Goal: Task Accomplishment & Management: Complete application form

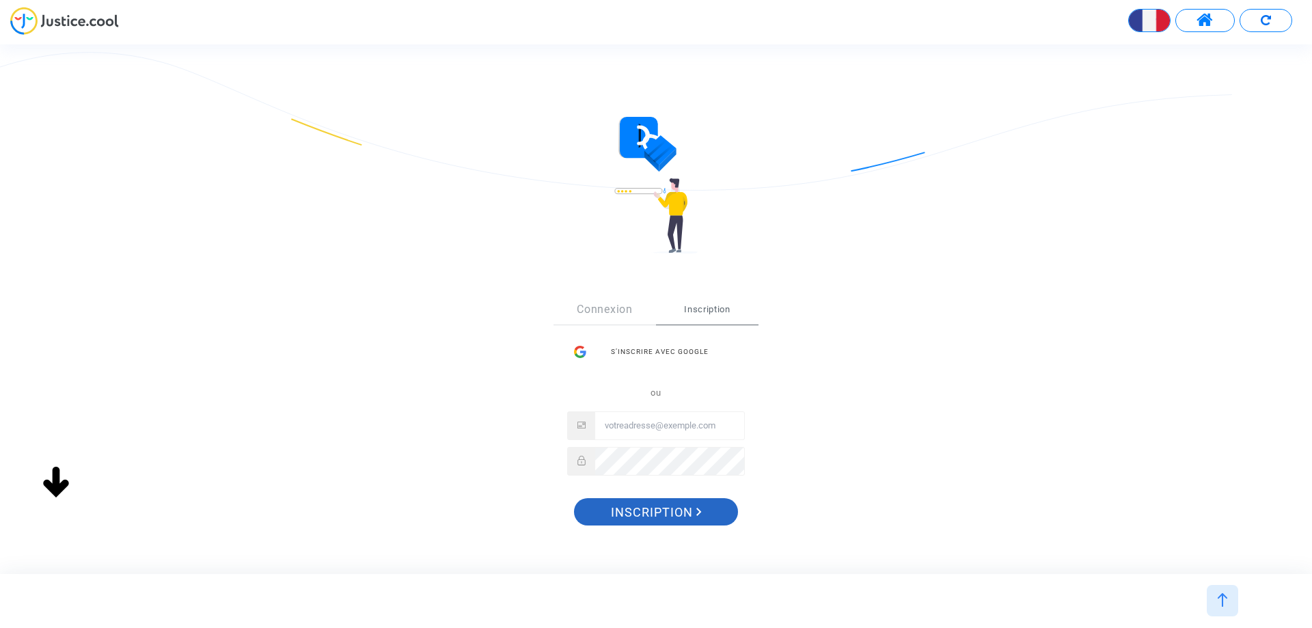
click at [692, 515] on span "Inscription" at bounding box center [656, 512] width 91 height 29
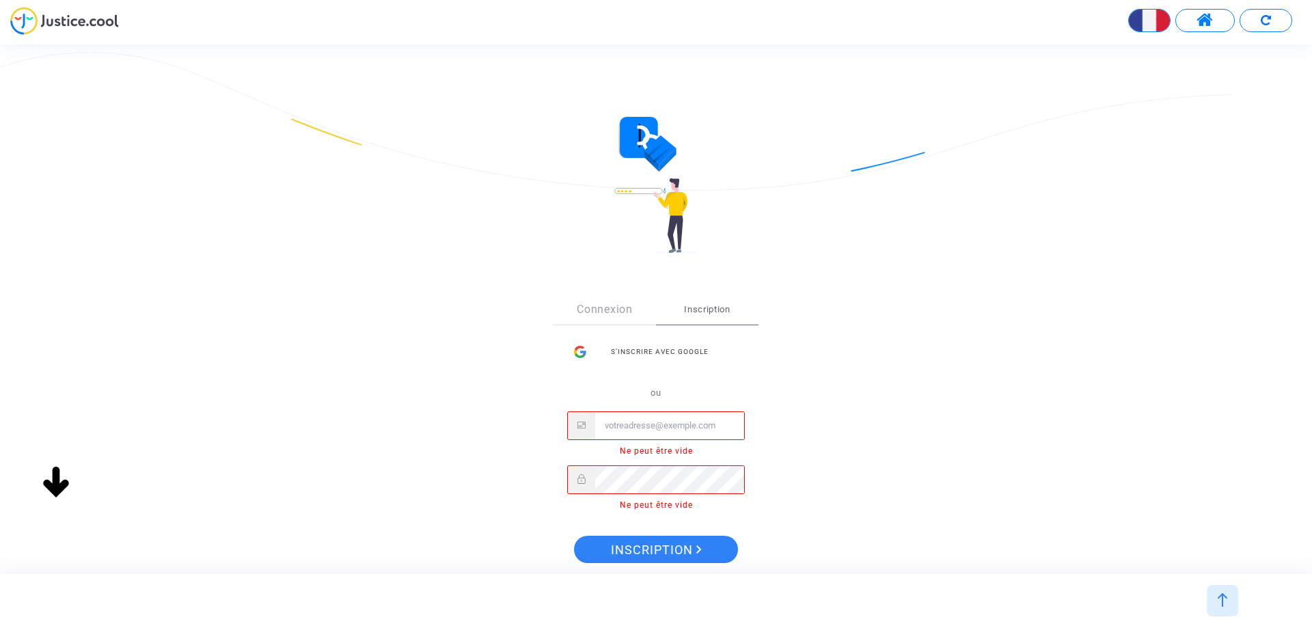
click at [655, 428] on input "Email" at bounding box center [669, 425] width 149 height 27
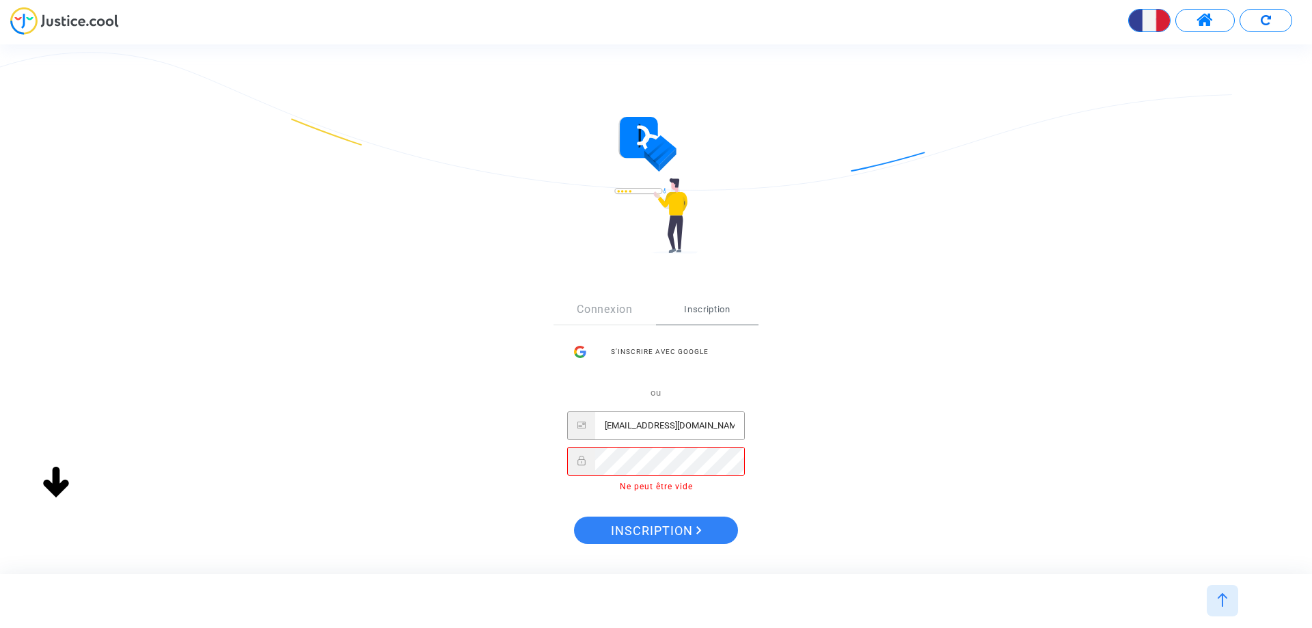
type input "[EMAIL_ADDRESS][DOMAIN_NAME]"
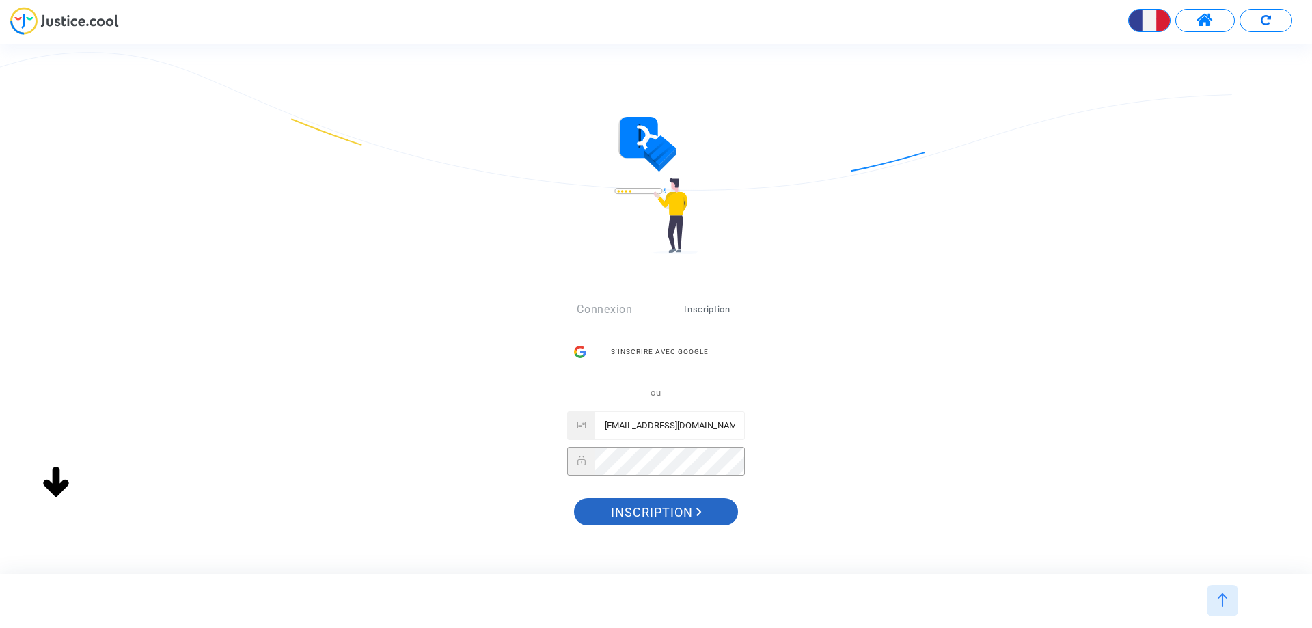
click at [641, 515] on span "Inscription" at bounding box center [656, 512] width 91 height 29
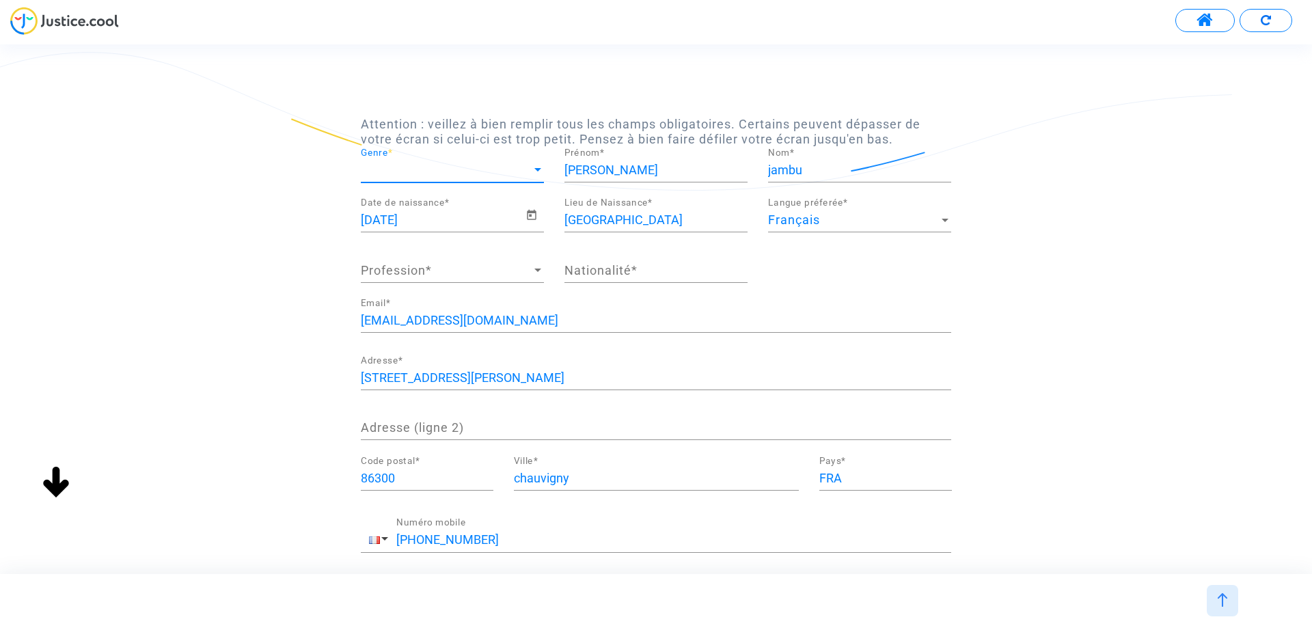
click at [439, 173] on span "Genre" at bounding box center [446, 170] width 171 height 14
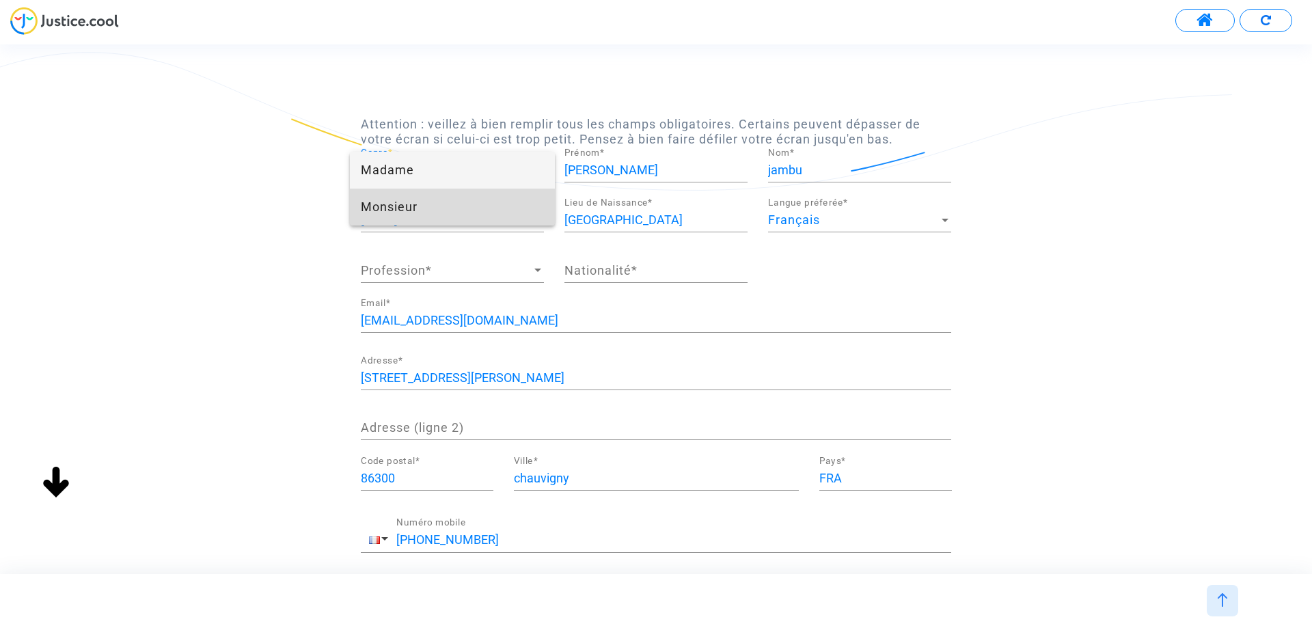
click at [380, 206] on span "Monsieur" at bounding box center [452, 207] width 183 height 37
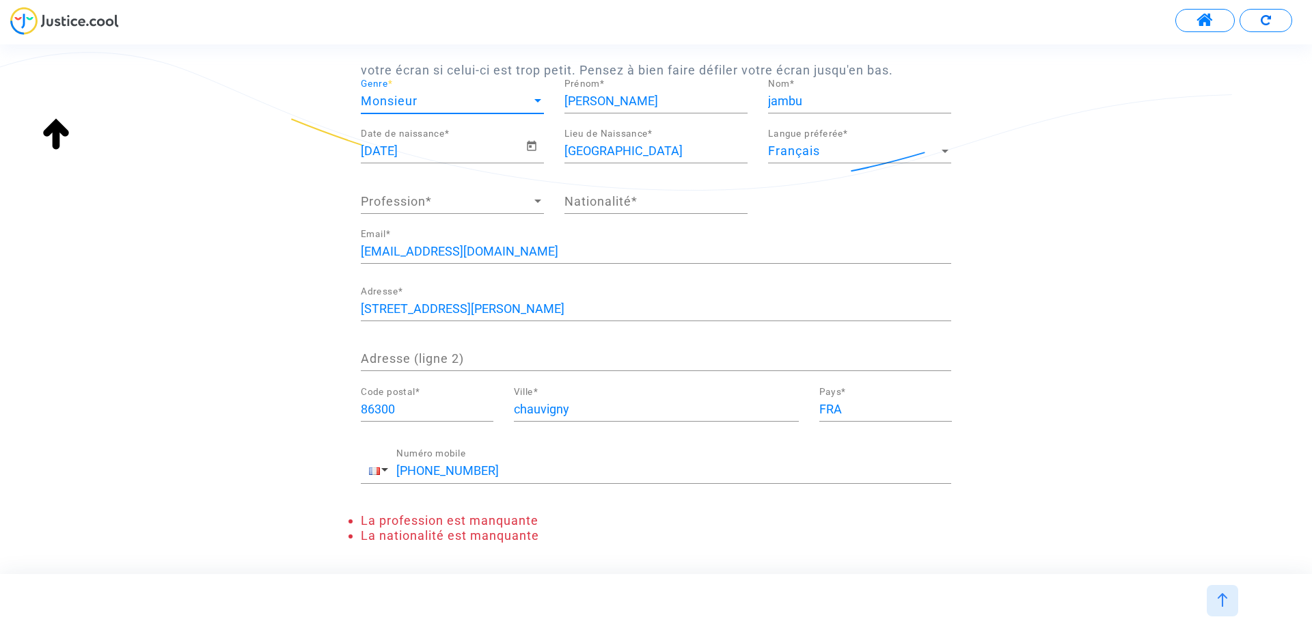
scroll to position [55, 0]
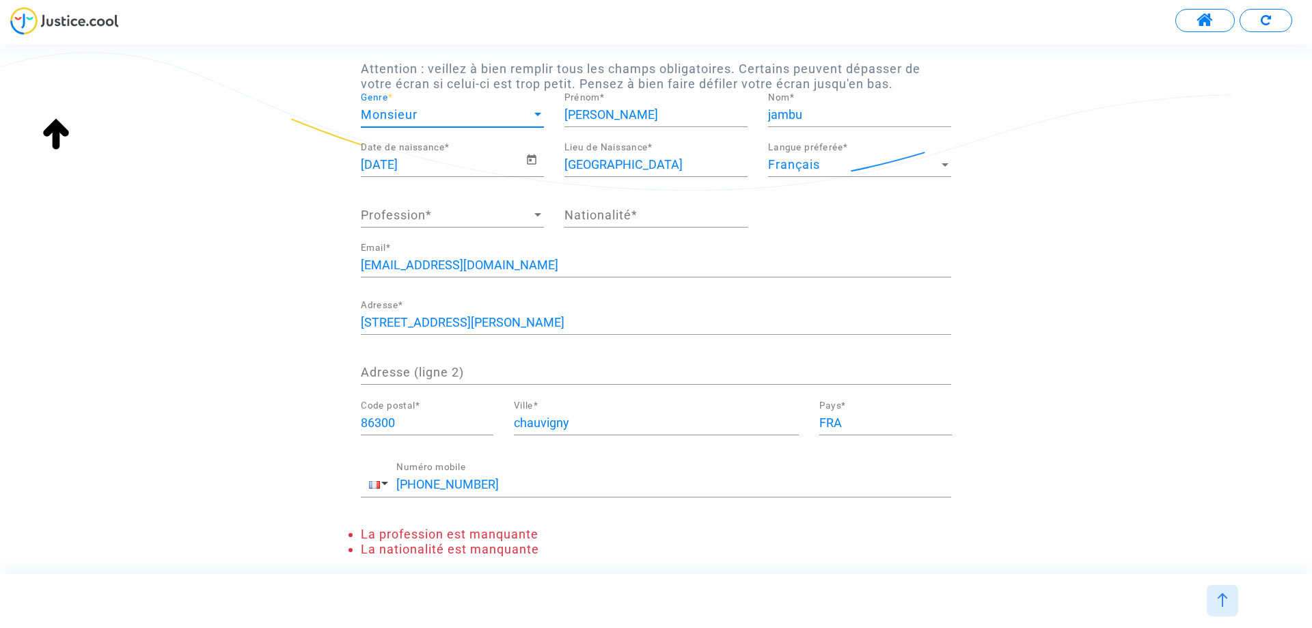
click at [484, 217] on span "Profession" at bounding box center [446, 215] width 171 height 14
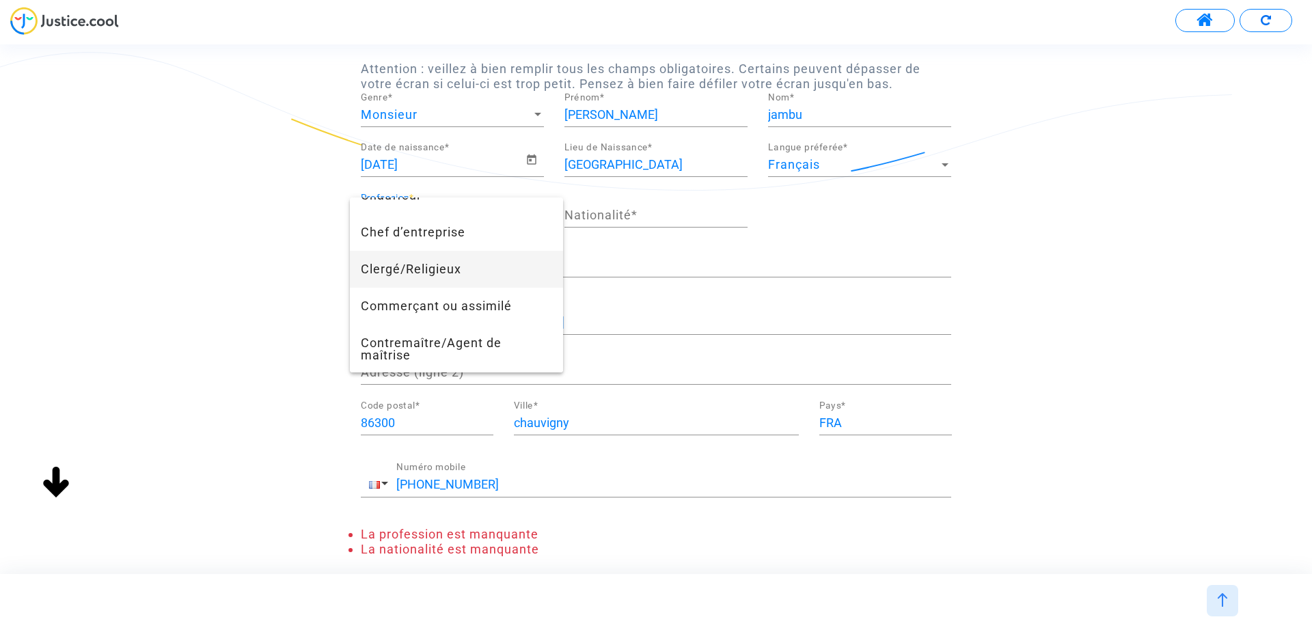
scroll to position [271, 0]
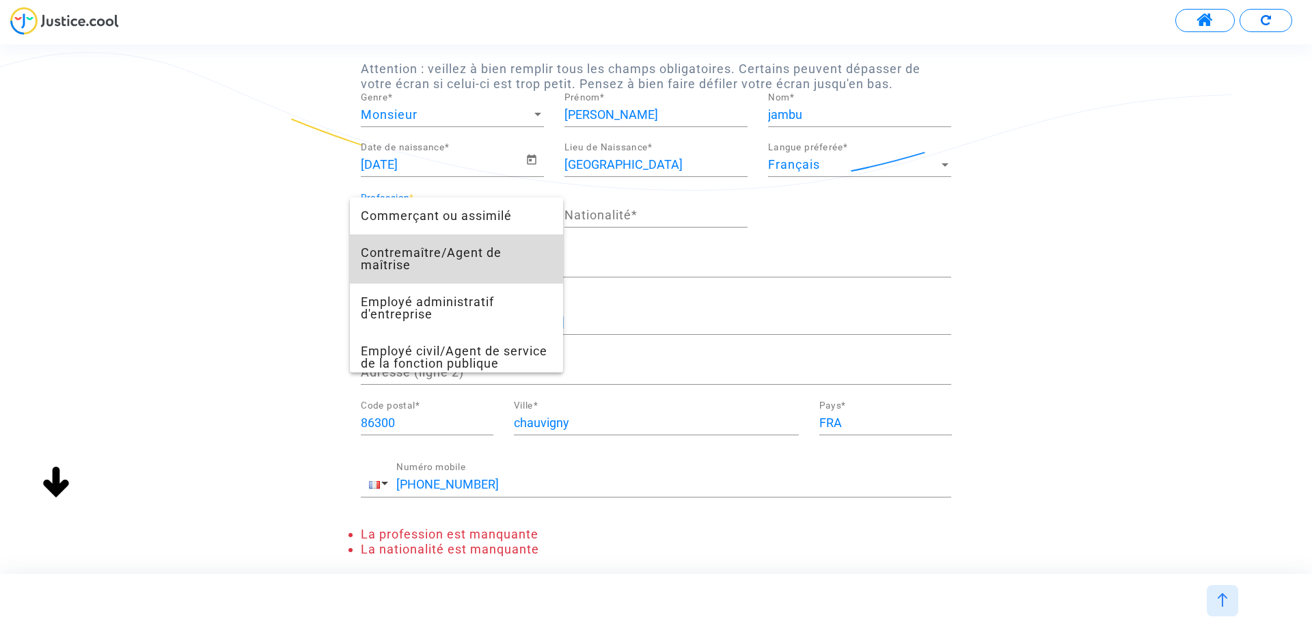
click at [516, 255] on span "Contremaître/Agent de maîtrise" at bounding box center [456, 258] width 191 height 49
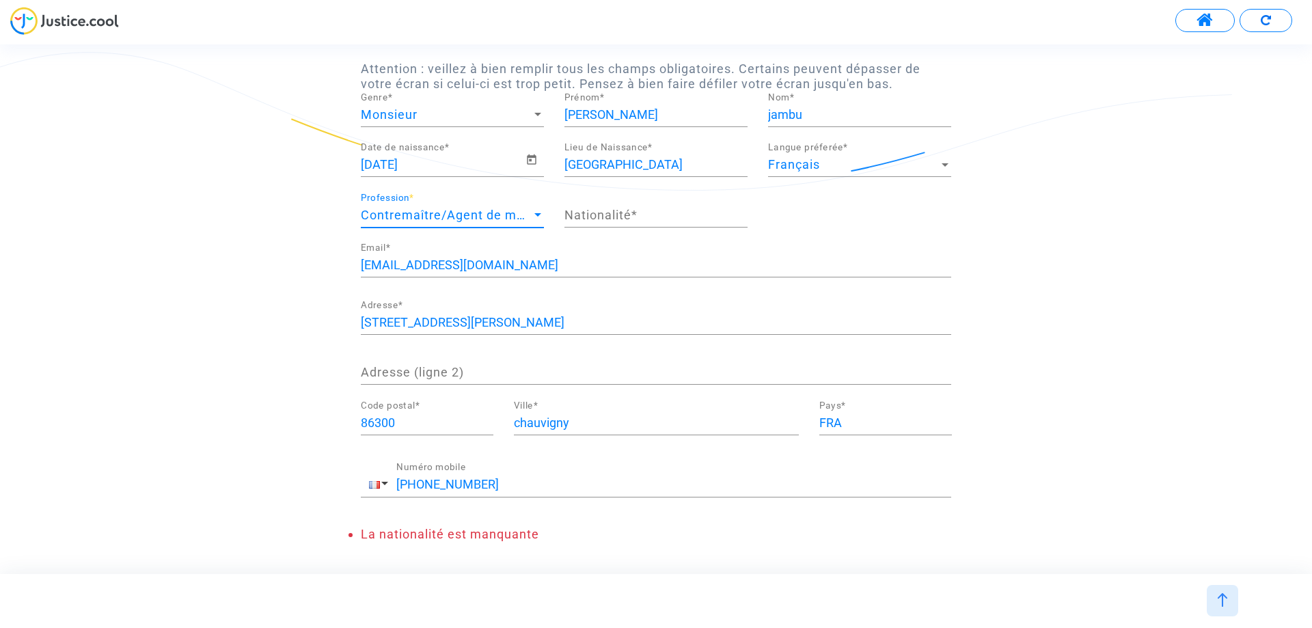
click at [594, 217] on input "Nationalité *" at bounding box center [655, 215] width 183 height 14
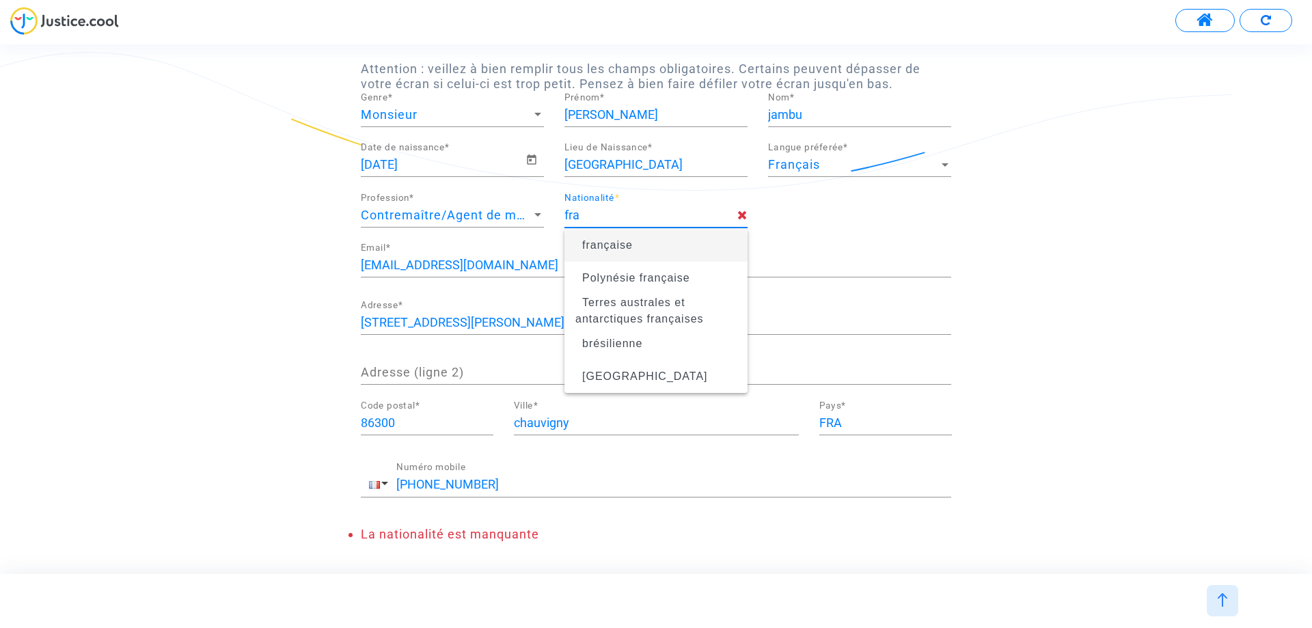
click at [592, 238] on span "française" at bounding box center [655, 245] width 161 height 38
type input "française"
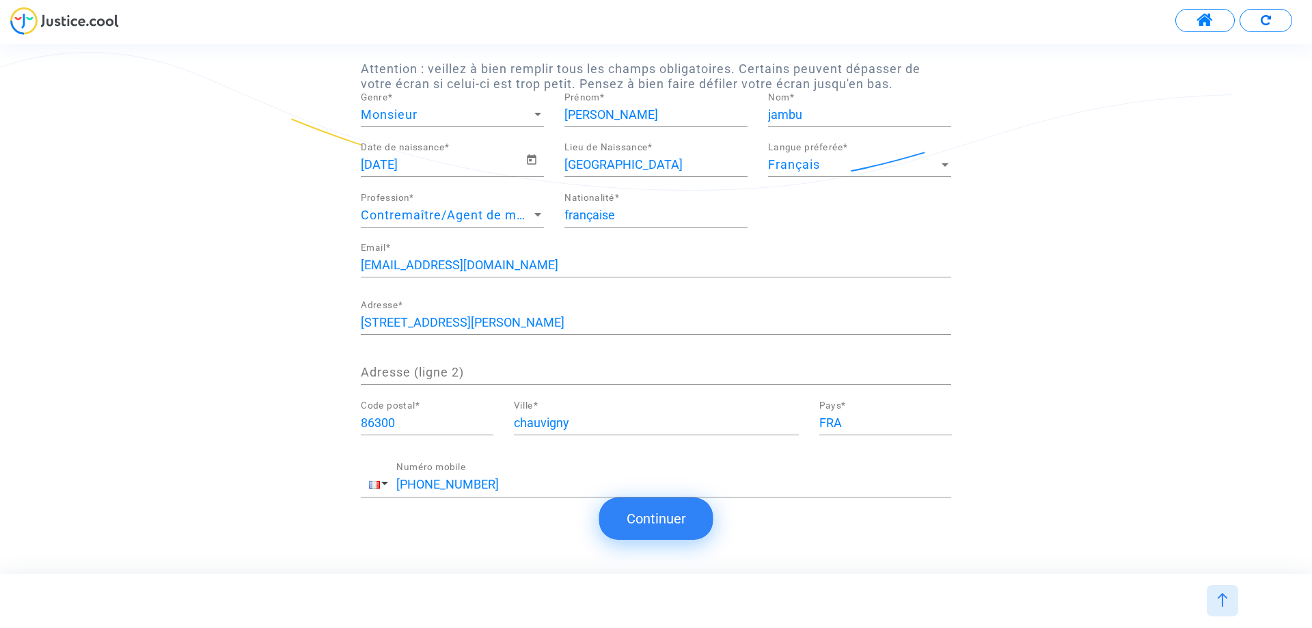
click at [657, 519] on button "Continuer" at bounding box center [656, 518] width 114 height 42
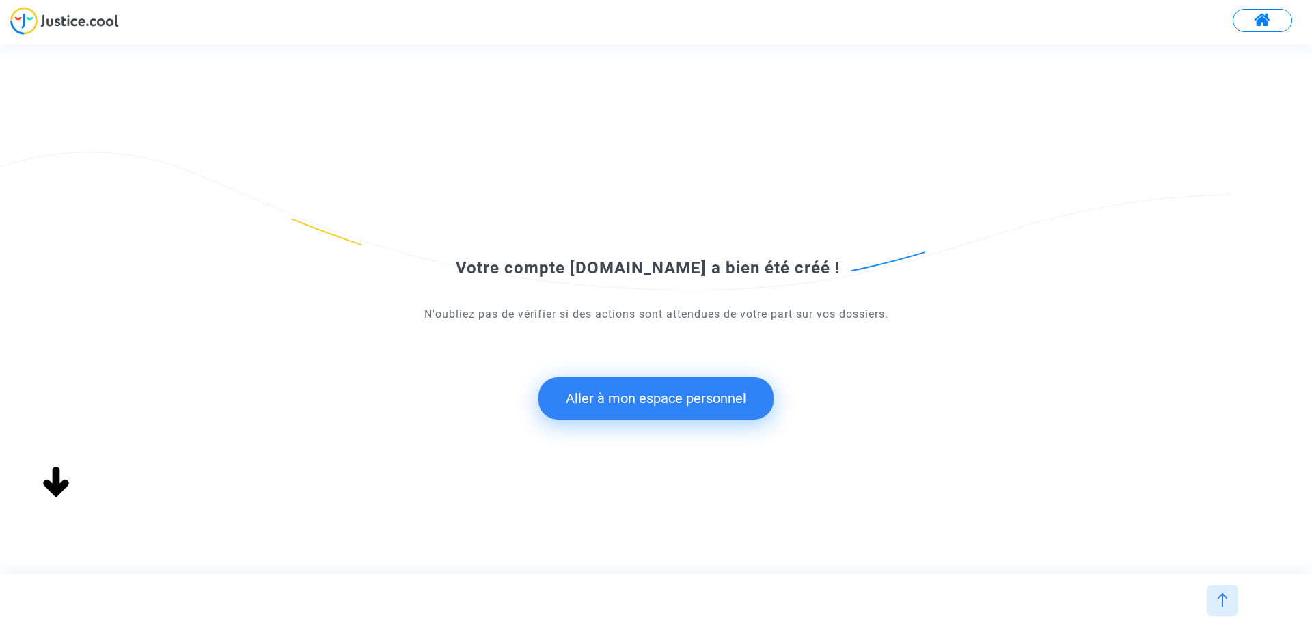
click at [730, 400] on button "Aller à mon espace personnel" at bounding box center [655, 398] width 235 height 42
click at [677, 409] on button "Aller à mon espace personnel" at bounding box center [655, 398] width 235 height 42
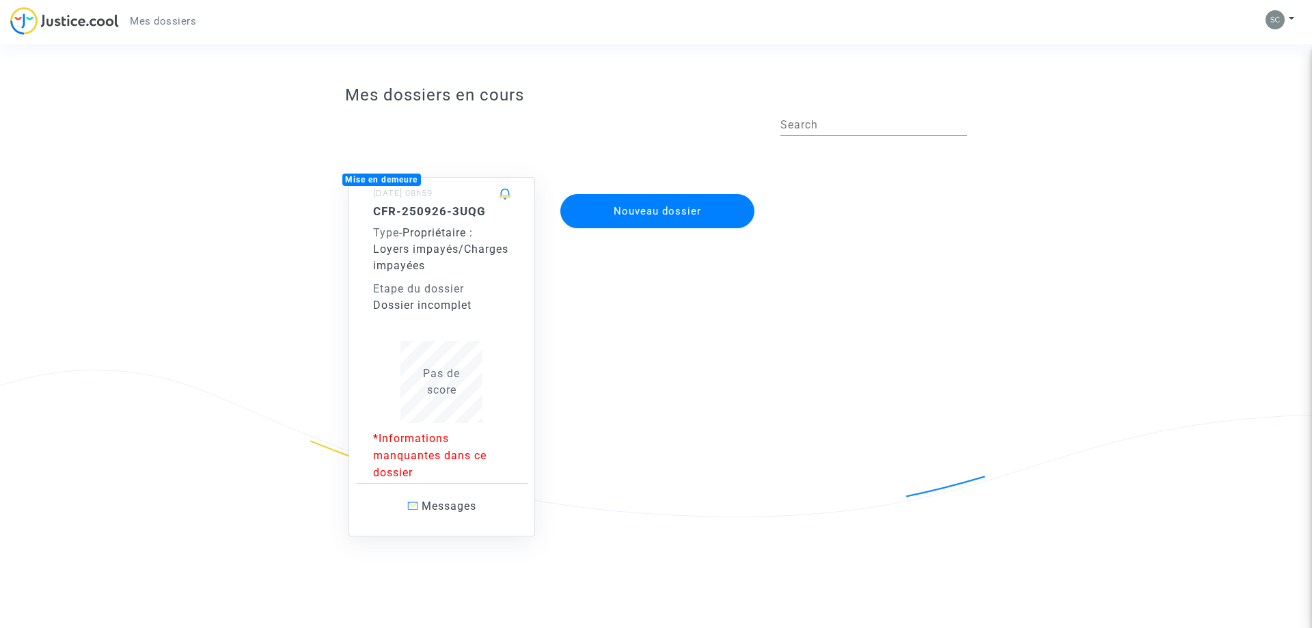
click at [432, 443] on p "*Informations manquantes dans ce dossier" at bounding box center [442, 455] width 138 height 51
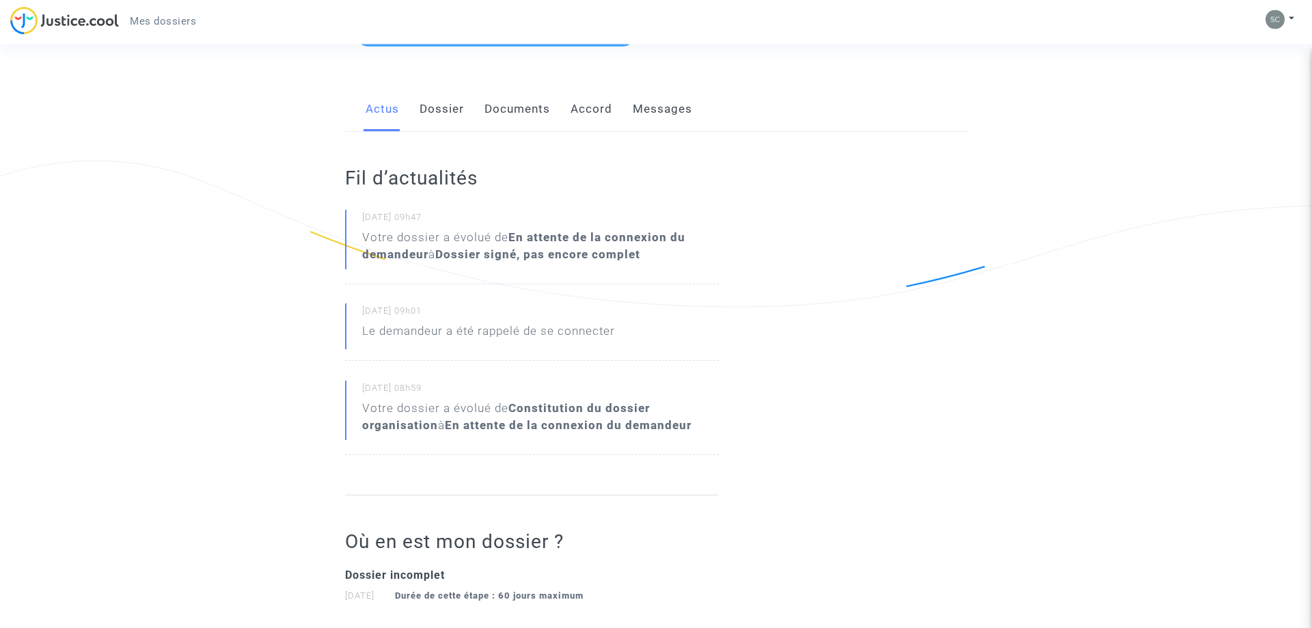
scroll to position [209, 0]
drag, startPoint x: 448, startPoint y: 110, endPoint x: 435, endPoint y: 111, distance: 13.1
click at [448, 111] on link "Dossier" at bounding box center [441, 109] width 44 height 45
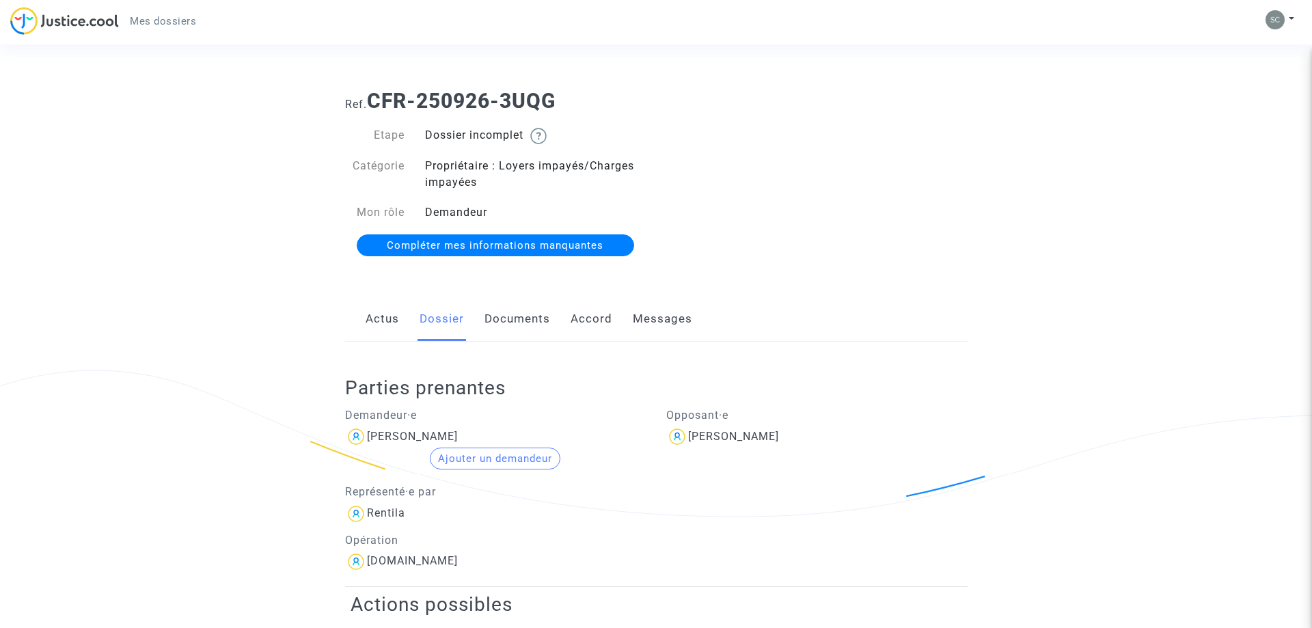
click at [514, 317] on link "Documents" at bounding box center [517, 319] width 66 height 45
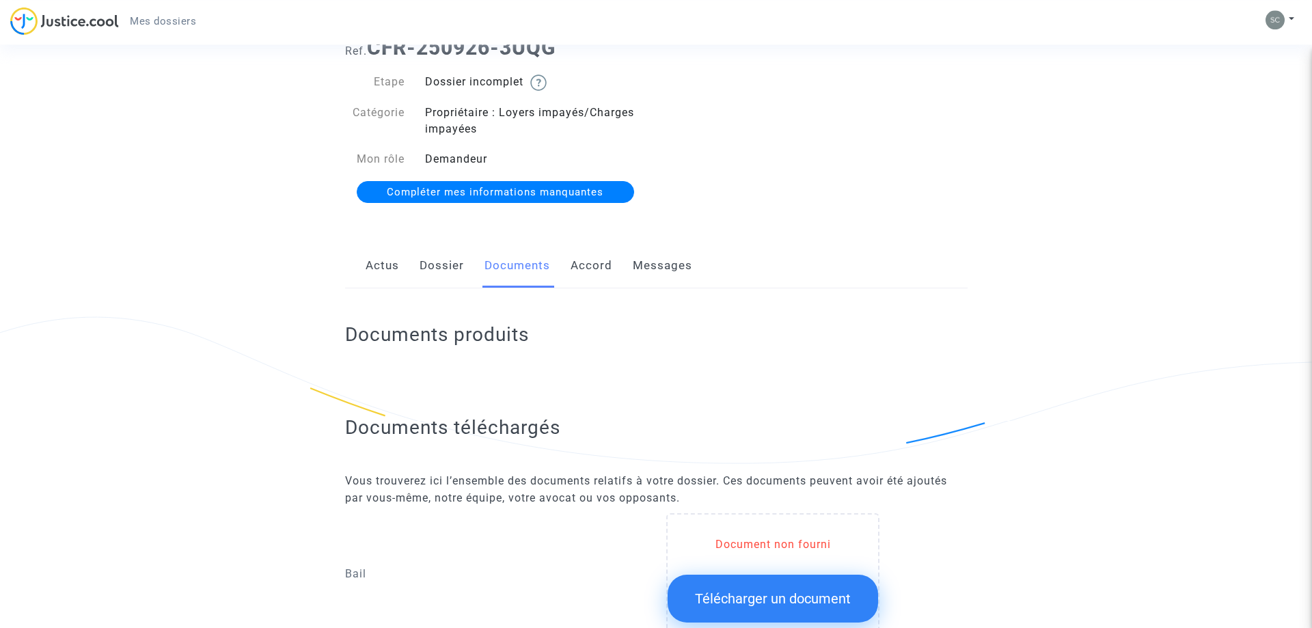
scroll to position [44, 0]
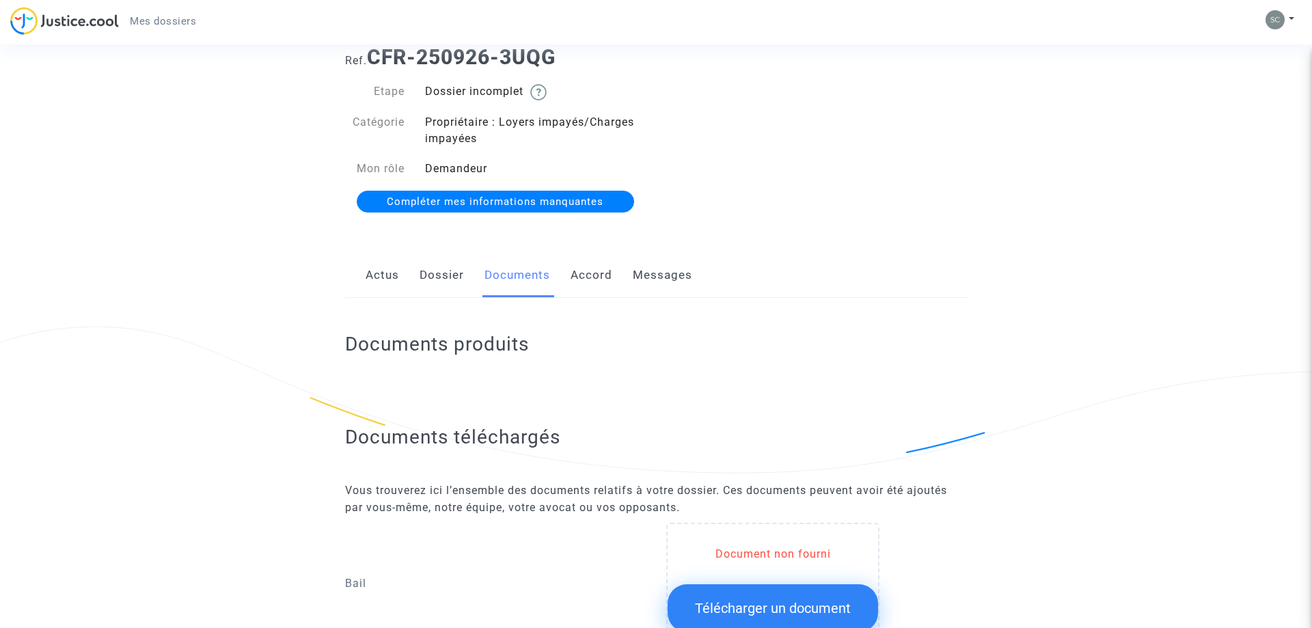
click at [595, 275] on link "Accord" at bounding box center [591, 275] width 42 height 45
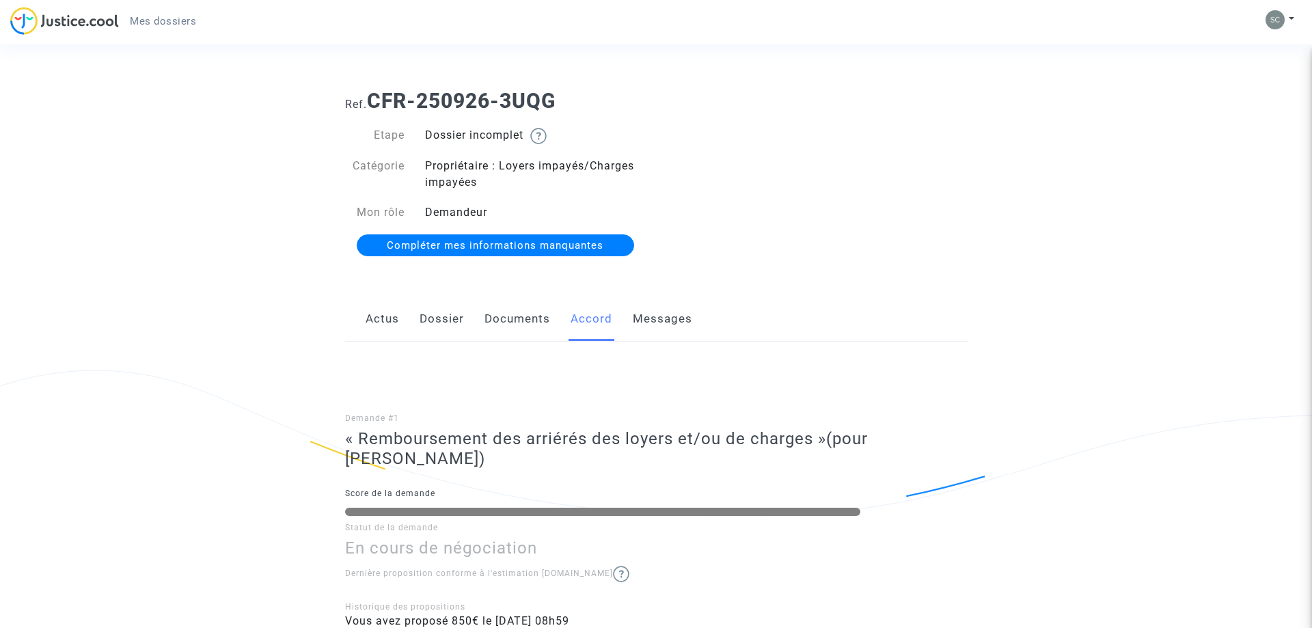
click at [676, 315] on link "Messages" at bounding box center [662, 319] width 59 height 45
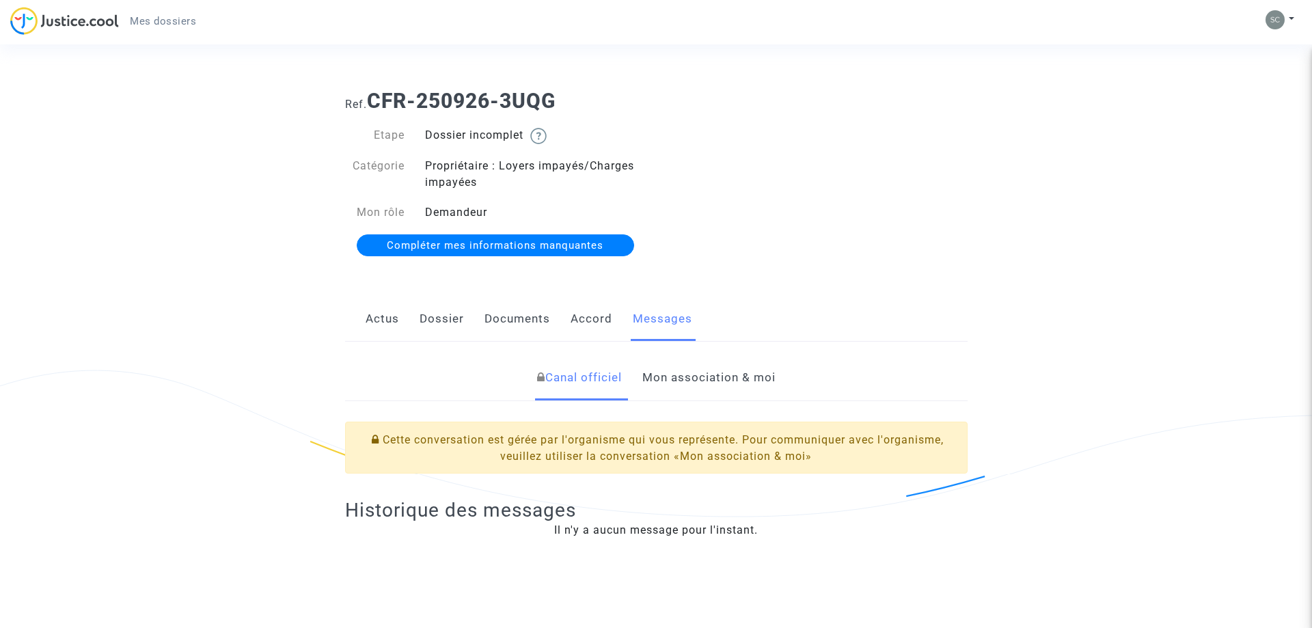
click at [754, 390] on link "Mon association & moi" at bounding box center [708, 377] width 133 height 45
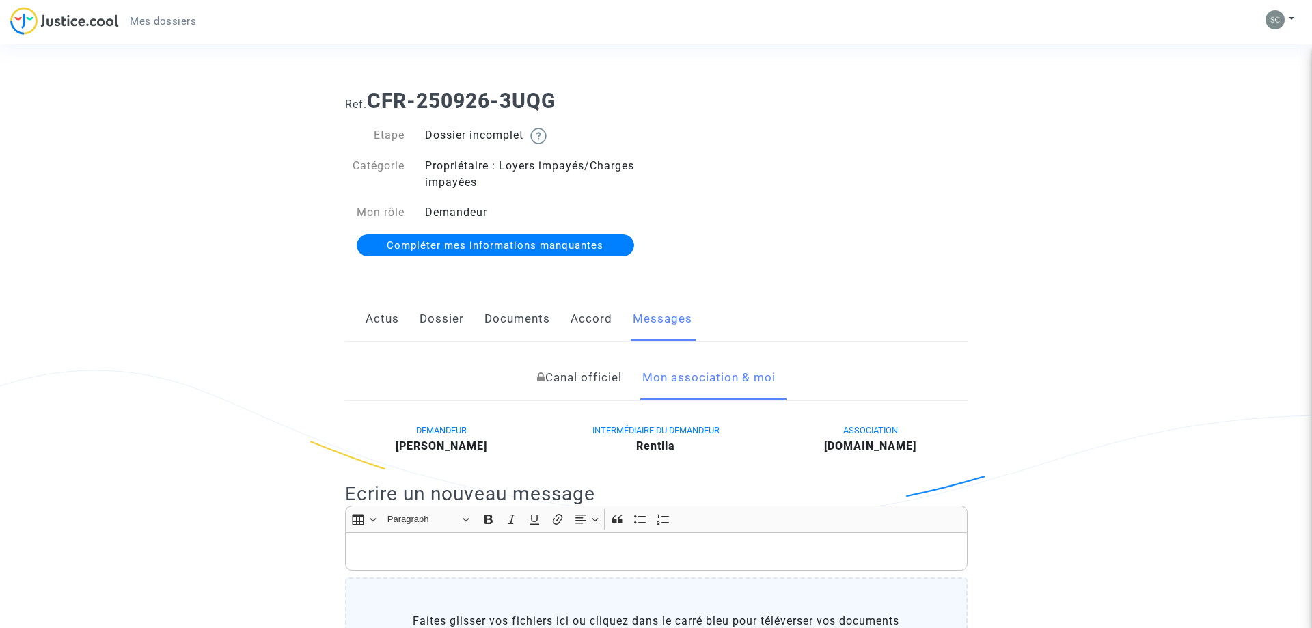
click at [387, 325] on link "Actus" at bounding box center [382, 319] width 33 height 45
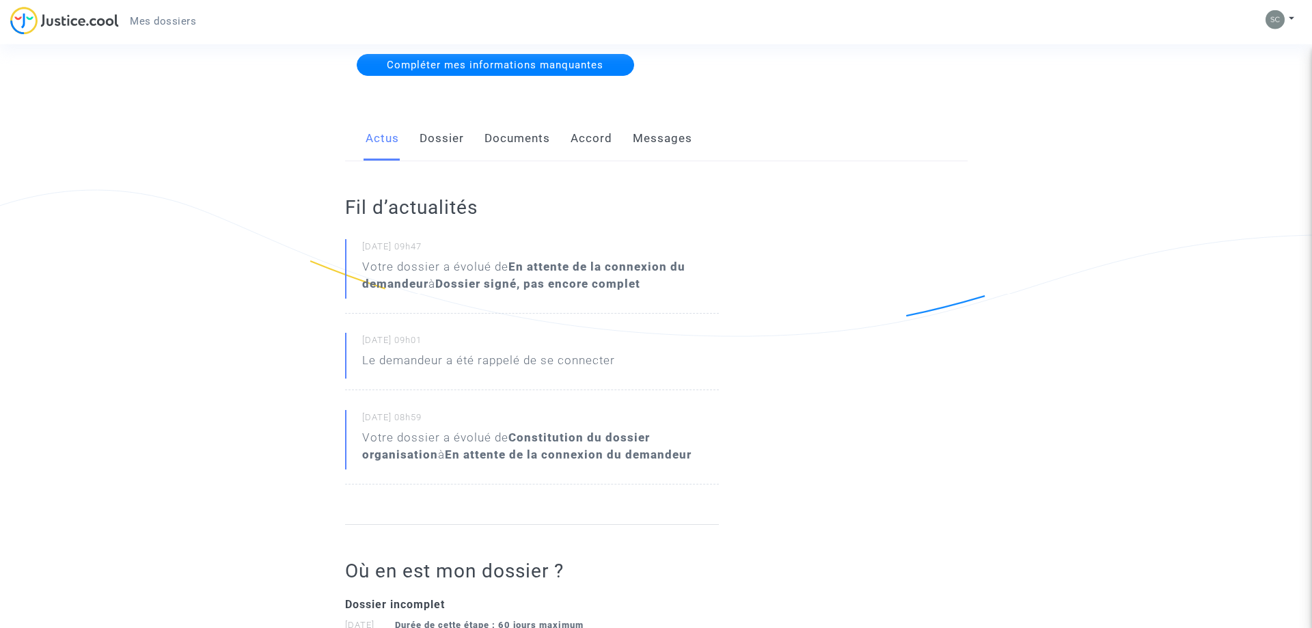
scroll to position [209, 0]
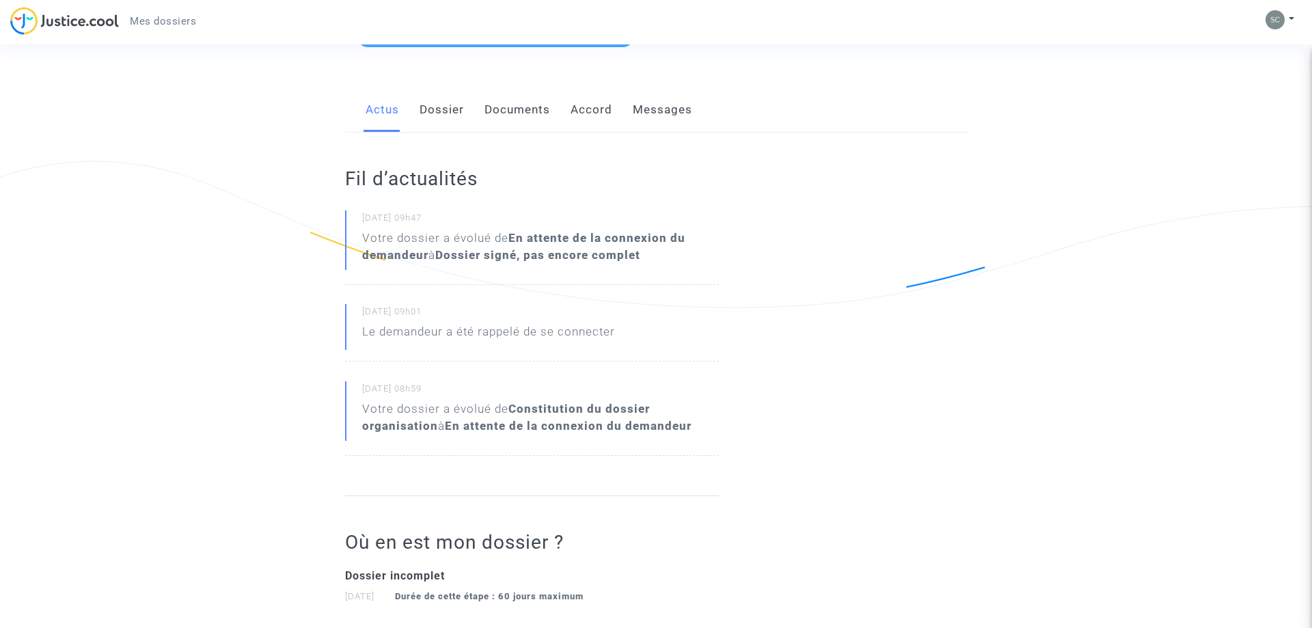
click at [424, 115] on link "Dossier" at bounding box center [441, 109] width 44 height 45
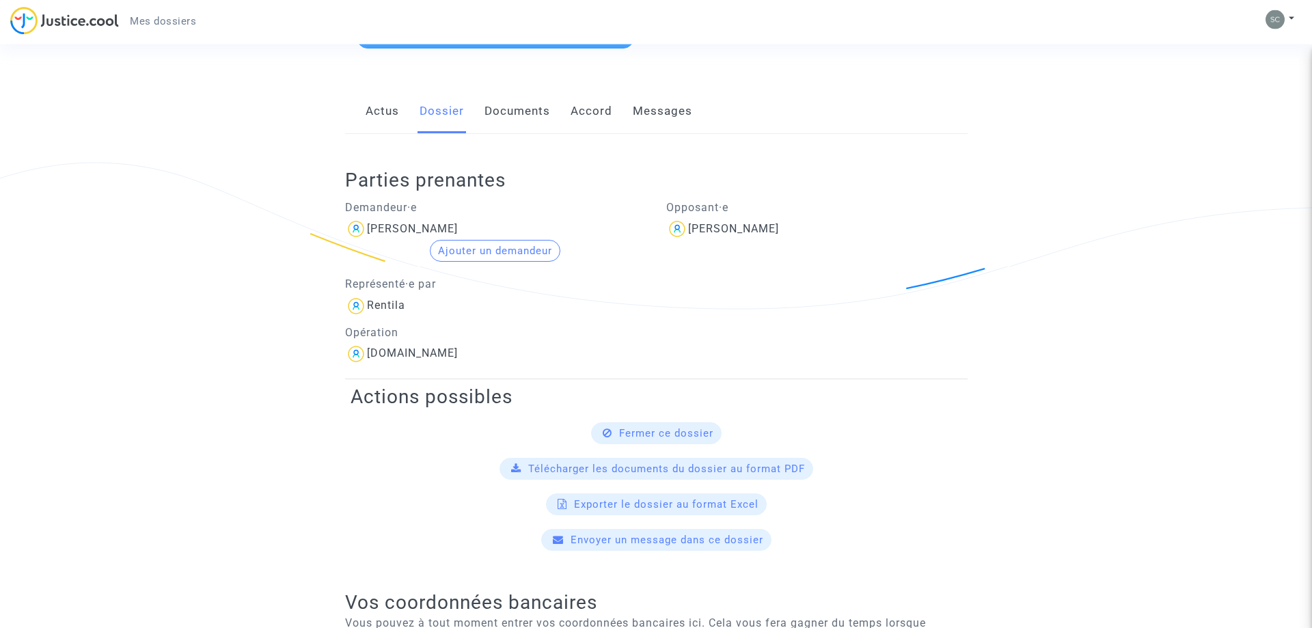
scroll to position [209, 0]
click at [511, 248] on button "Ajouter un demandeur" at bounding box center [495, 249] width 130 height 22
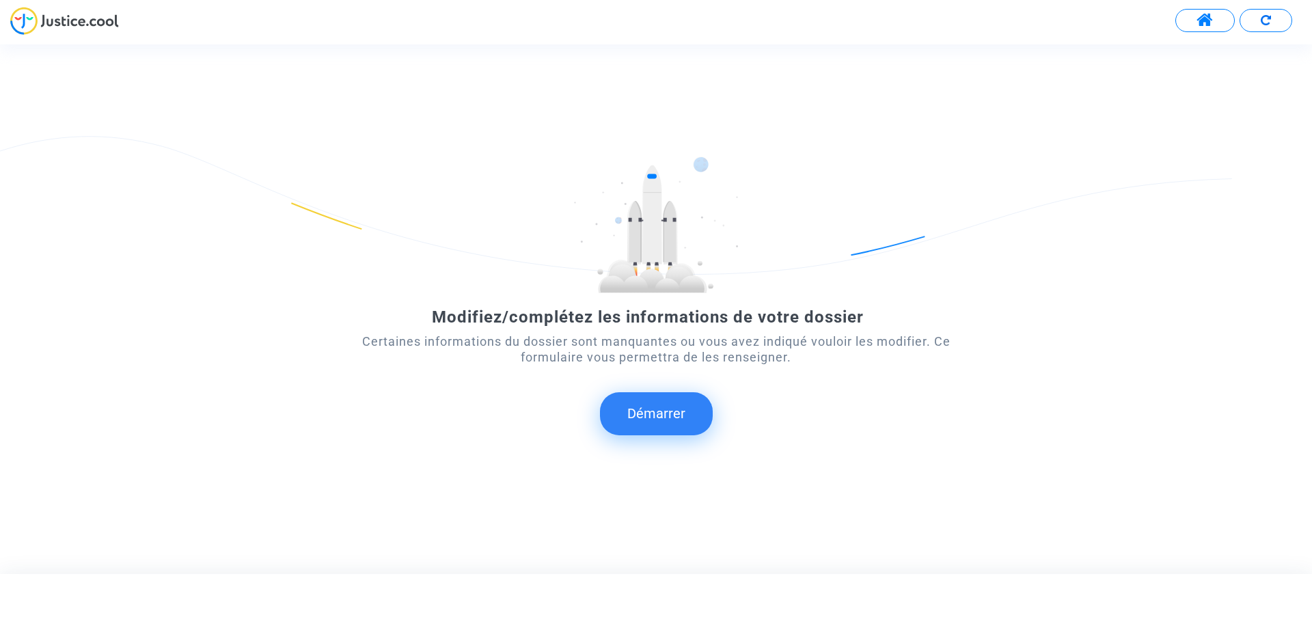
click at [1270, 20] on img at bounding box center [1266, 20] width 10 height 10
click at [687, 411] on button "Démarrer" at bounding box center [656, 413] width 113 height 42
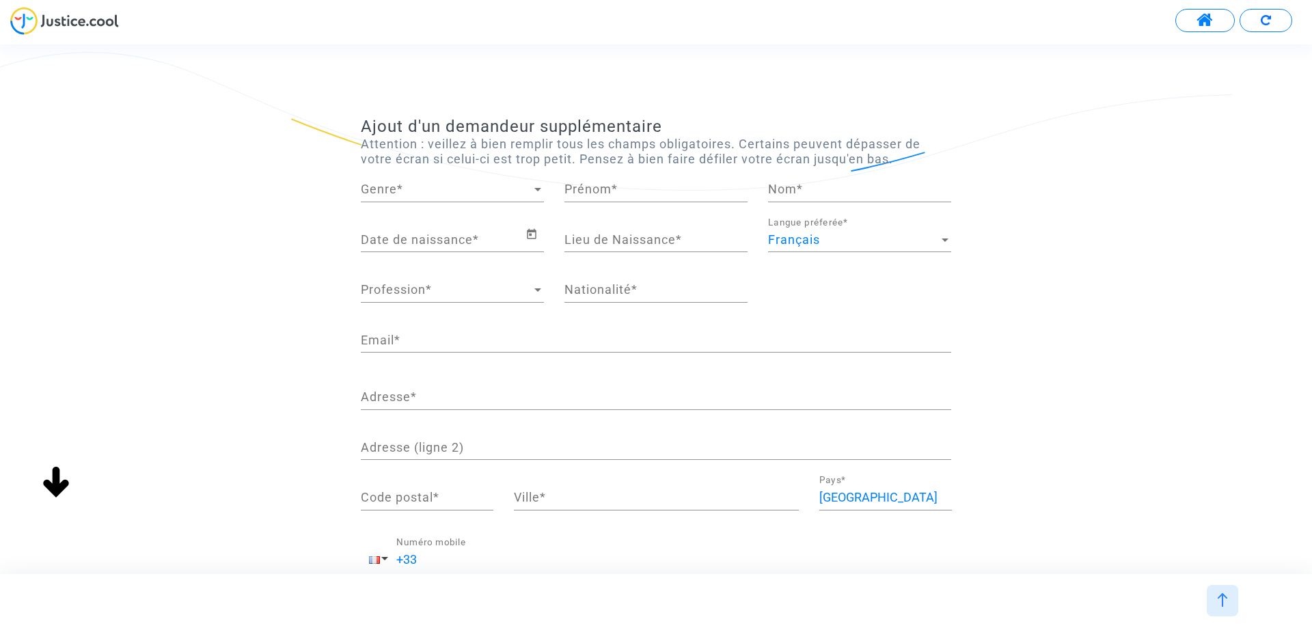
click at [1218, 25] on button at bounding box center [1204, 20] width 59 height 23
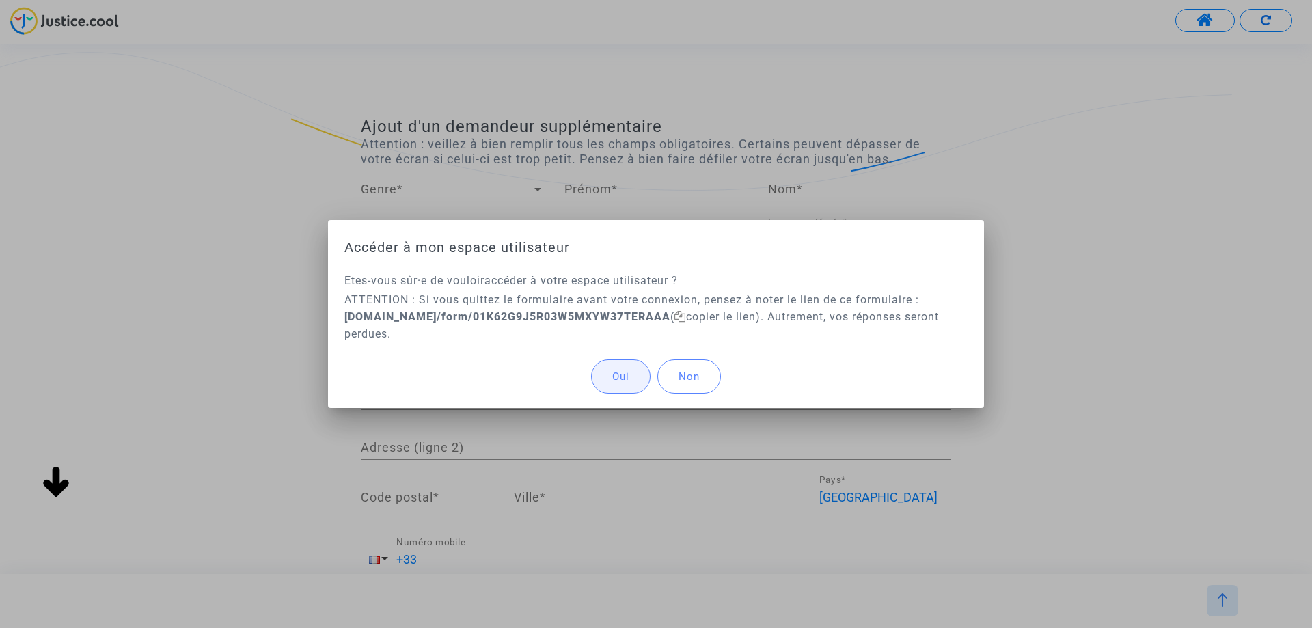
click at [629, 372] on span "Oui" at bounding box center [620, 376] width 17 height 12
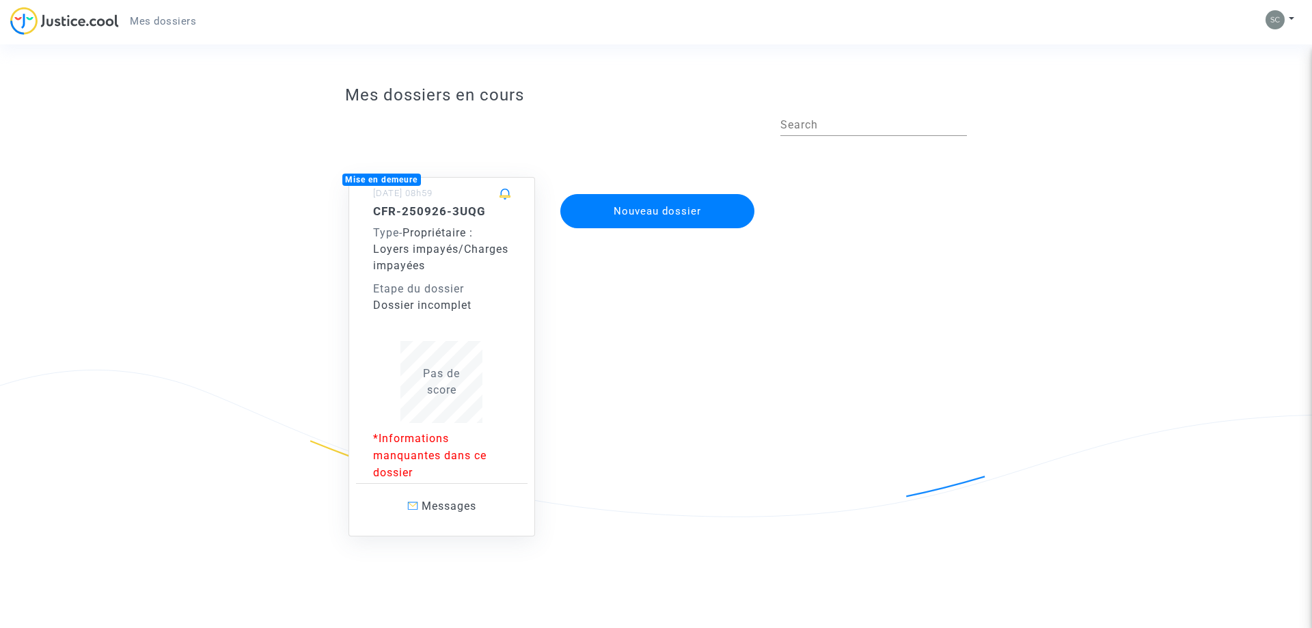
click at [483, 292] on div "Etape du dossier" at bounding box center [442, 289] width 138 height 16
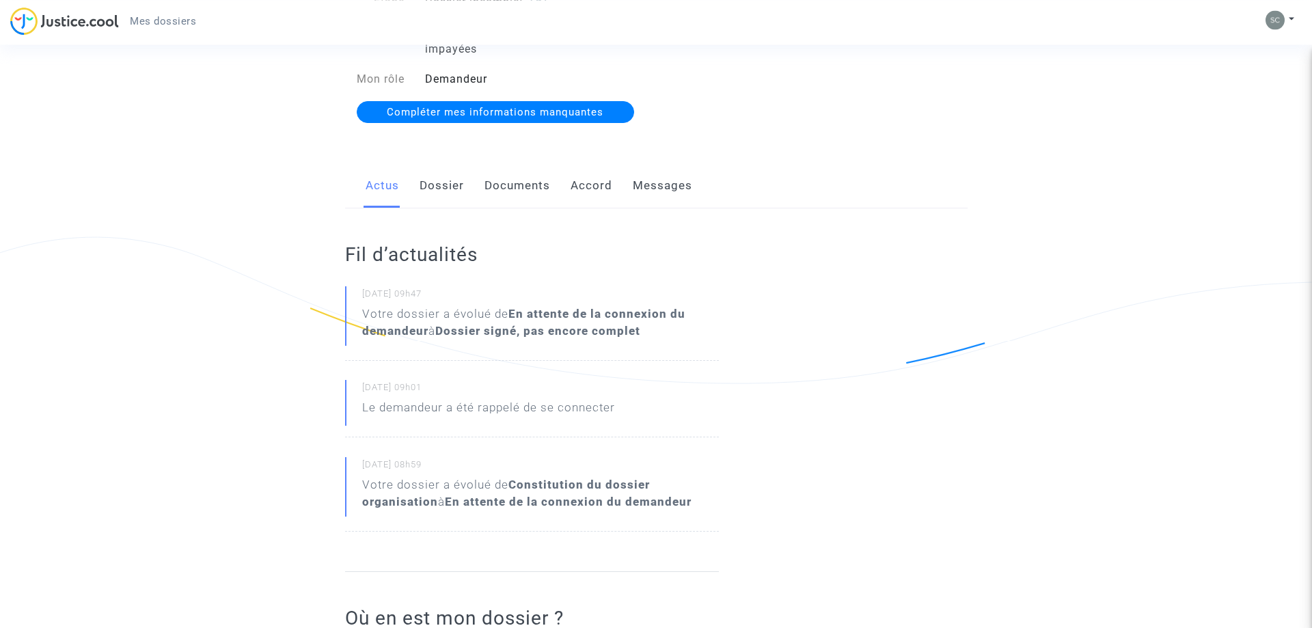
scroll to position [139, 0]
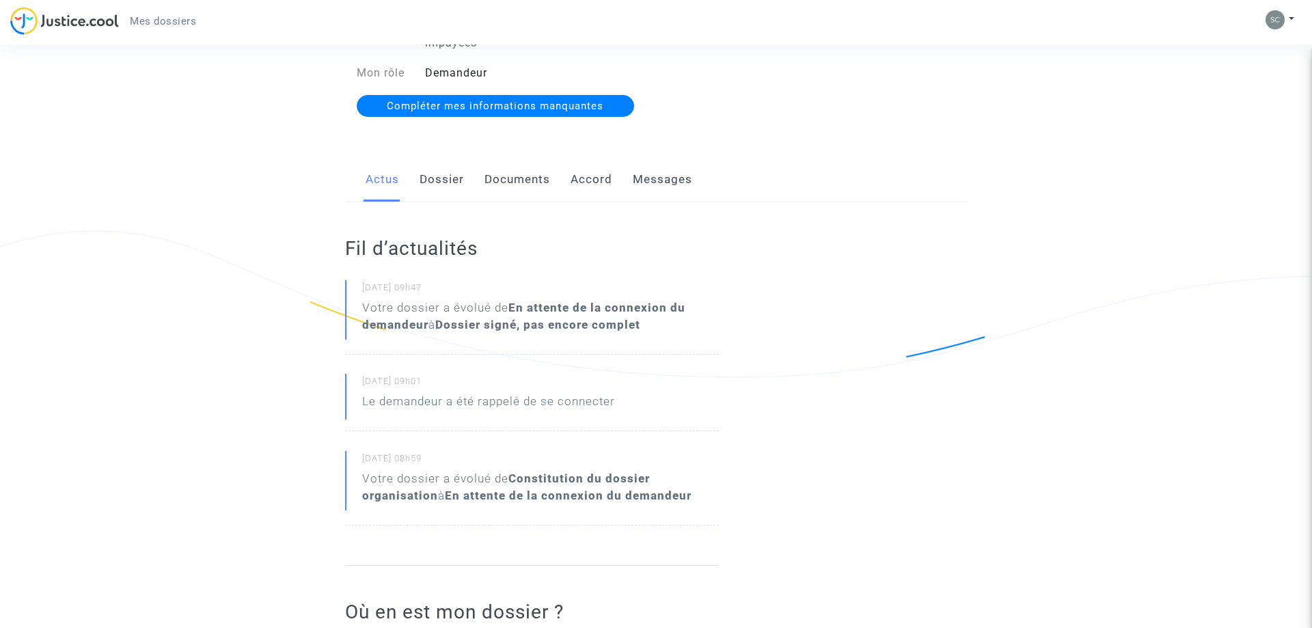
click at [429, 178] on link "Dossier" at bounding box center [441, 179] width 44 height 45
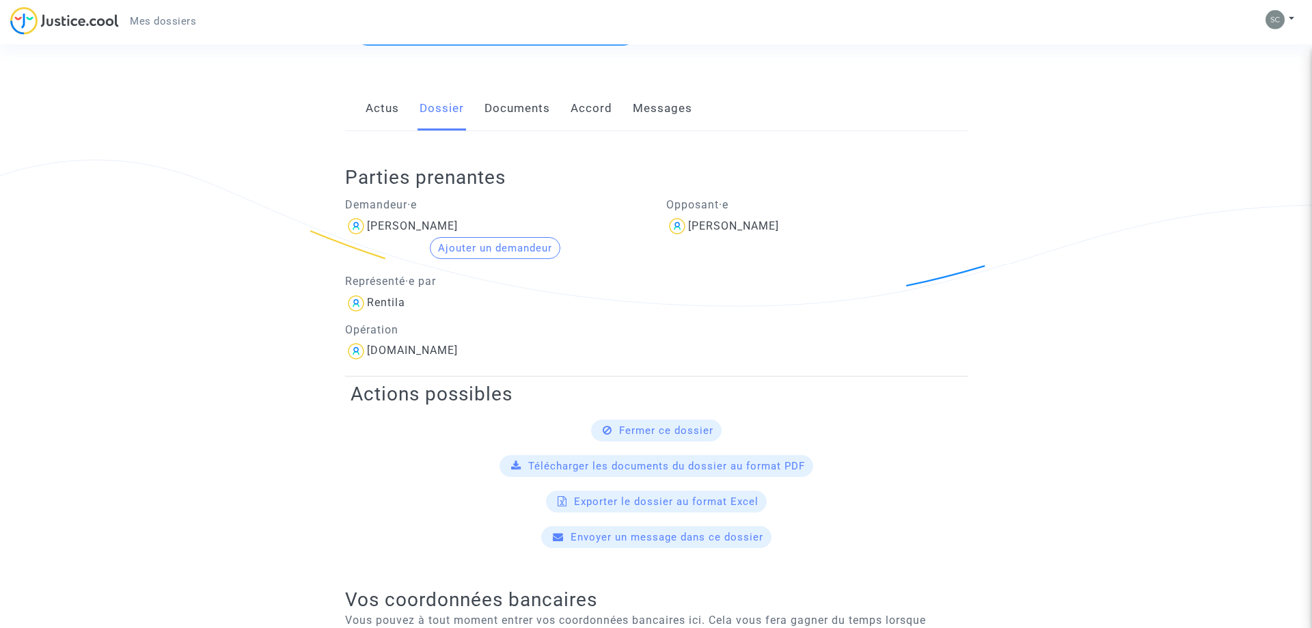
scroll to position [204, 0]
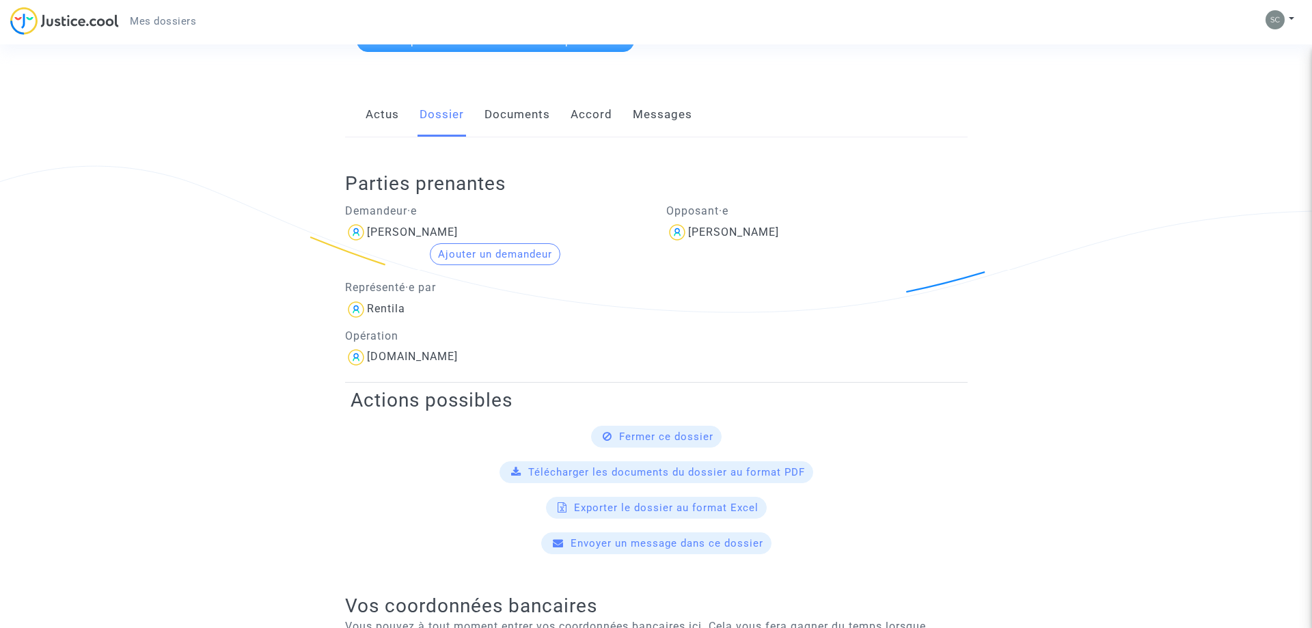
click at [521, 114] on link "Documents" at bounding box center [517, 114] width 66 height 45
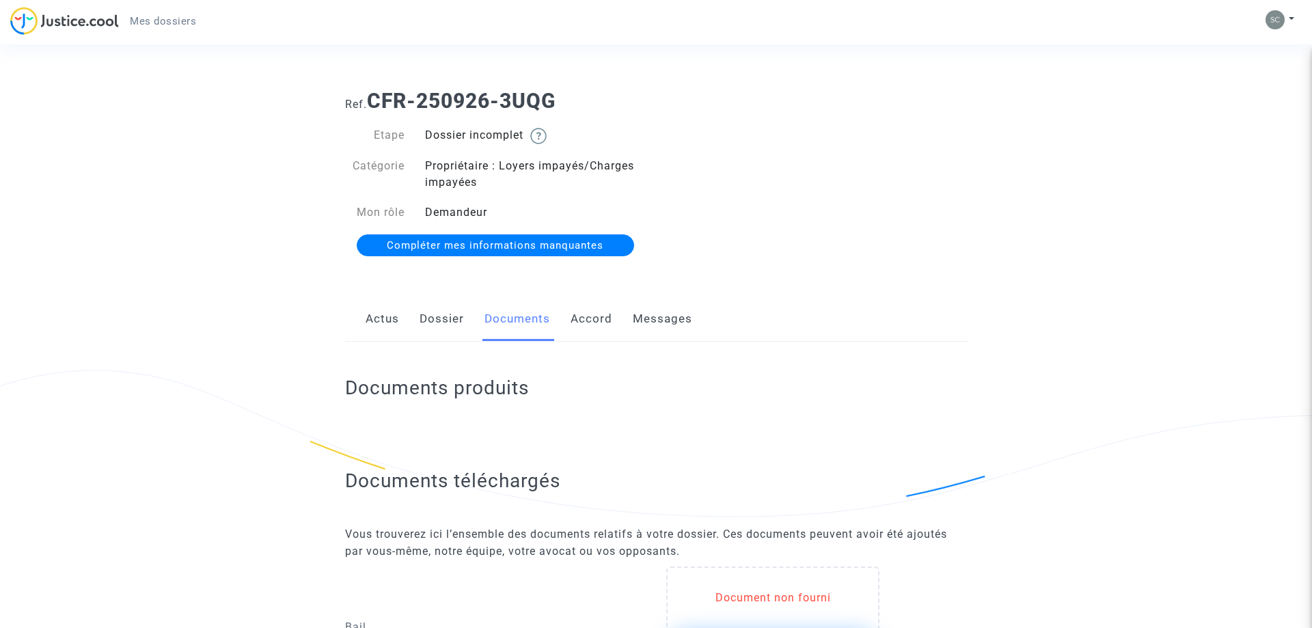
scroll to position [279, 0]
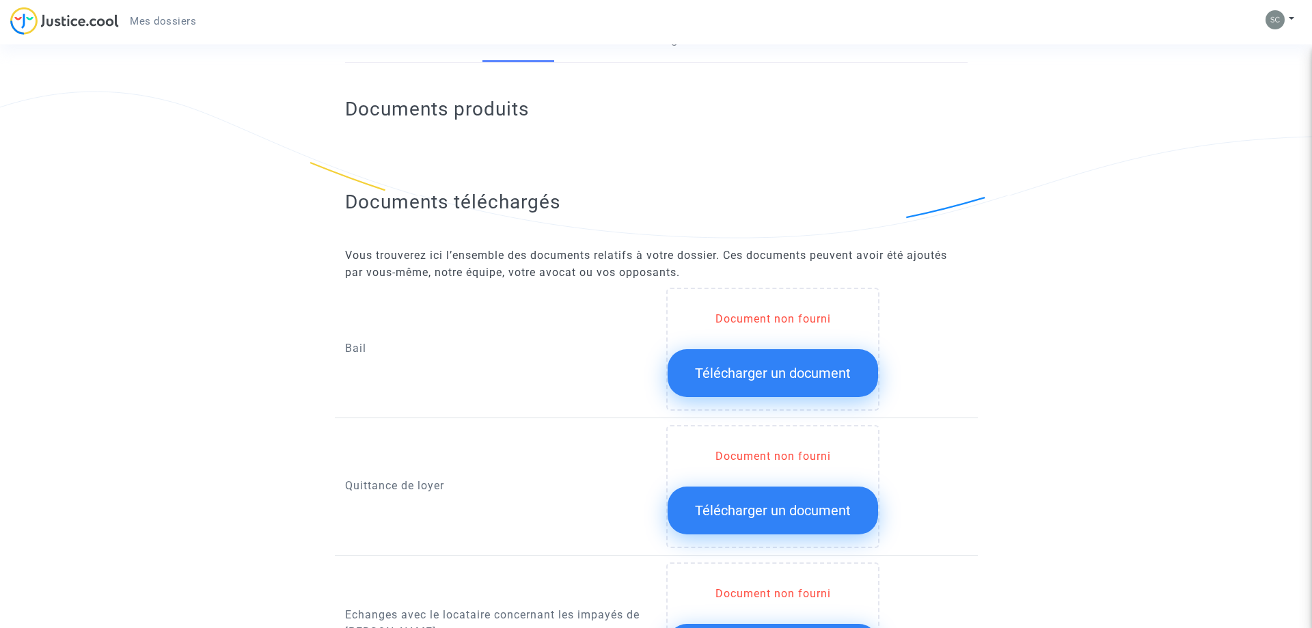
click at [788, 389] on button "Télécharger un document" at bounding box center [773, 373] width 210 height 48
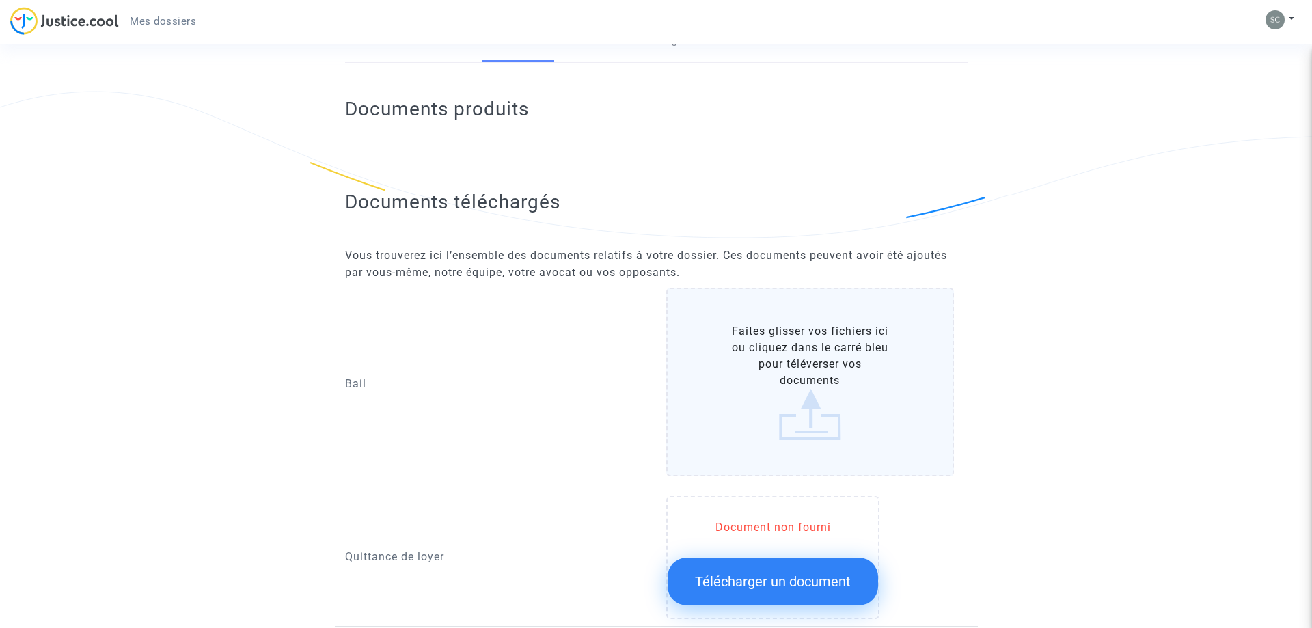
click at [790, 379] on label "Faites glisser vos fichiers ici ou cliquez dans le carré bleu pour téléverser v…" at bounding box center [810, 382] width 288 height 189
click at [0, 0] on input "Faites glisser vos fichiers ici ou cliquez dans le carré bleu pour téléverser v…" at bounding box center [0, 0] width 0 height 0
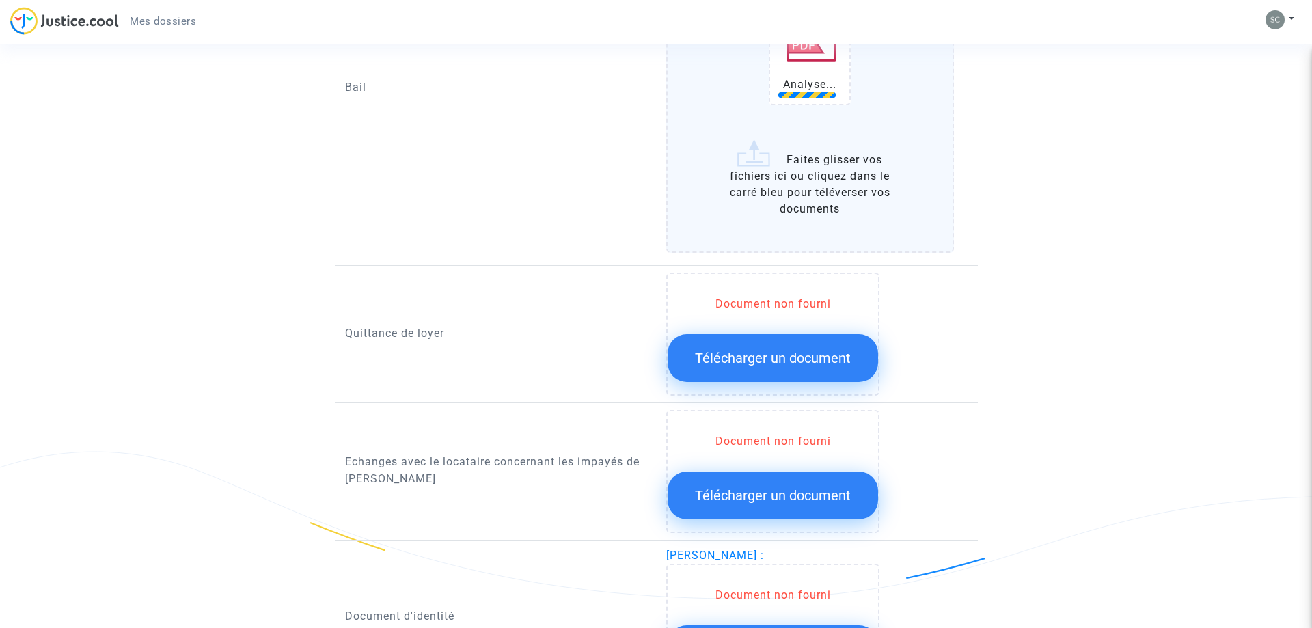
scroll to position [697, 0]
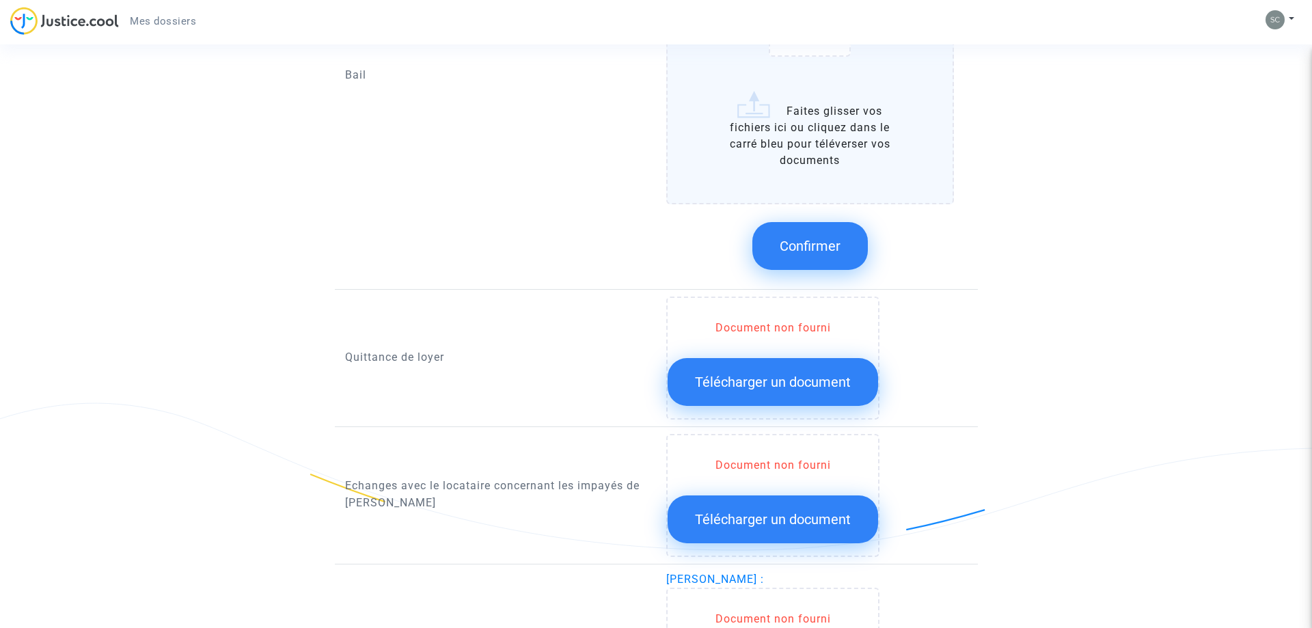
click at [761, 381] on span "Télécharger un document" at bounding box center [773, 382] width 156 height 16
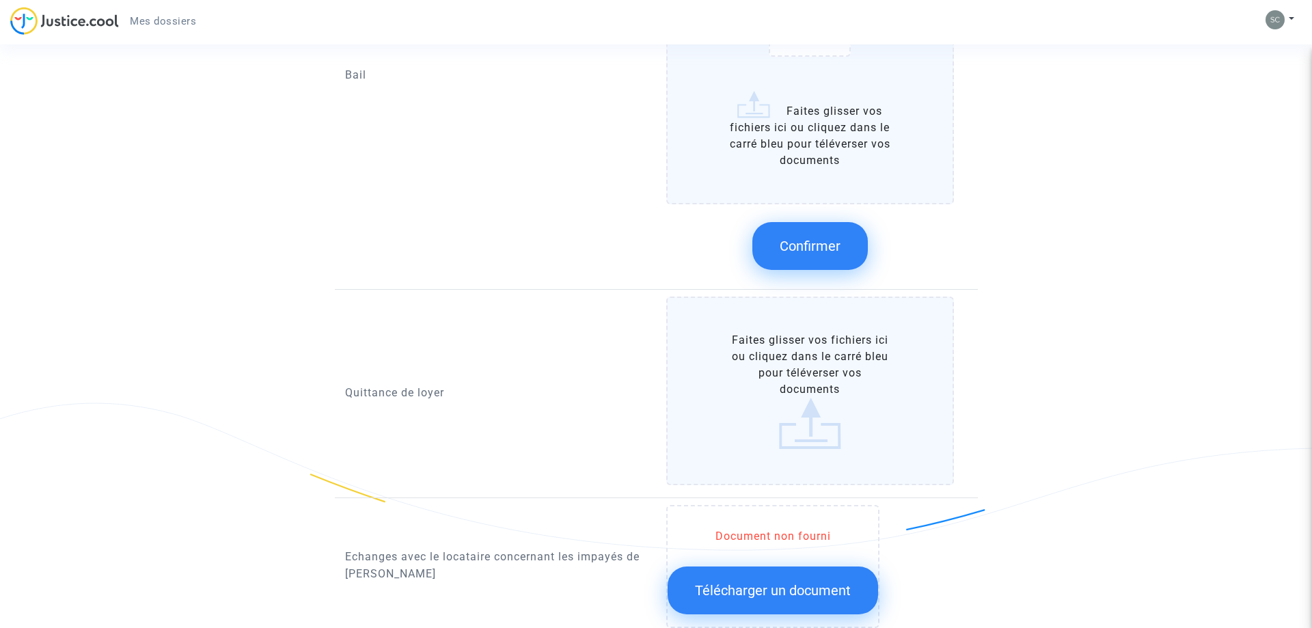
click at [818, 379] on label "Faites glisser vos fichiers ici ou cliquez dans le carré bleu pour téléverser v…" at bounding box center [810, 391] width 288 height 189
click at [0, 0] on input "Faites glisser vos fichiers ici ou cliquez dans le carré bleu pour téléverser v…" at bounding box center [0, 0] width 0 height 0
click at [780, 400] on label "Faites glisser vos fichiers ici ou cliquez dans le carré bleu pour téléverser v…" at bounding box center [810, 391] width 288 height 189
click at [0, 0] on input "Faites glisser vos fichiers ici ou cliquez dans le carré bleu pour téléverser v…" at bounding box center [0, 0] width 0 height 0
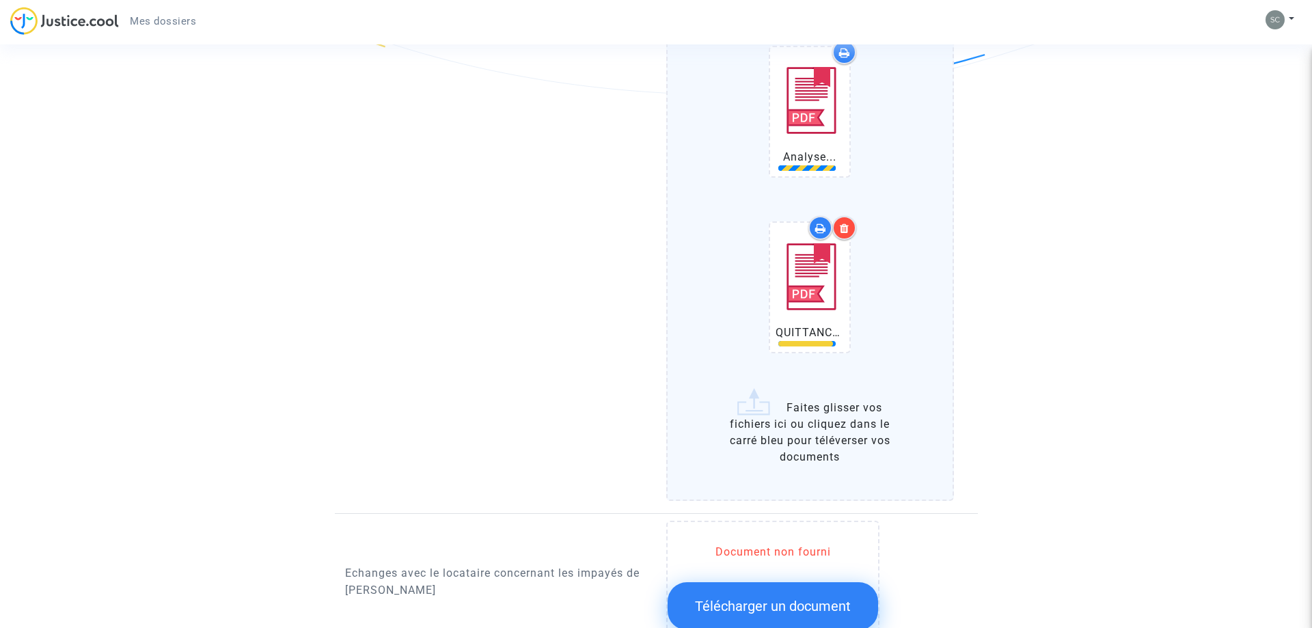
scroll to position [2160, 0]
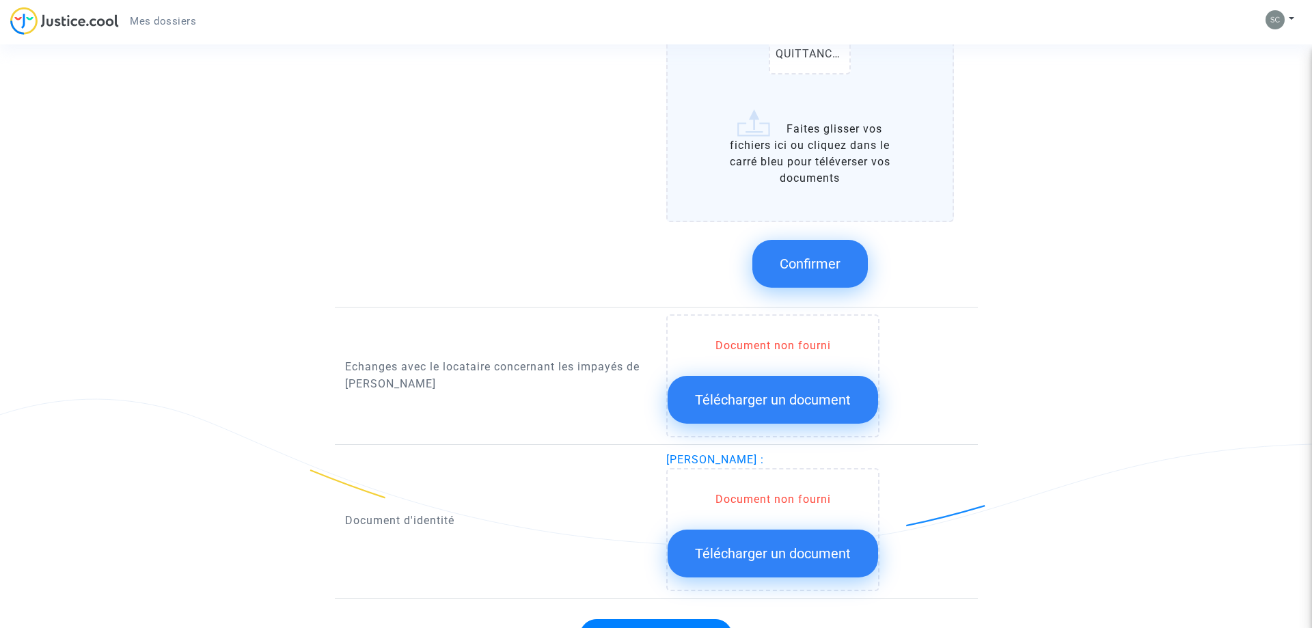
click at [840, 400] on span "Télécharger un document" at bounding box center [773, 399] width 156 height 16
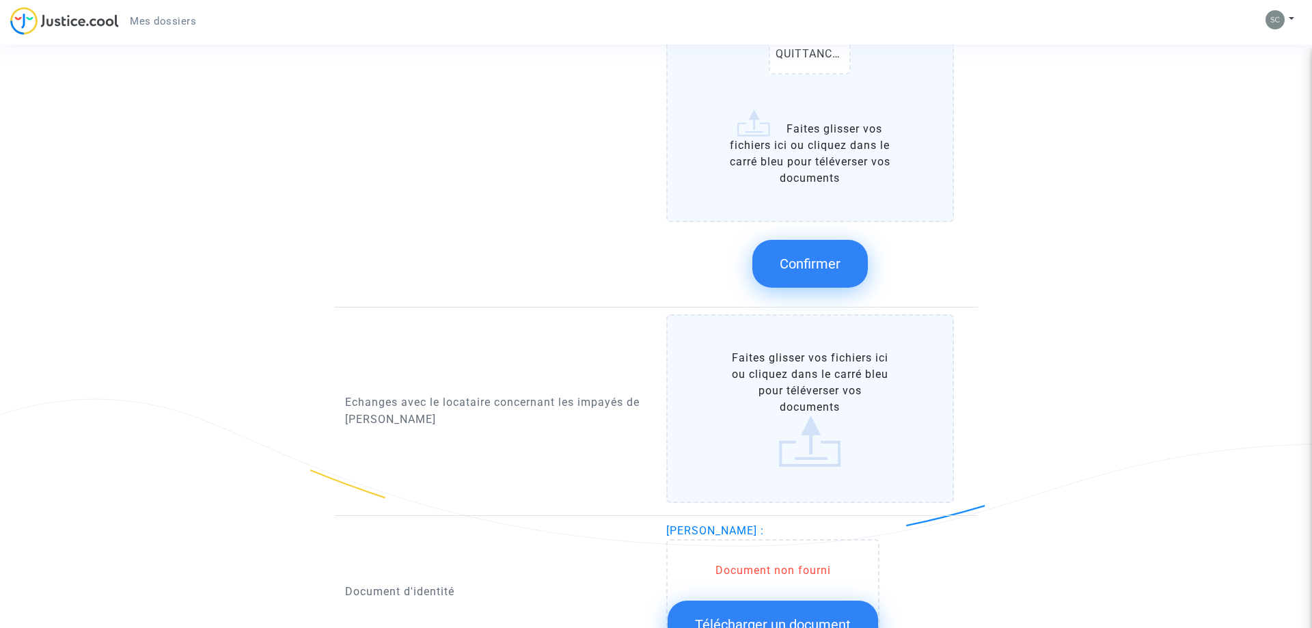
click at [807, 391] on label "Faites glisser vos fichiers ici ou cliquez dans le carré bleu pour téléverser v…" at bounding box center [810, 408] width 288 height 189
click at [0, 0] on input "Faites glisser vos fichiers ici ou cliquez dans le carré bleu pour téléverser v…" at bounding box center [0, 0] width 0 height 0
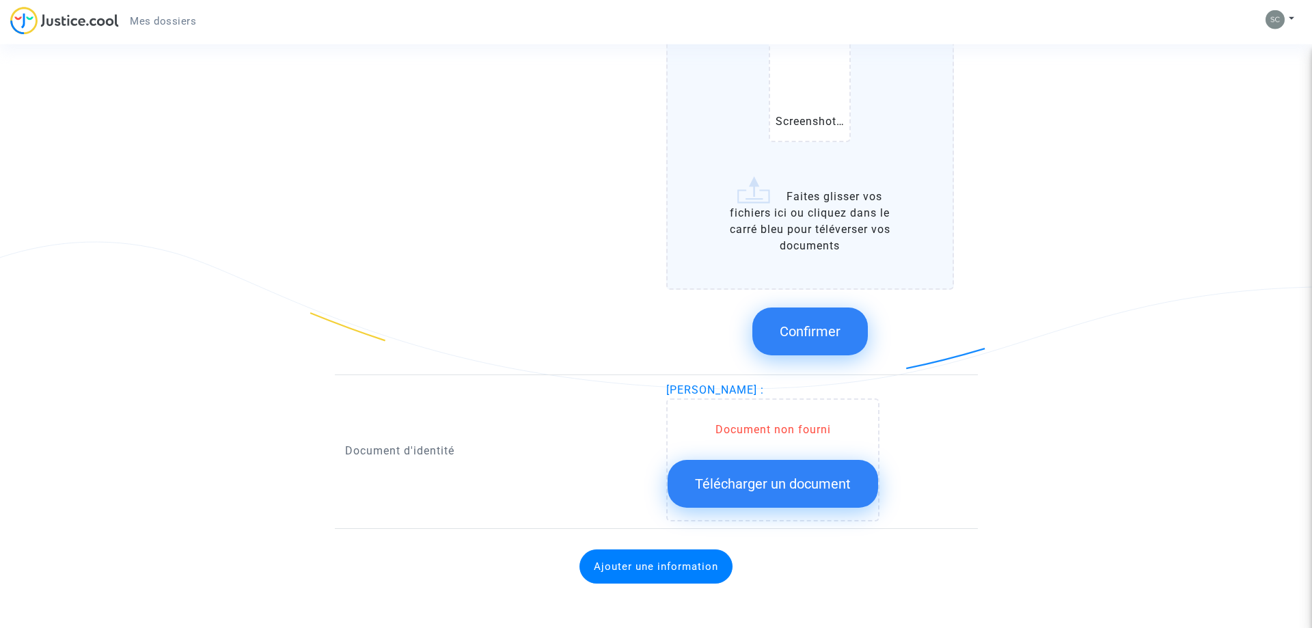
scroll to position [3052, 0]
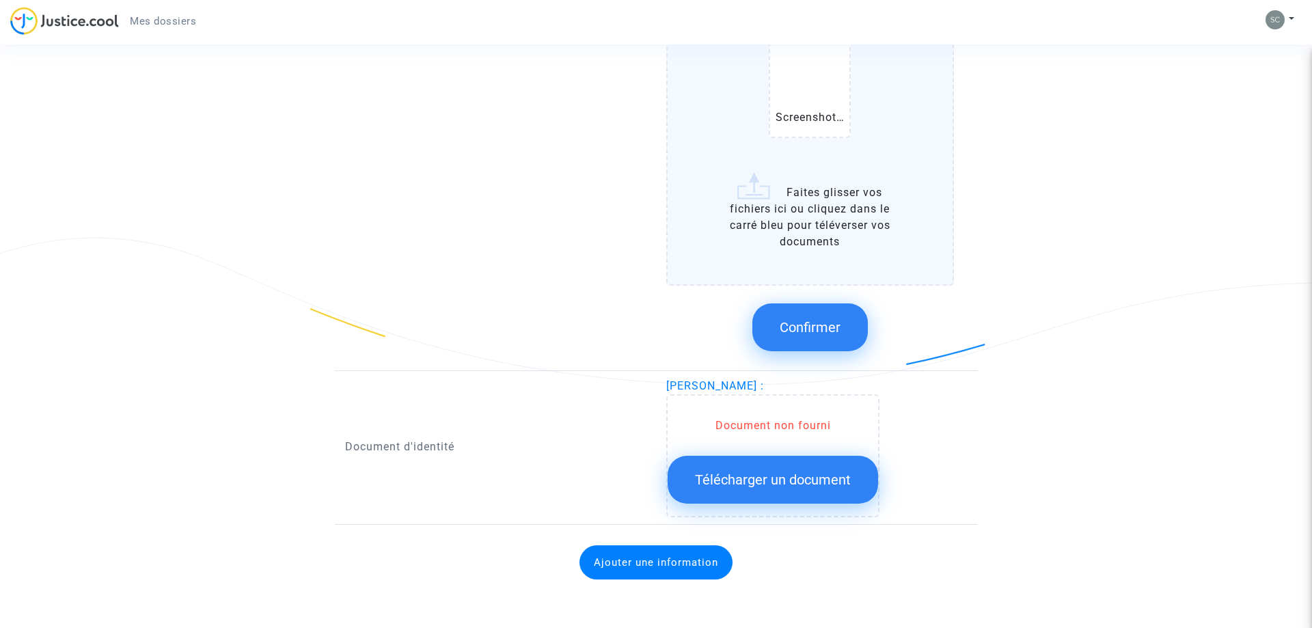
click at [810, 477] on span "Télécharger un document" at bounding box center [773, 479] width 156 height 16
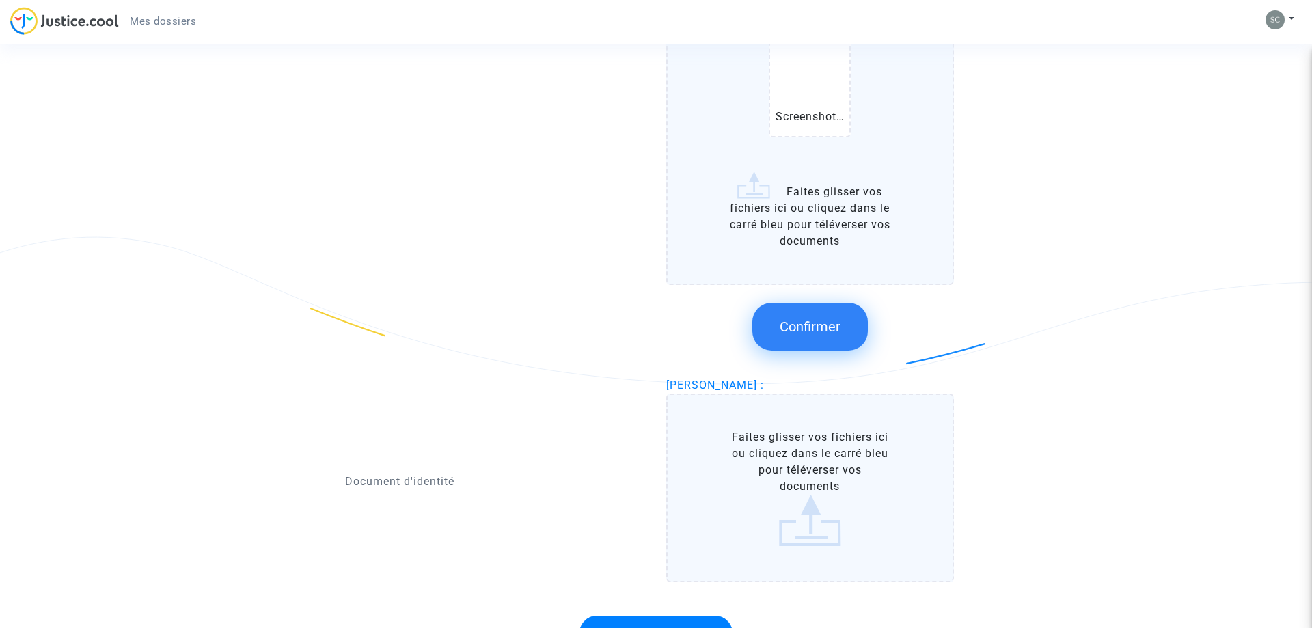
click at [808, 470] on label "Faites glisser vos fichiers ici ou cliquez dans le carré bleu pour téléverser v…" at bounding box center [810, 488] width 288 height 189
click at [0, 0] on input "Faites glisser vos fichiers ici ou cliquez dans le carré bleu pour téléverser v…" at bounding box center [0, 0] width 0 height 0
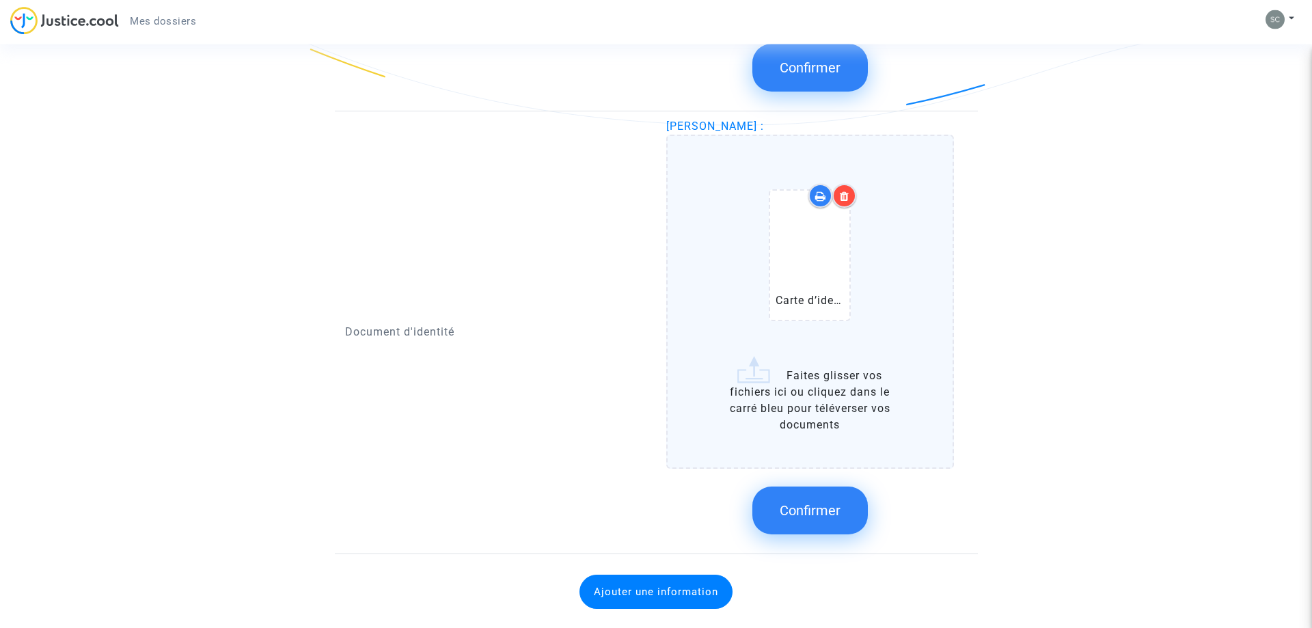
scroll to position [3331, 0]
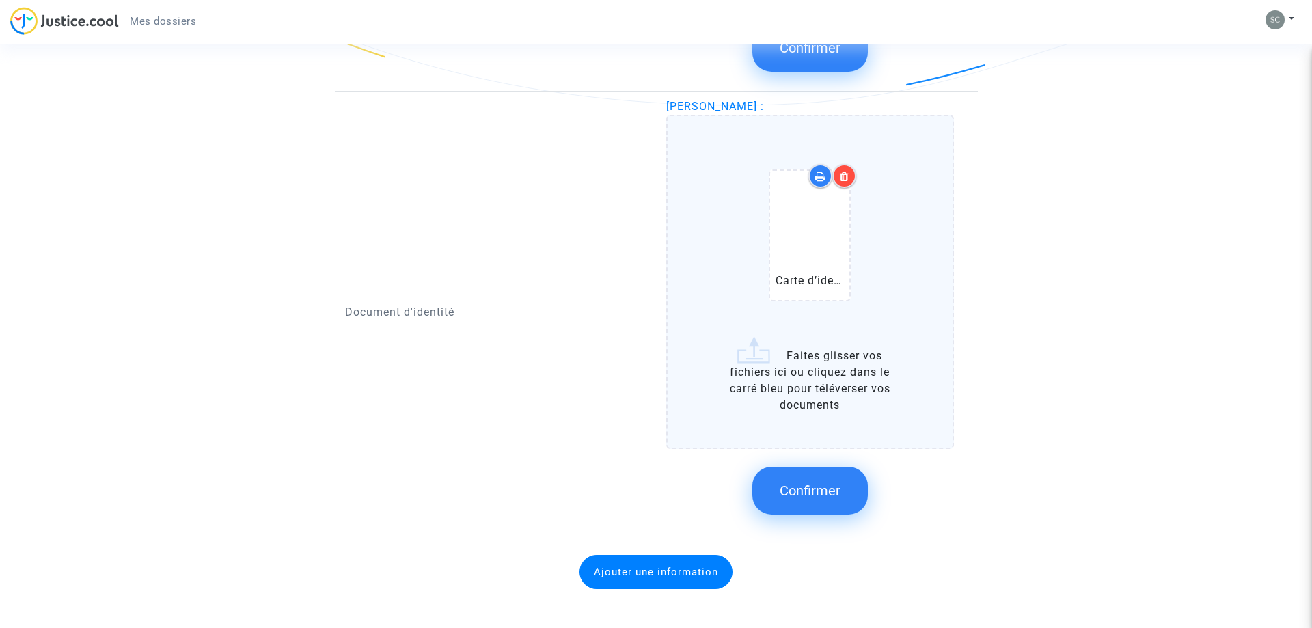
click at [823, 495] on span "Confirmer" at bounding box center [810, 490] width 61 height 16
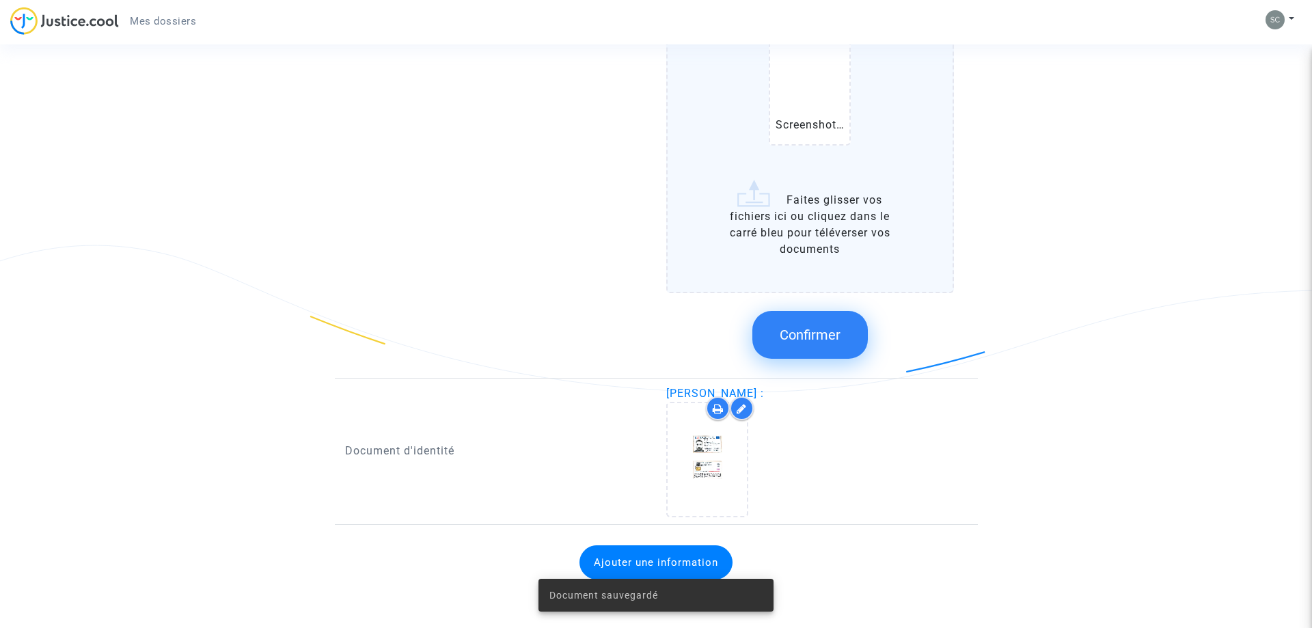
click at [838, 335] on span "Confirmer" at bounding box center [810, 335] width 61 height 16
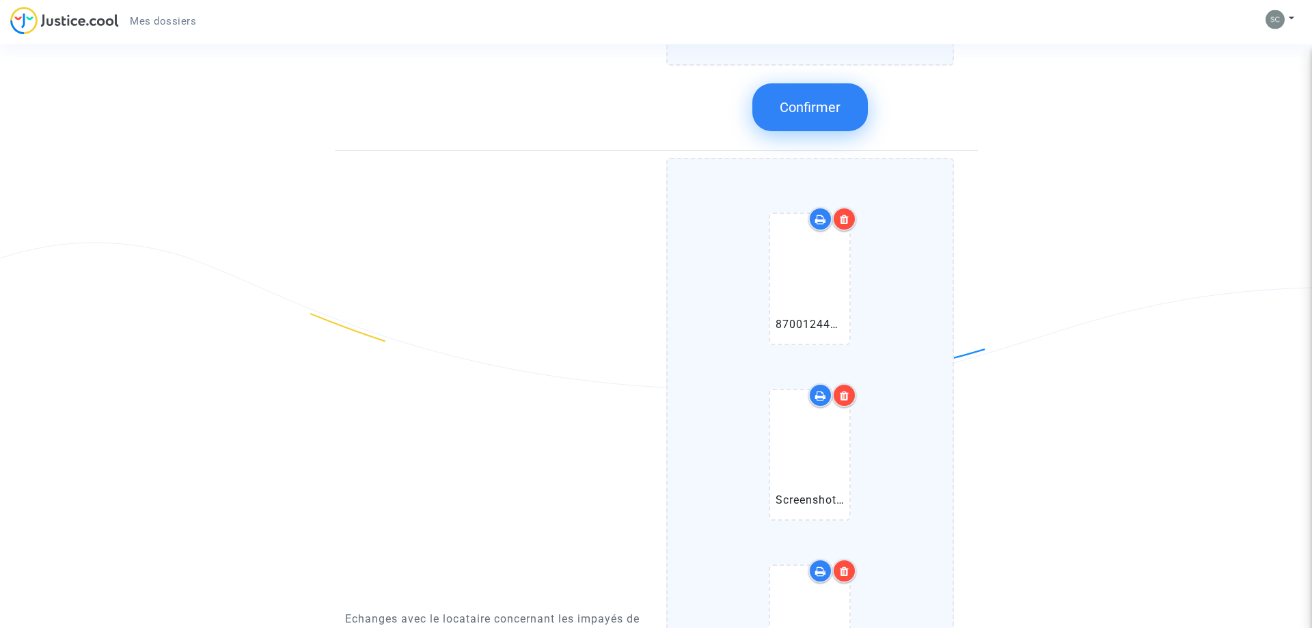
scroll to position [2208, 0]
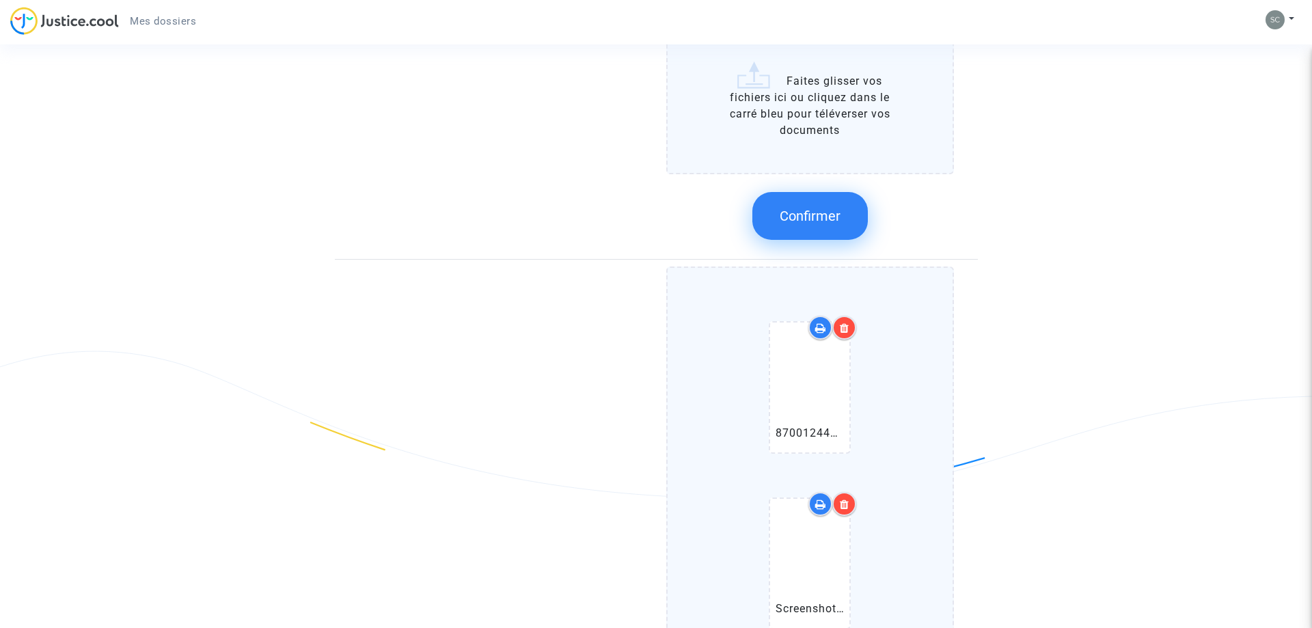
click at [814, 222] on span "Confirmer" at bounding box center [810, 216] width 61 height 16
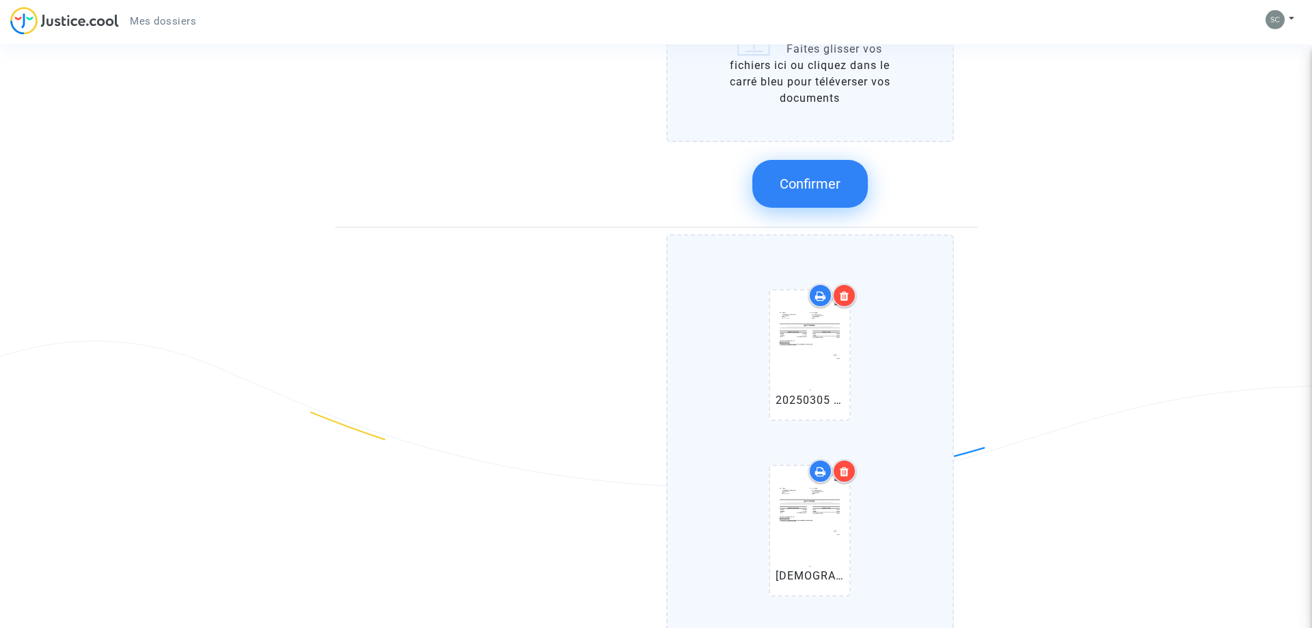
scroll to position [675, 0]
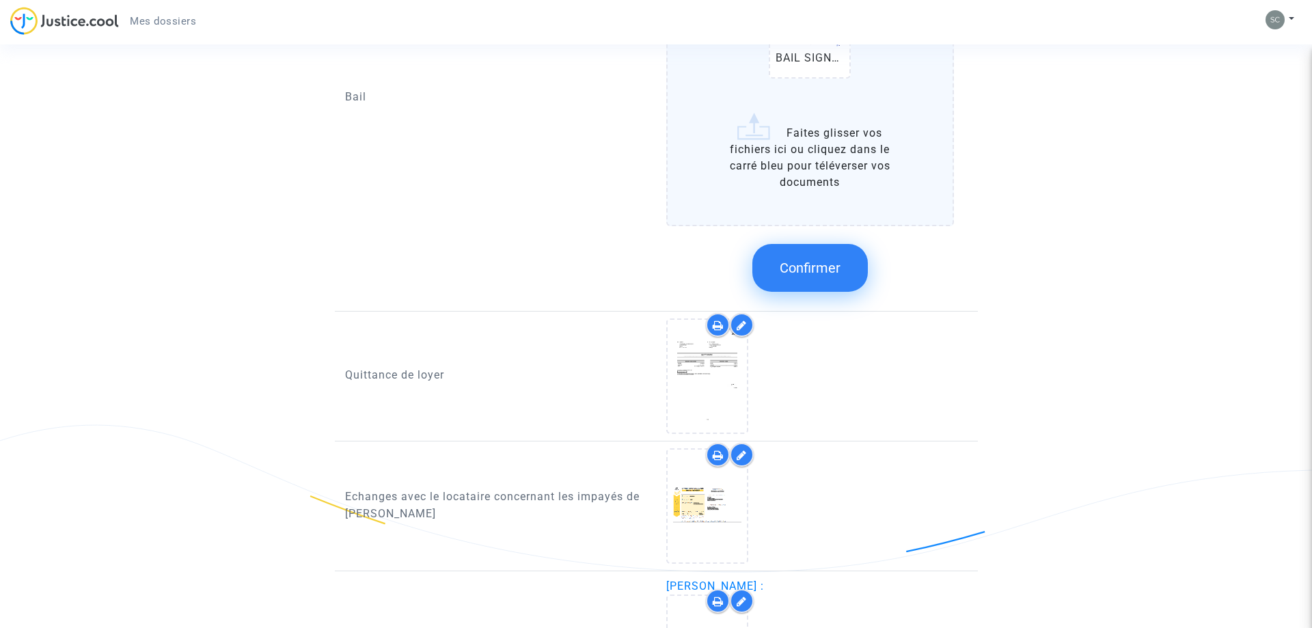
click at [813, 287] on button "Confirmer" at bounding box center [809, 268] width 115 height 48
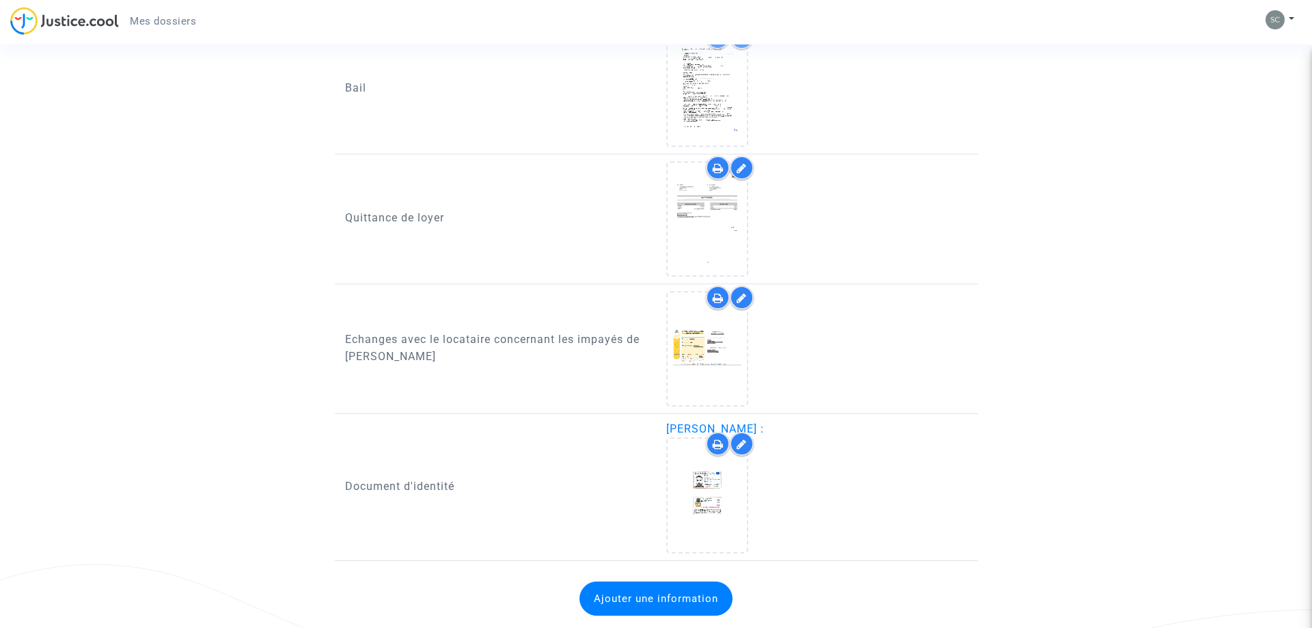
scroll to position [257, 0]
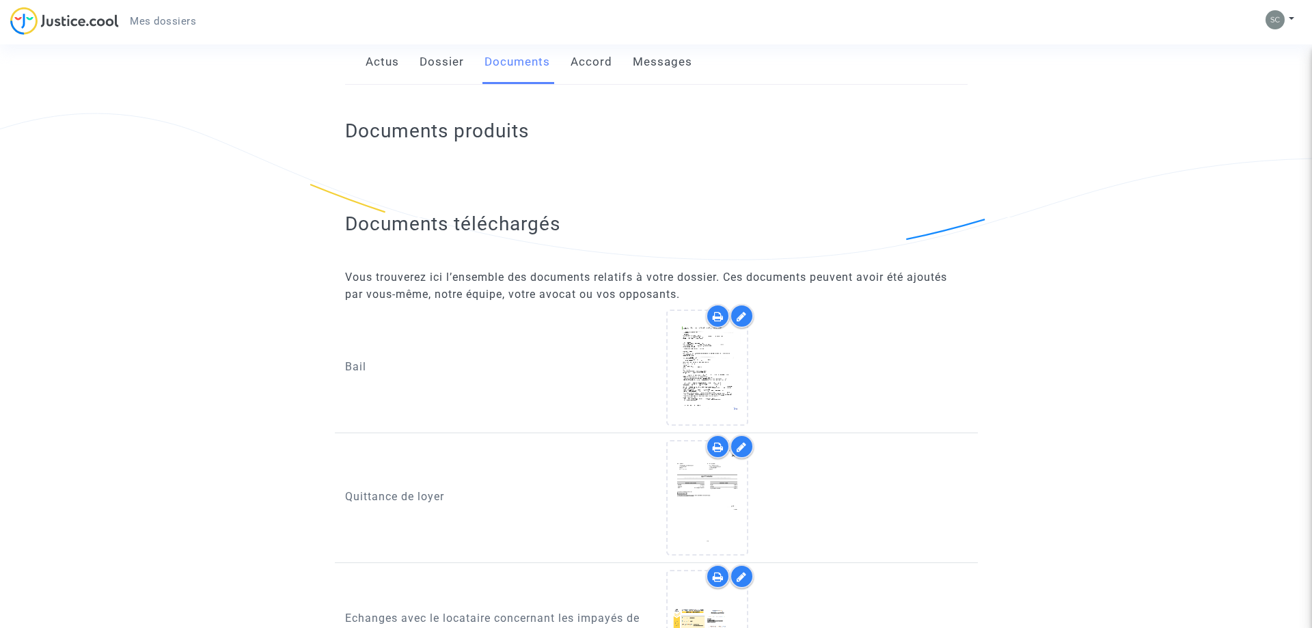
click at [585, 64] on link "Accord" at bounding box center [591, 62] width 42 height 45
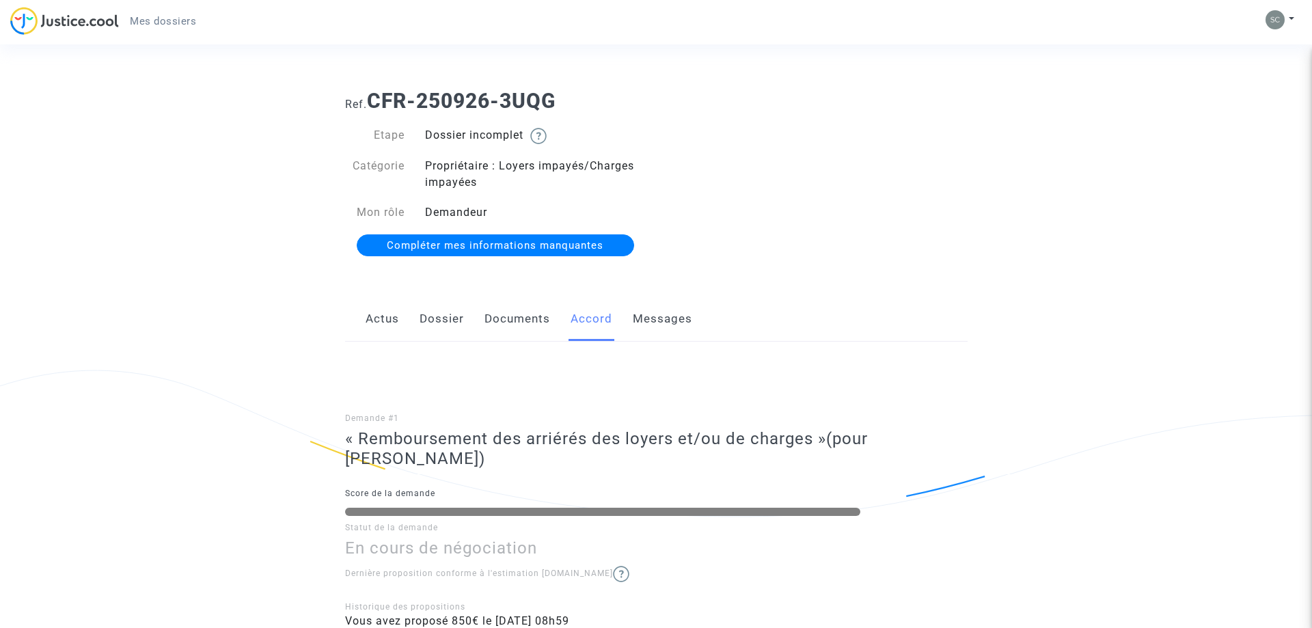
click at [524, 318] on link "Documents" at bounding box center [517, 319] width 66 height 45
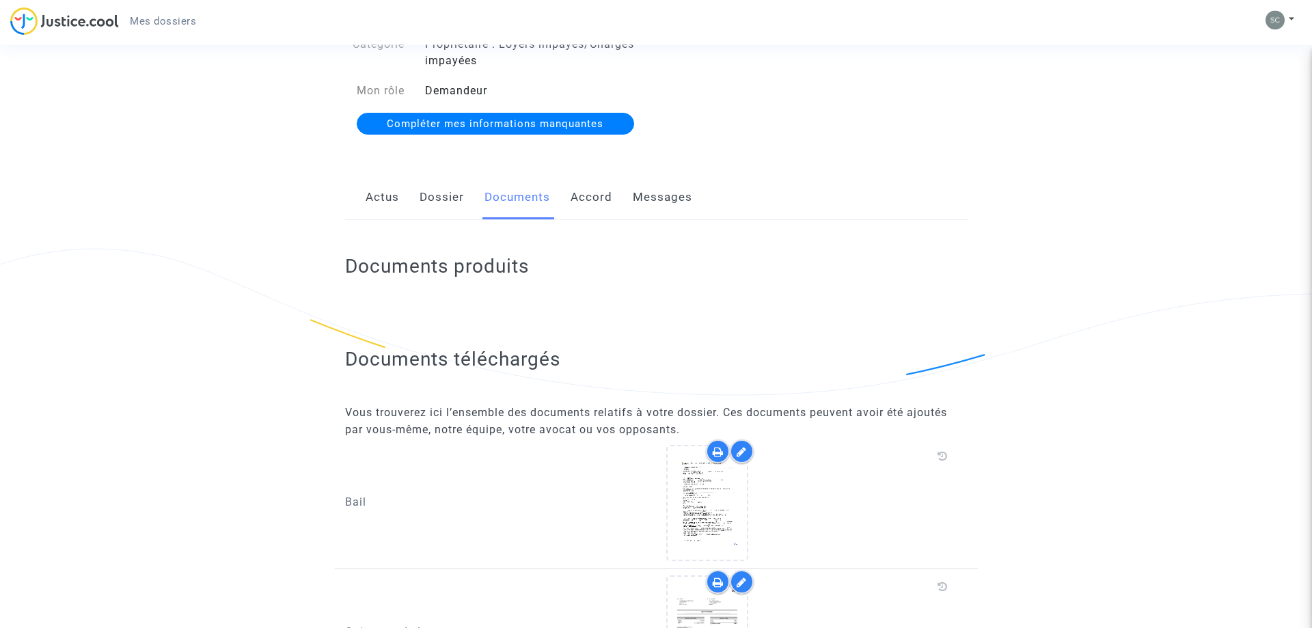
scroll to position [139, 0]
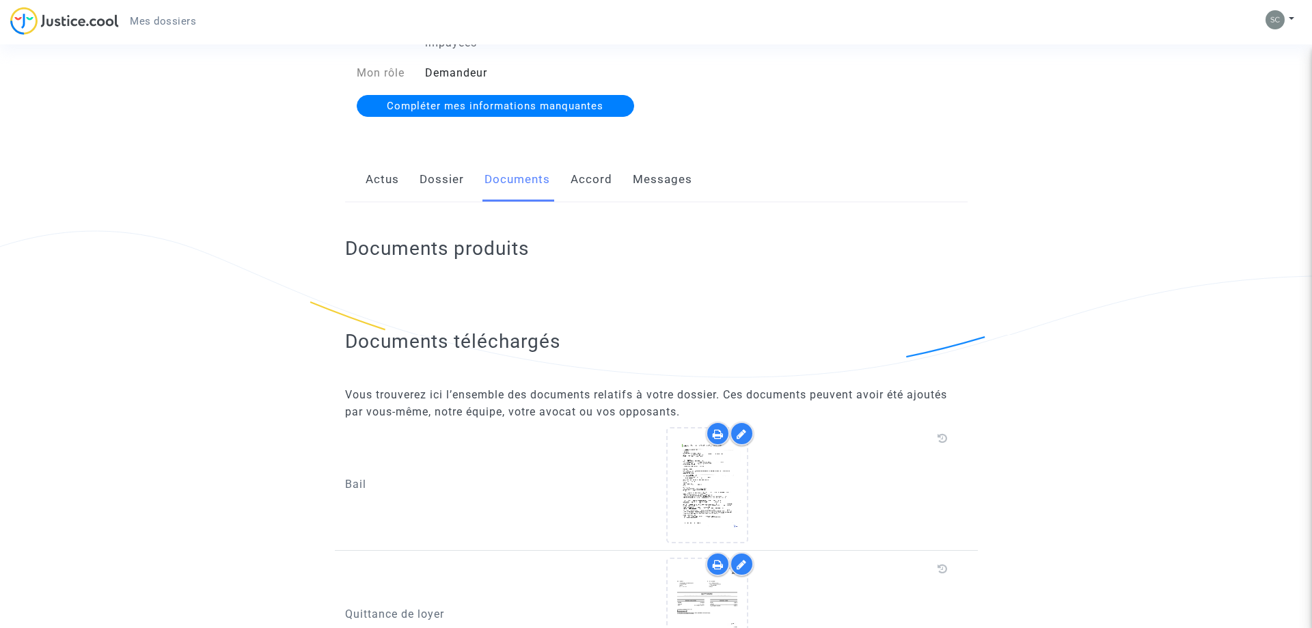
click at [427, 187] on link "Dossier" at bounding box center [441, 179] width 44 height 45
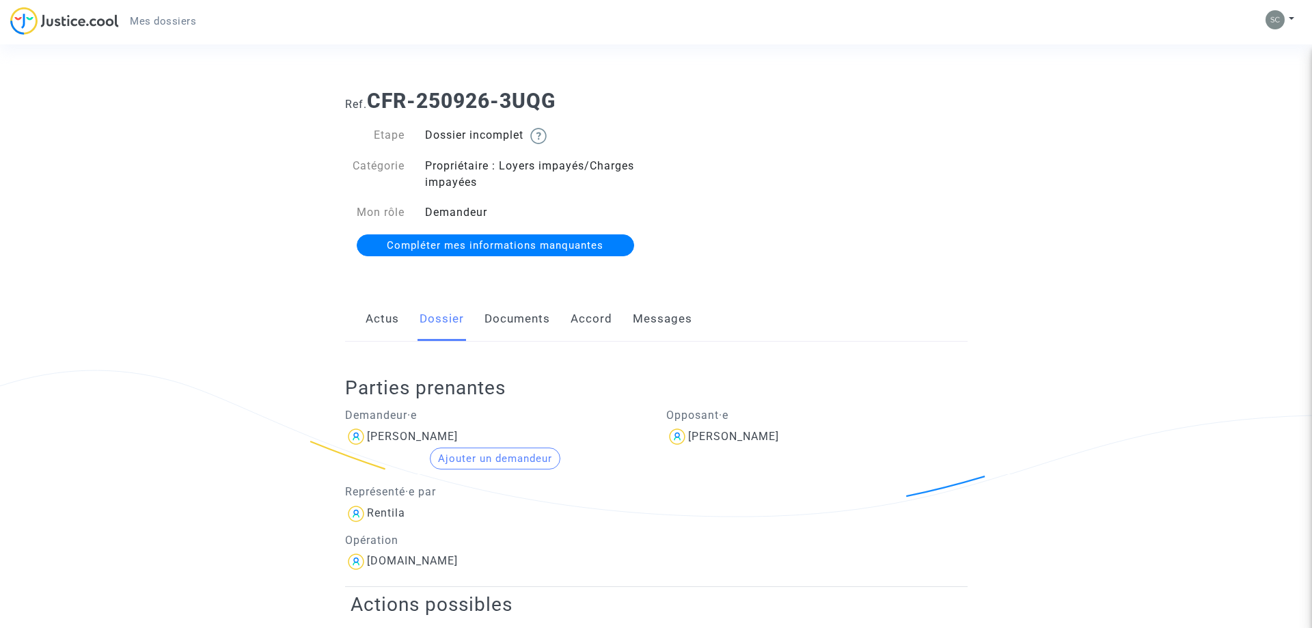
click at [389, 327] on link "Actus" at bounding box center [382, 319] width 33 height 45
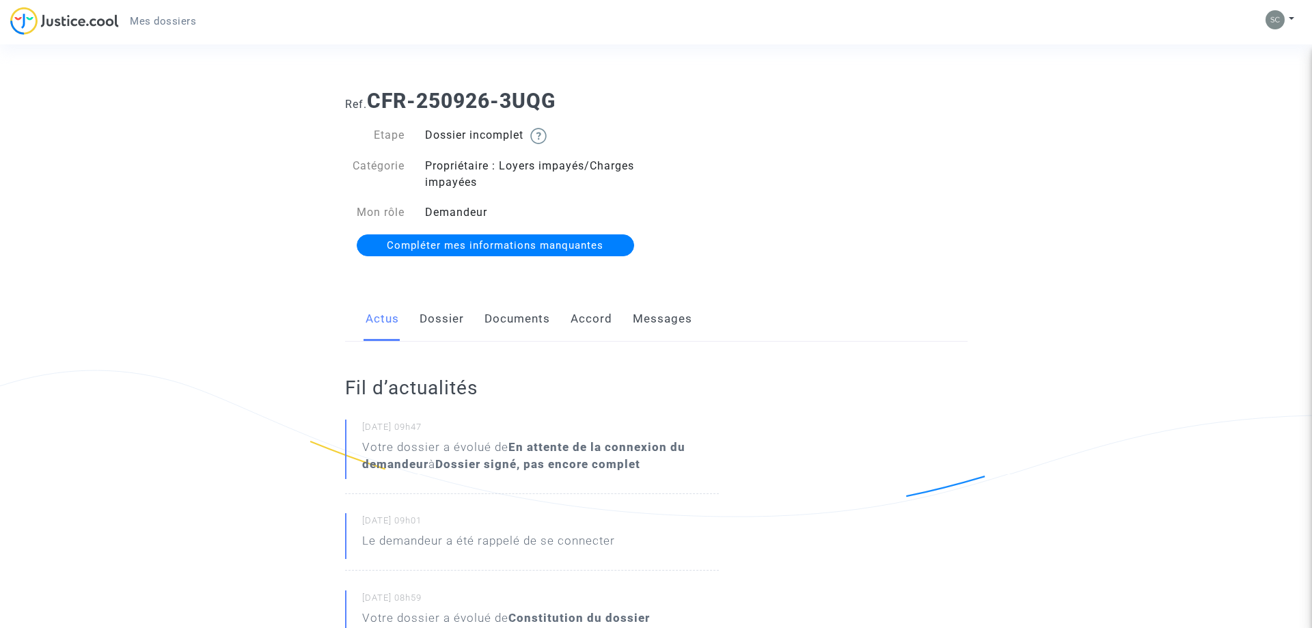
click at [499, 319] on link "Documents" at bounding box center [517, 319] width 66 height 45
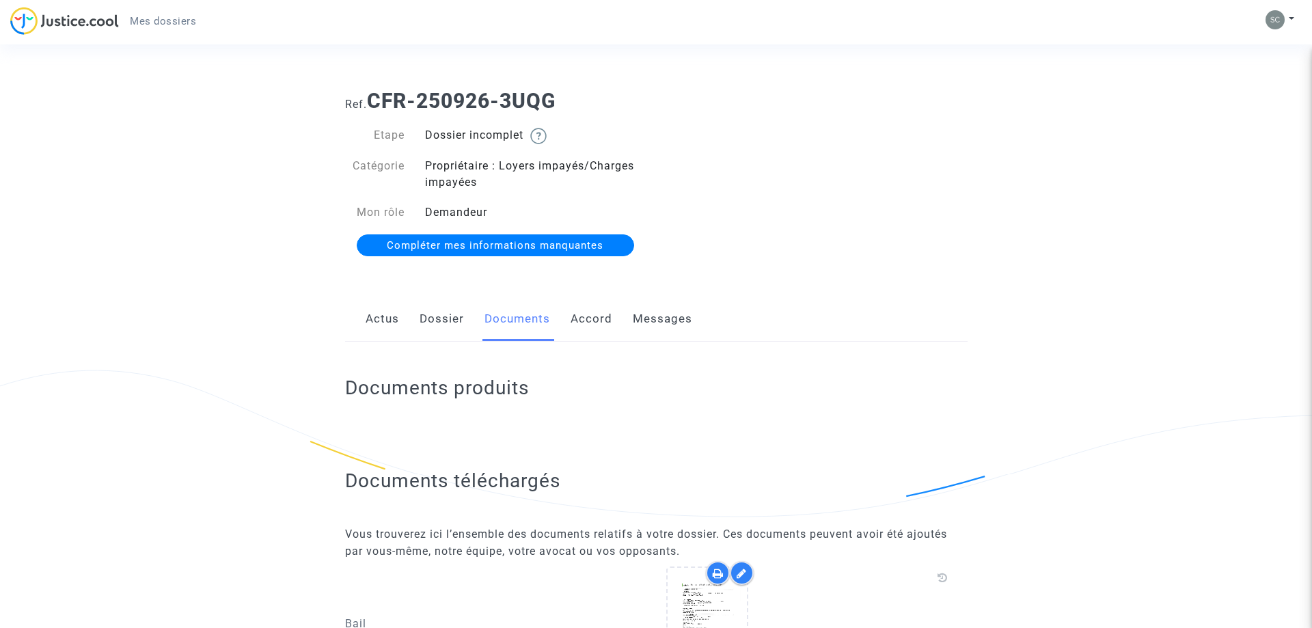
click at [539, 245] on span "Compléter mes informations manquantes" at bounding box center [495, 245] width 217 height 12
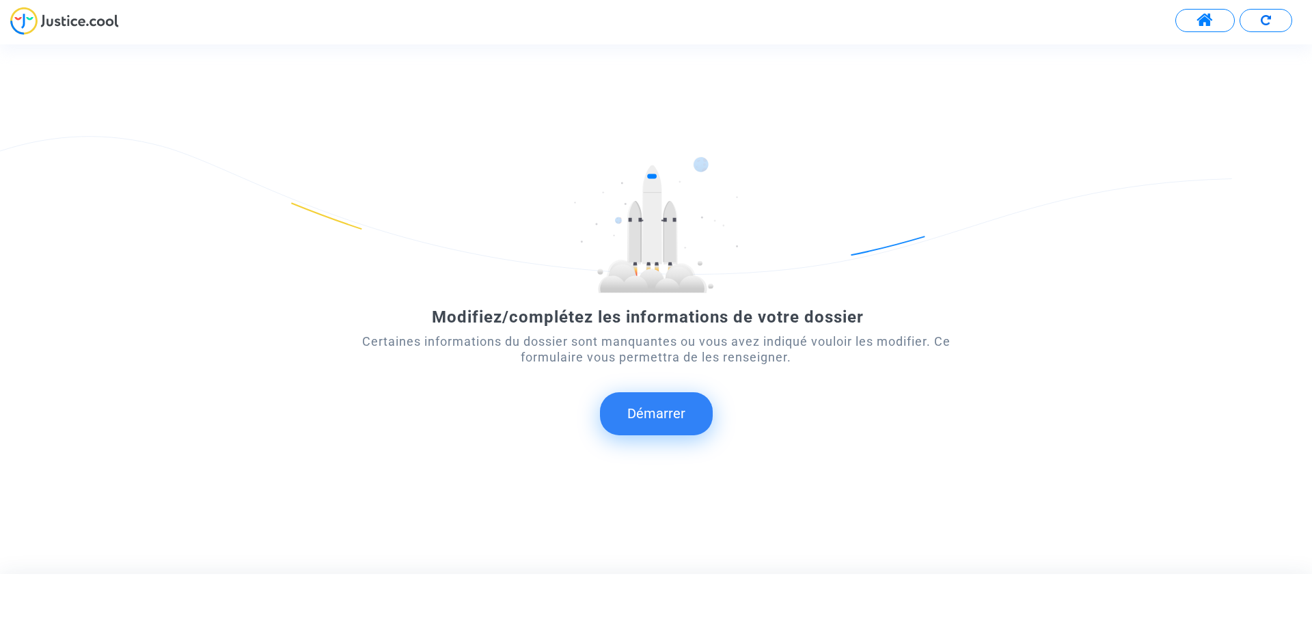
click at [678, 418] on button "Démarrer" at bounding box center [656, 413] width 113 height 42
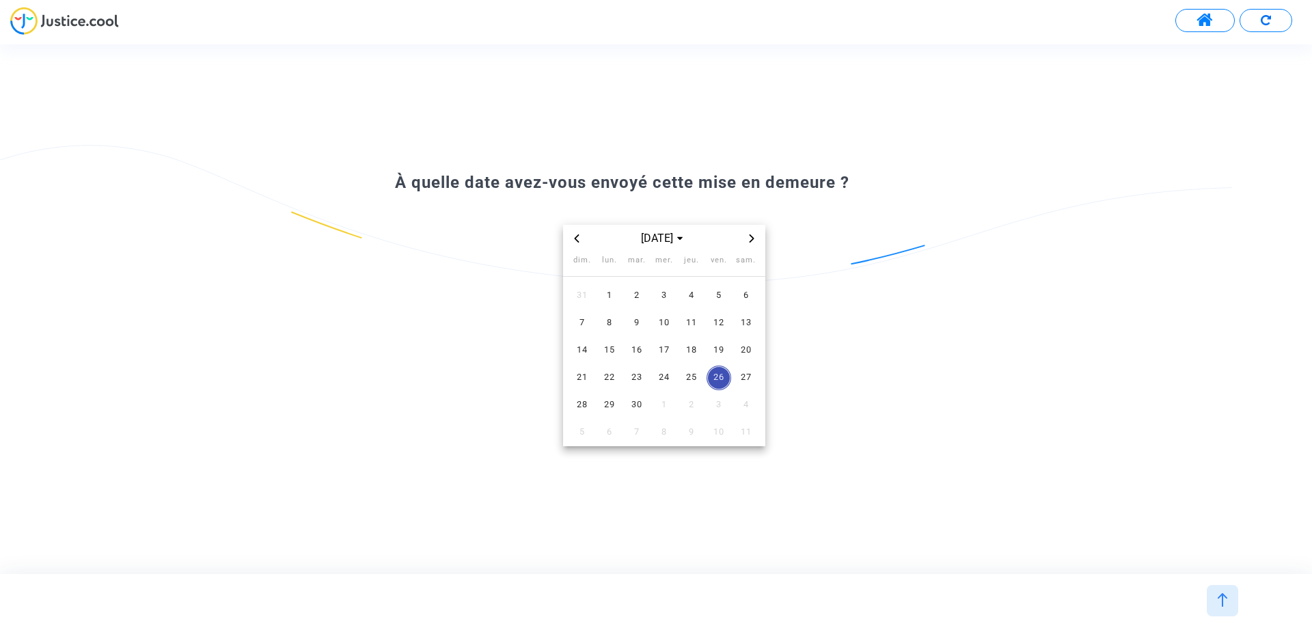
click at [721, 376] on span "26" at bounding box center [718, 378] width 25 height 25
click at [720, 379] on span "26" at bounding box center [718, 378] width 25 height 25
click at [1220, 605] on img at bounding box center [1222, 600] width 14 height 14
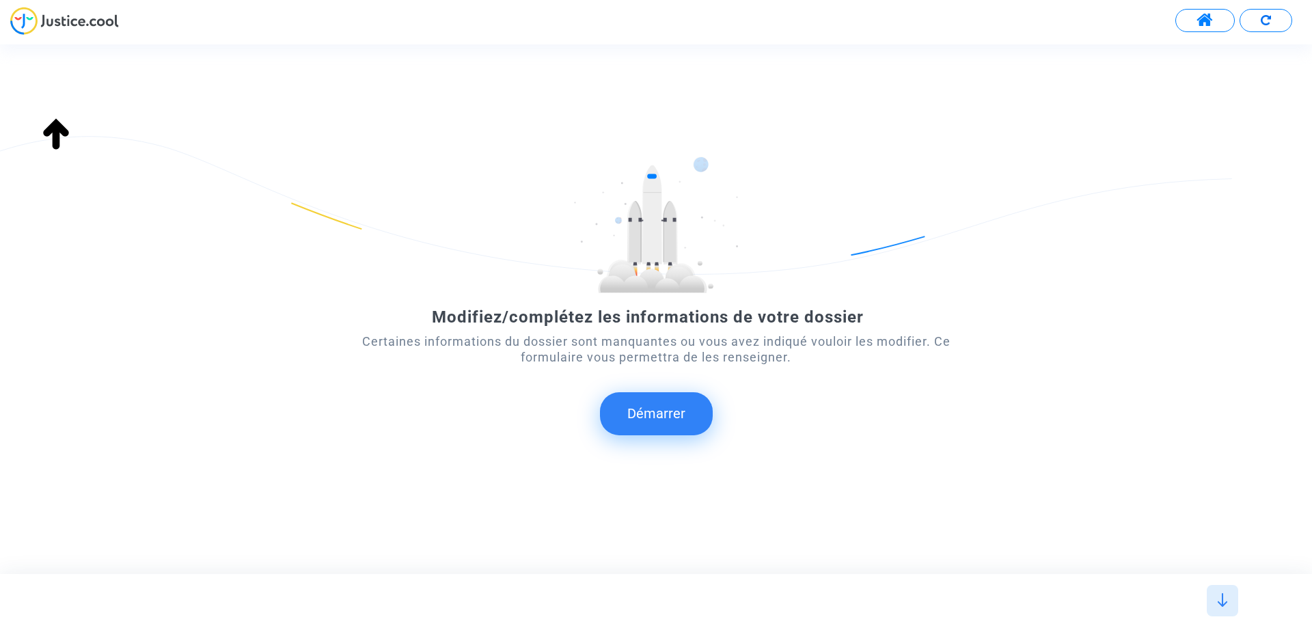
click at [668, 420] on button "Démarrer" at bounding box center [656, 413] width 113 height 42
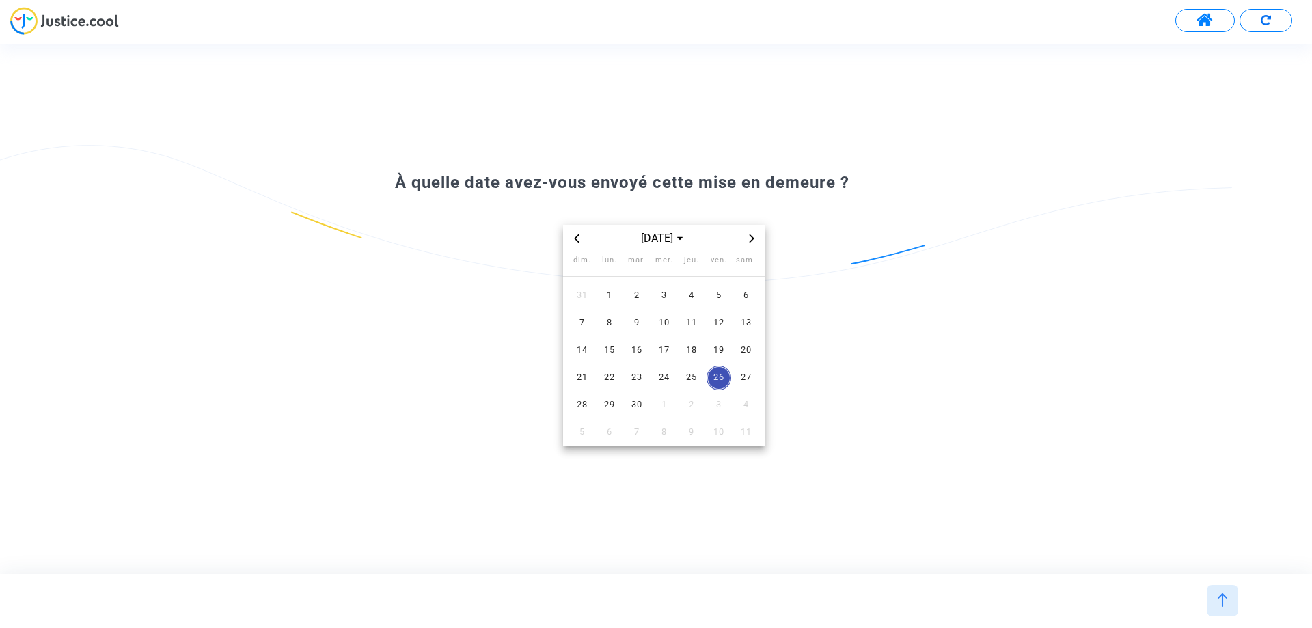
click at [59, 486] on div "À quelle date avez-vous envoyé cette mise en demeure ? sept. 2025 dim. lun. mar…" at bounding box center [656, 308] width 1312 height 529
click at [672, 413] on div "Modifiez/complétez les informations de votre dossier Certaines informations du …" at bounding box center [668, 308] width 1336 height 529
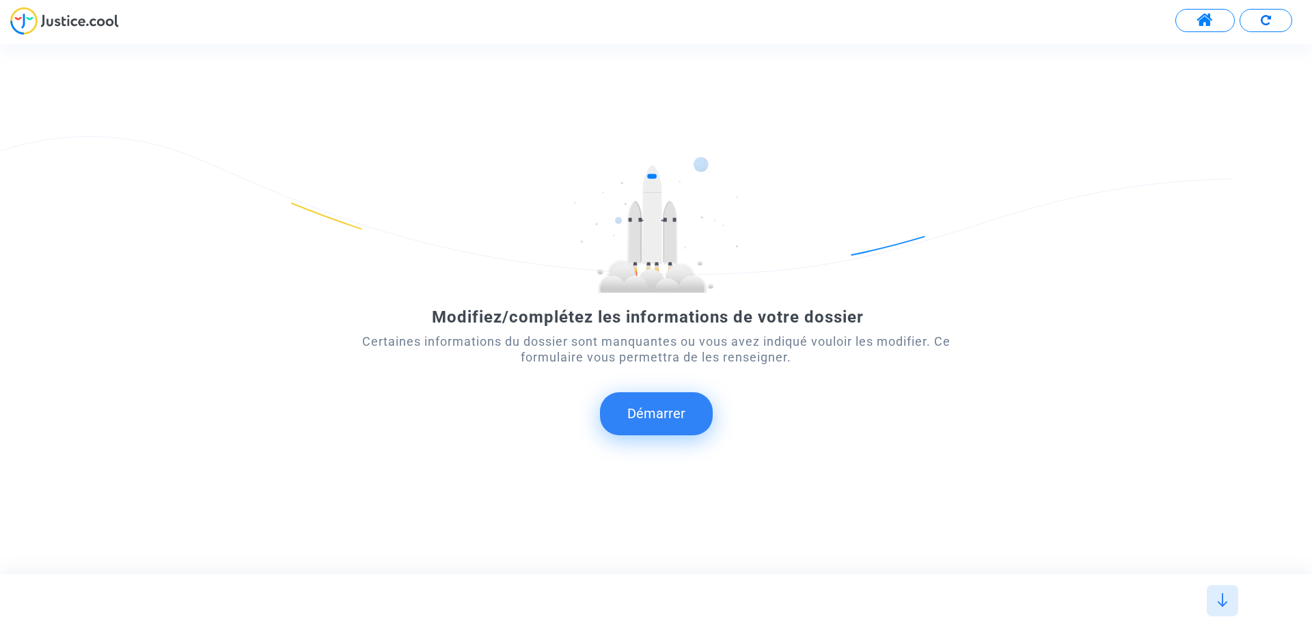
click at [652, 425] on button "Démarrer" at bounding box center [656, 413] width 113 height 42
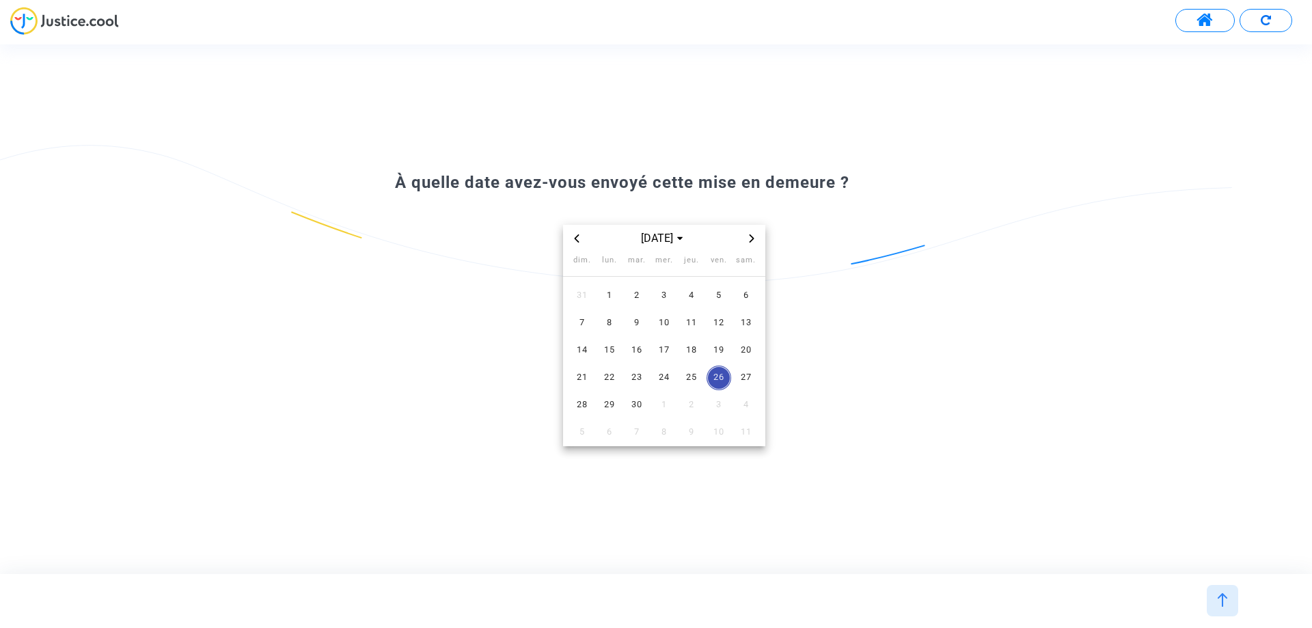
drag, startPoint x: 886, startPoint y: 533, endPoint x: 879, endPoint y: 532, distance: 7.6
click at [885, 533] on div "À quelle date avez-vous envoyé cette mise en demeure ? sept. 2025 dim. lun. mar…" at bounding box center [656, 308] width 1312 height 529
drag, startPoint x: 684, startPoint y: 525, endPoint x: 685, endPoint y: 518, distance: 6.9
click at [685, 523] on div "À quelle date avez-vous envoyé cette mise en demeure ? sept. 2025 dim. lun. mar…" at bounding box center [656, 308] width 1312 height 529
click at [720, 380] on span "26" at bounding box center [718, 378] width 25 height 25
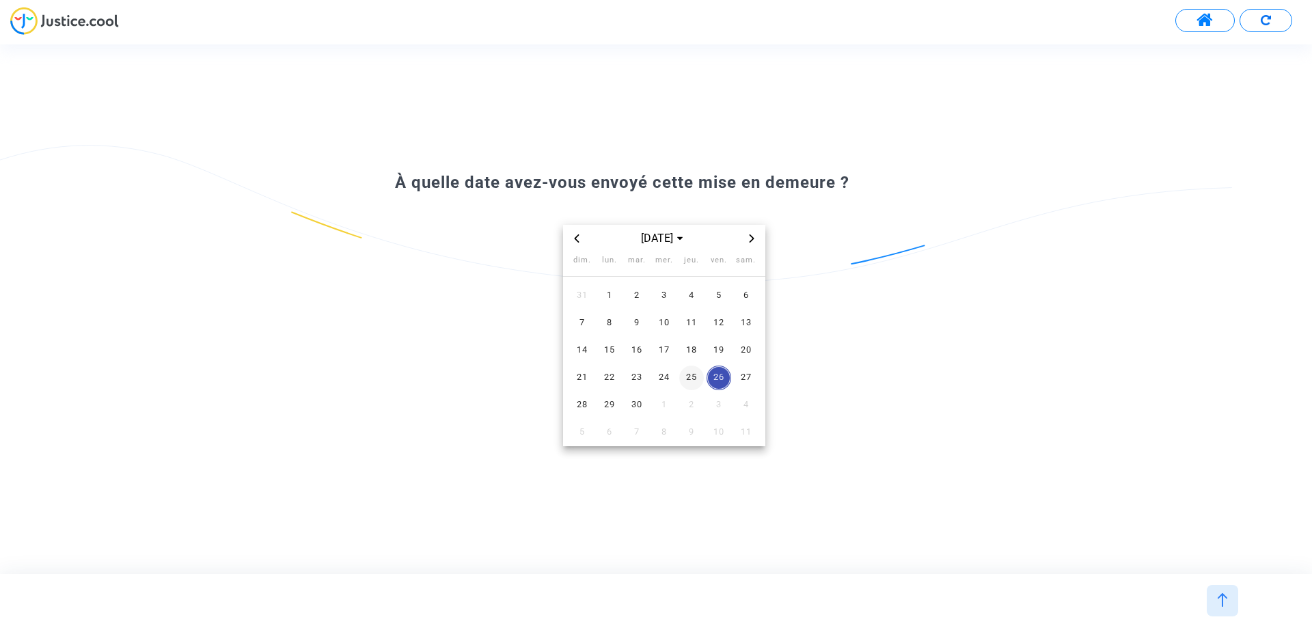
click at [693, 374] on span "25" at bounding box center [691, 378] width 25 height 25
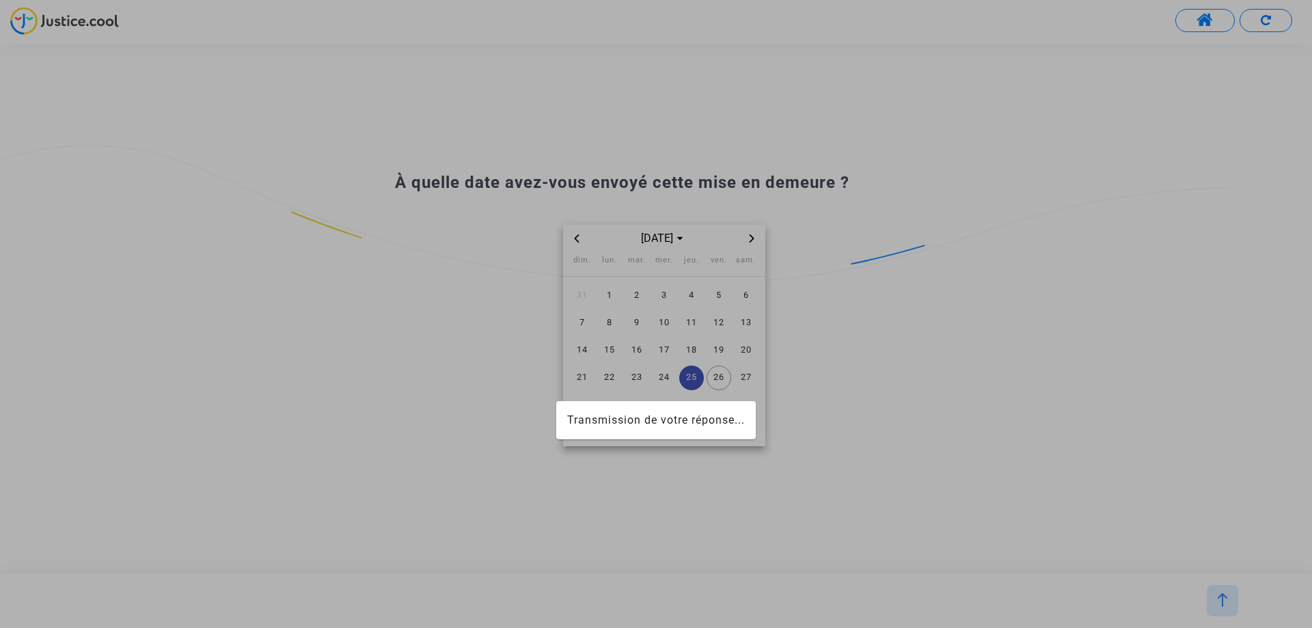
click at [723, 380] on div at bounding box center [656, 314] width 1312 height 628
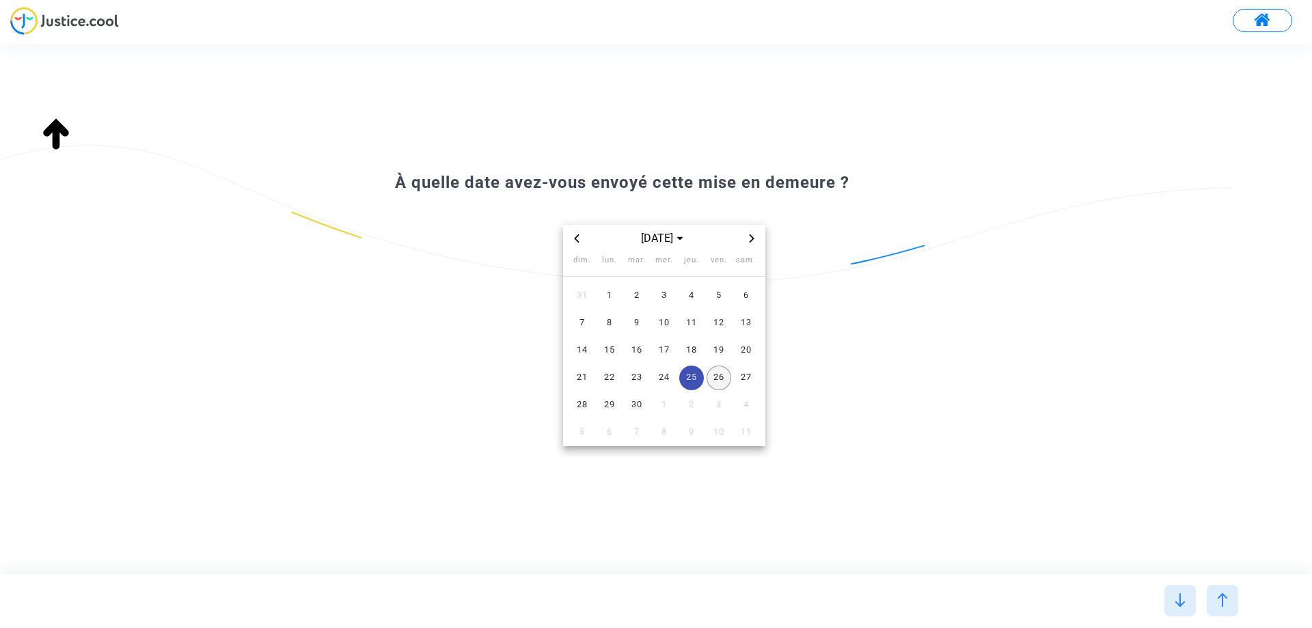
click at [715, 380] on span "26" at bounding box center [718, 378] width 25 height 25
click at [946, 405] on div "sept. 2025 dim. lun. mar. mer. jeu. ven. sam. 31 1 2 3 4 5 6 7 8 9 10 11 12 13 …" at bounding box center [656, 320] width 590 height 251
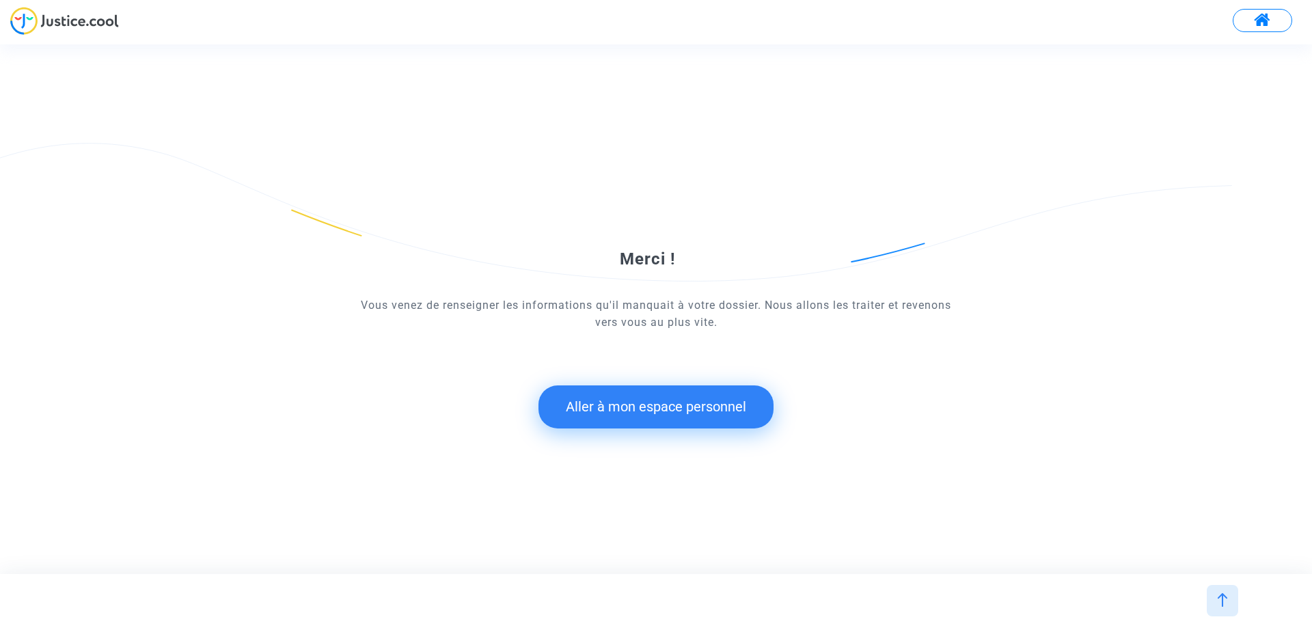
drag, startPoint x: 671, startPoint y: 416, endPoint x: 678, endPoint y: 416, distance: 7.5
click at [672, 416] on button "Aller à mon espace personnel" at bounding box center [655, 406] width 235 height 42
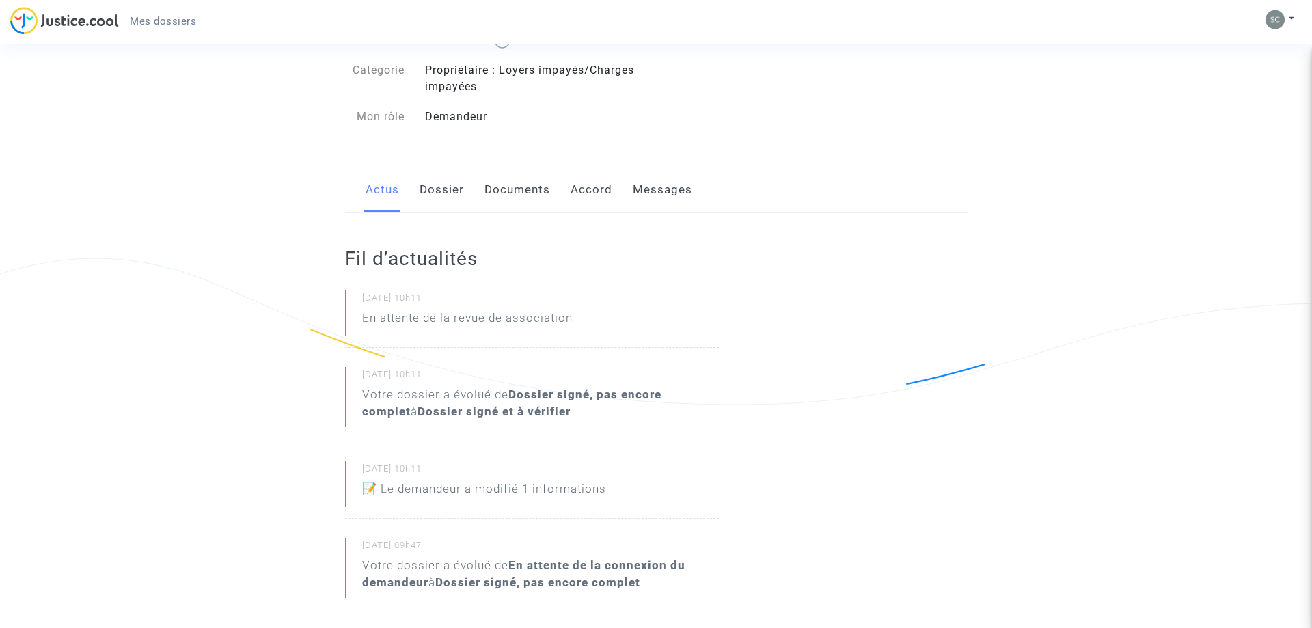
scroll to position [209, 0]
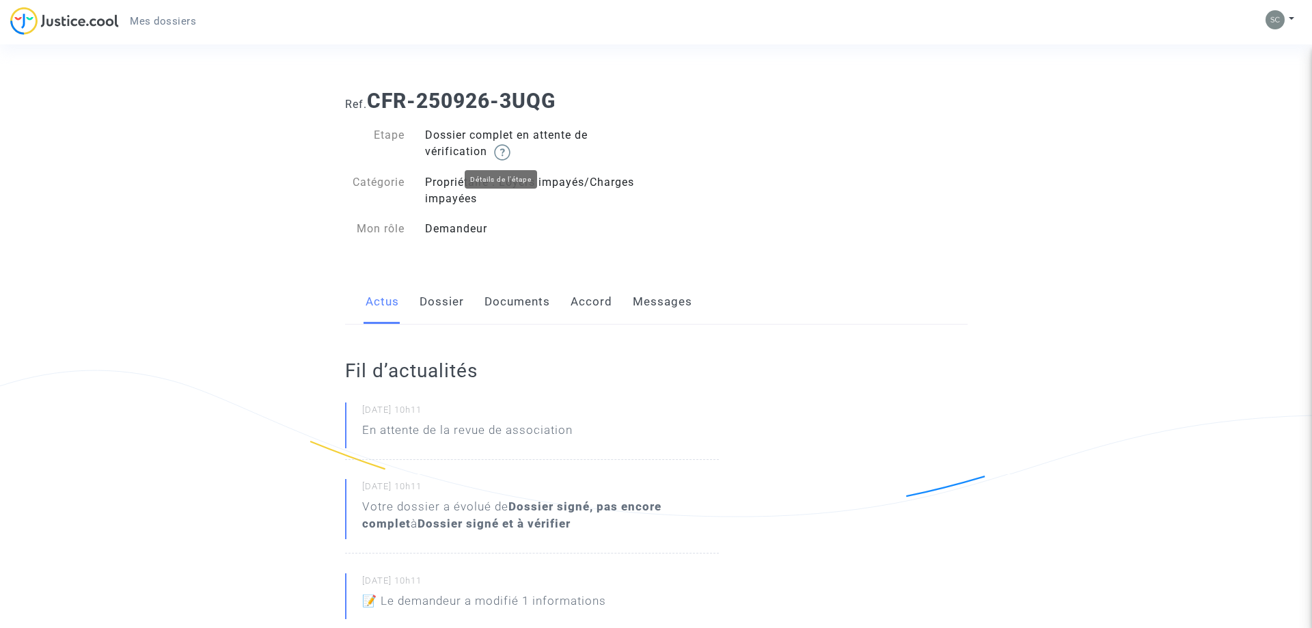
click at [506, 149] on img at bounding box center [502, 152] width 16 height 16
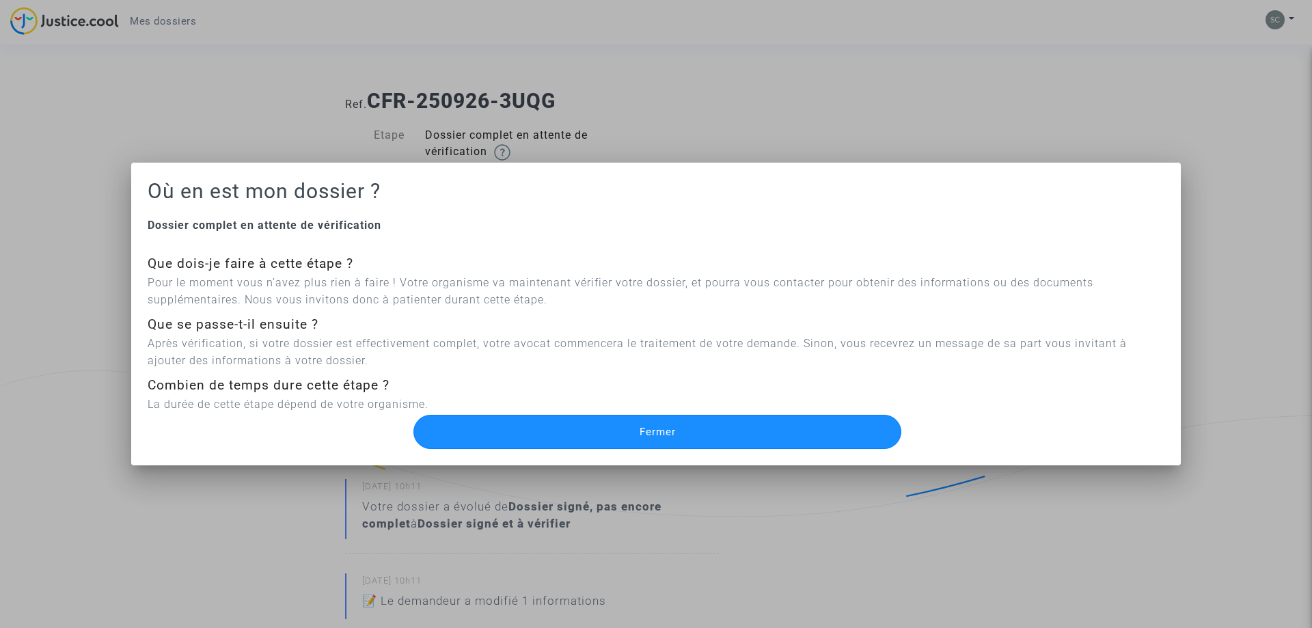
click at [555, 431] on button "Fermer" at bounding box center [657, 432] width 488 height 34
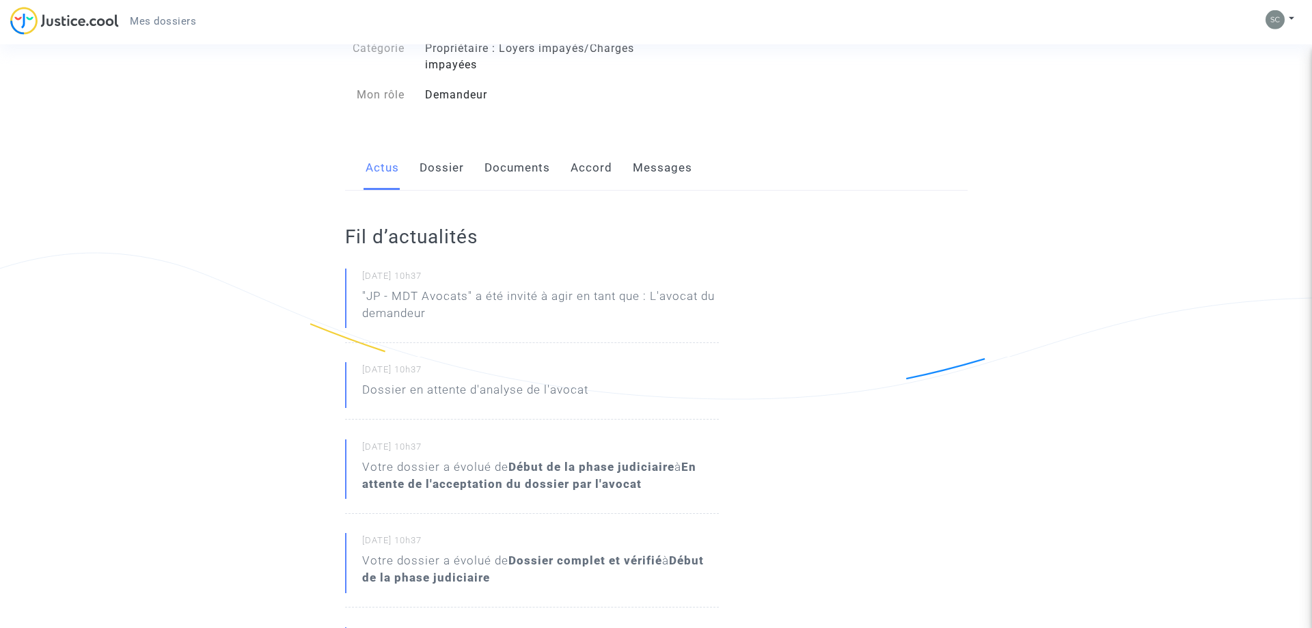
scroll to position [139, 0]
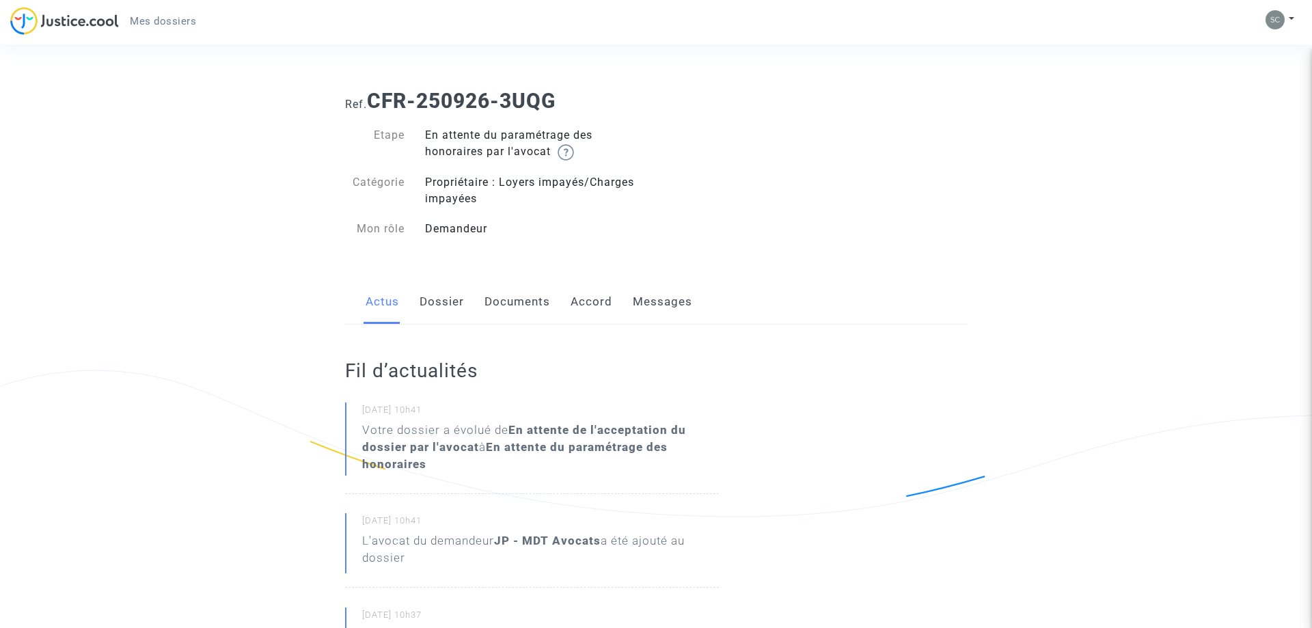
click at [593, 307] on link "Accord" at bounding box center [591, 301] width 42 height 45
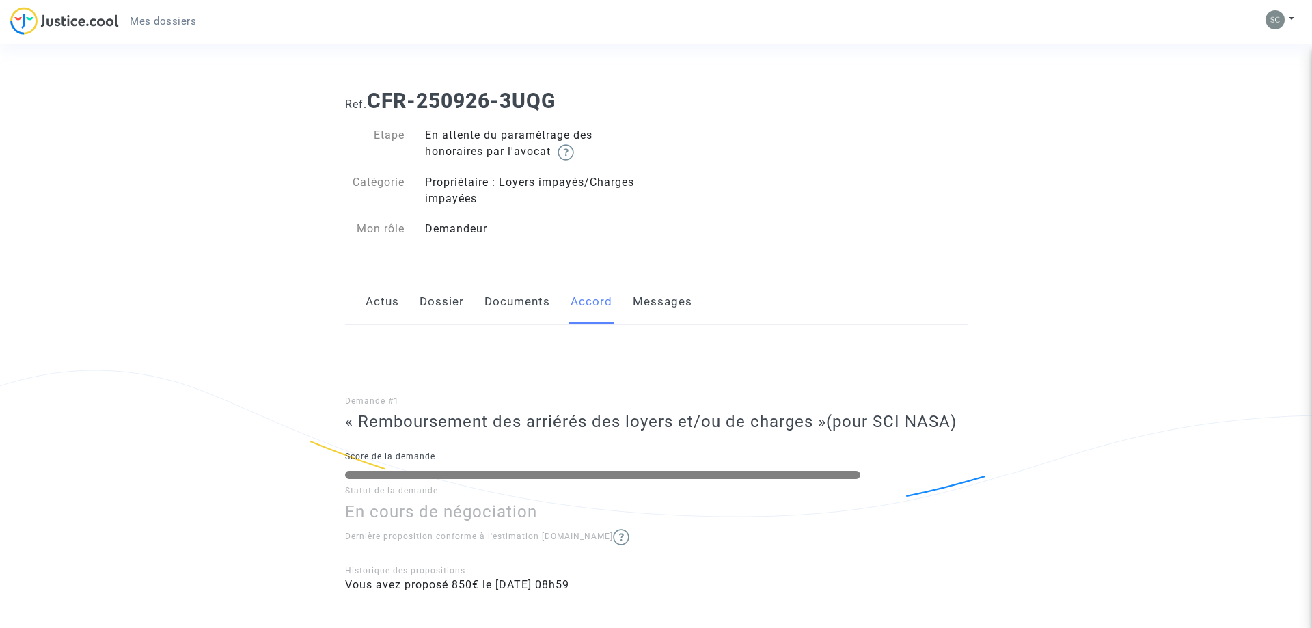
click at [524, 307] on link "Documents" at bounding box center [517, 301] width 66 height 45
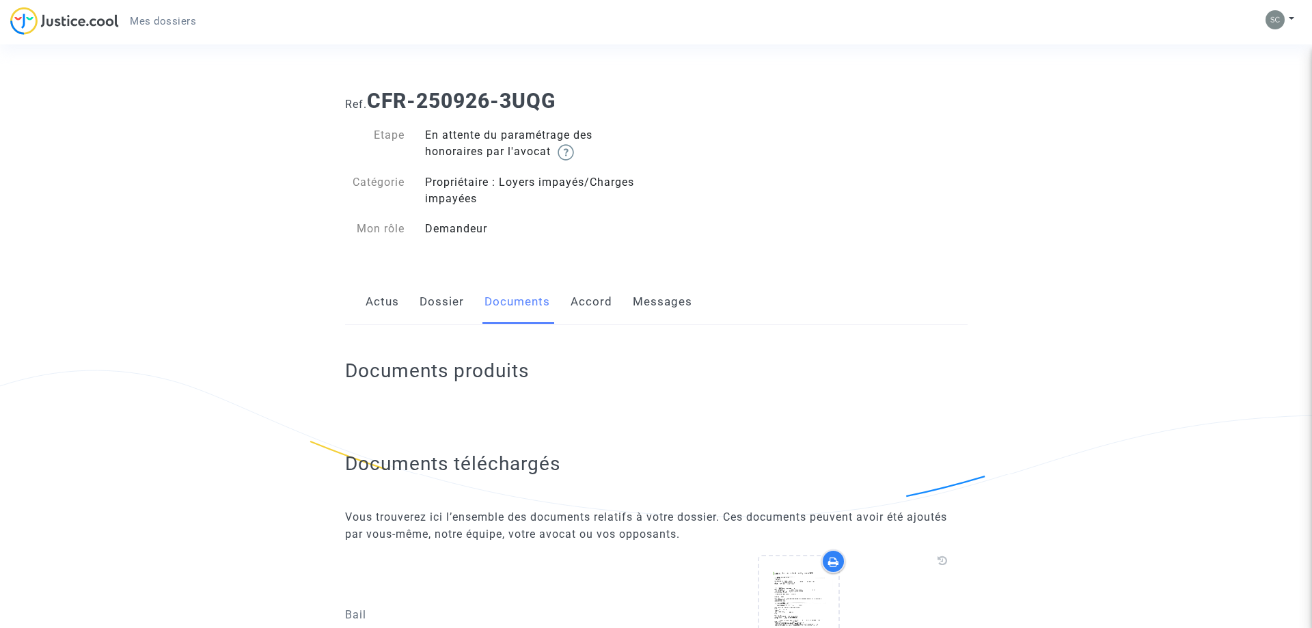
click at [437, 299] on link "Dossier" at bounding box center [441, 301] width 44 height 45
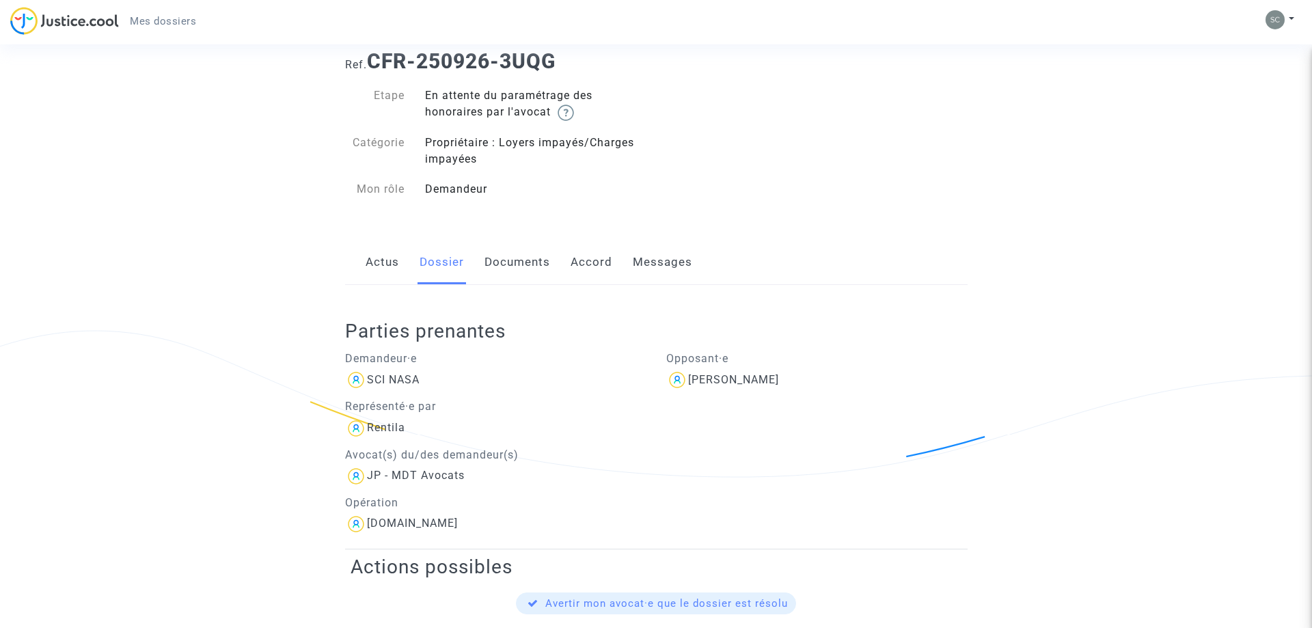
scroll to position [32, 0]
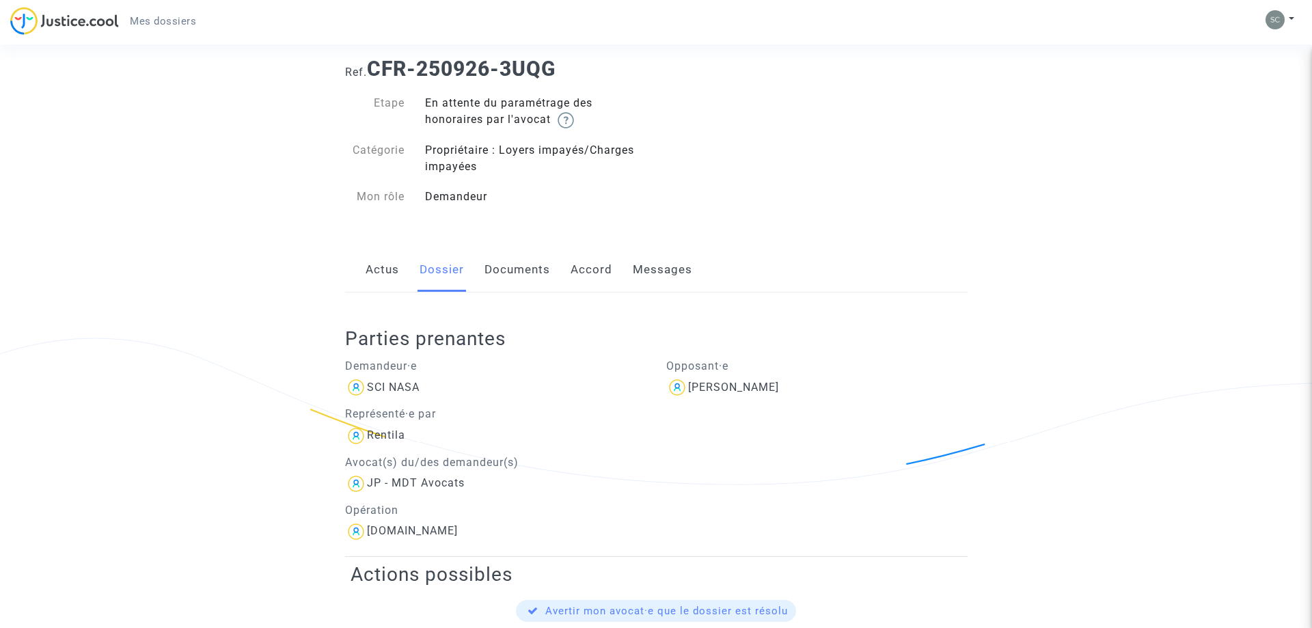
click at [502, 277] on link "Documents" at bounding box center [517, 269] width 66 height 45
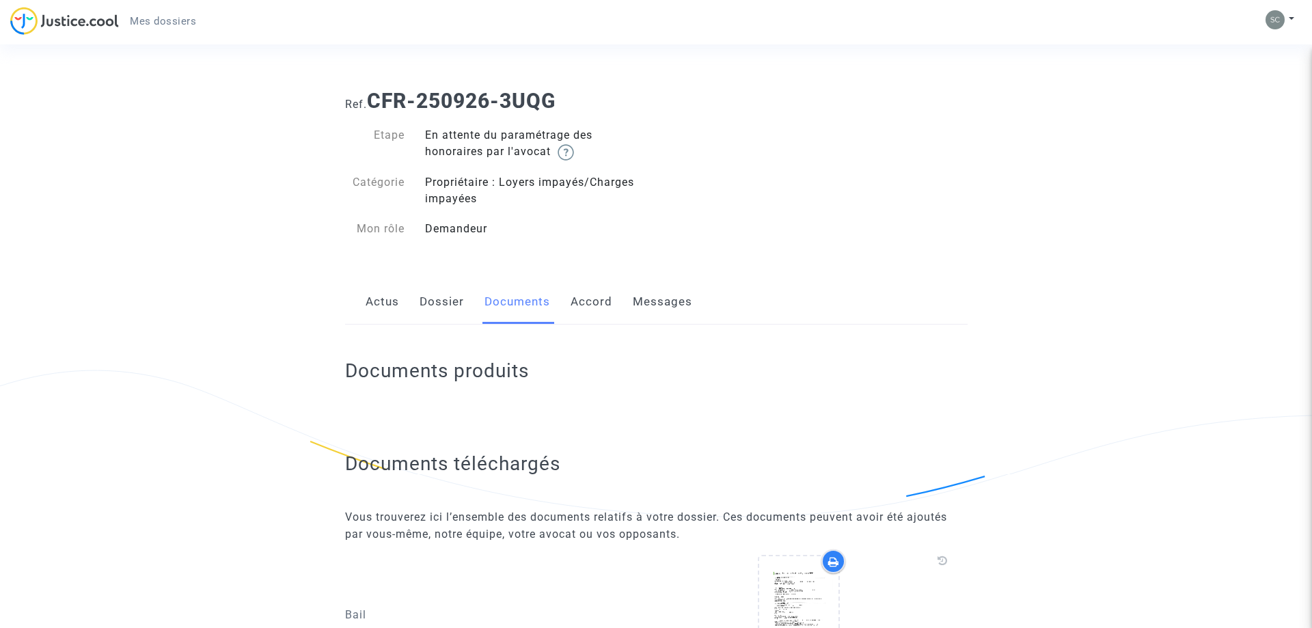
click at [600, 299] on link "Accord" at bounding box center [591, 301] width 42 height 45
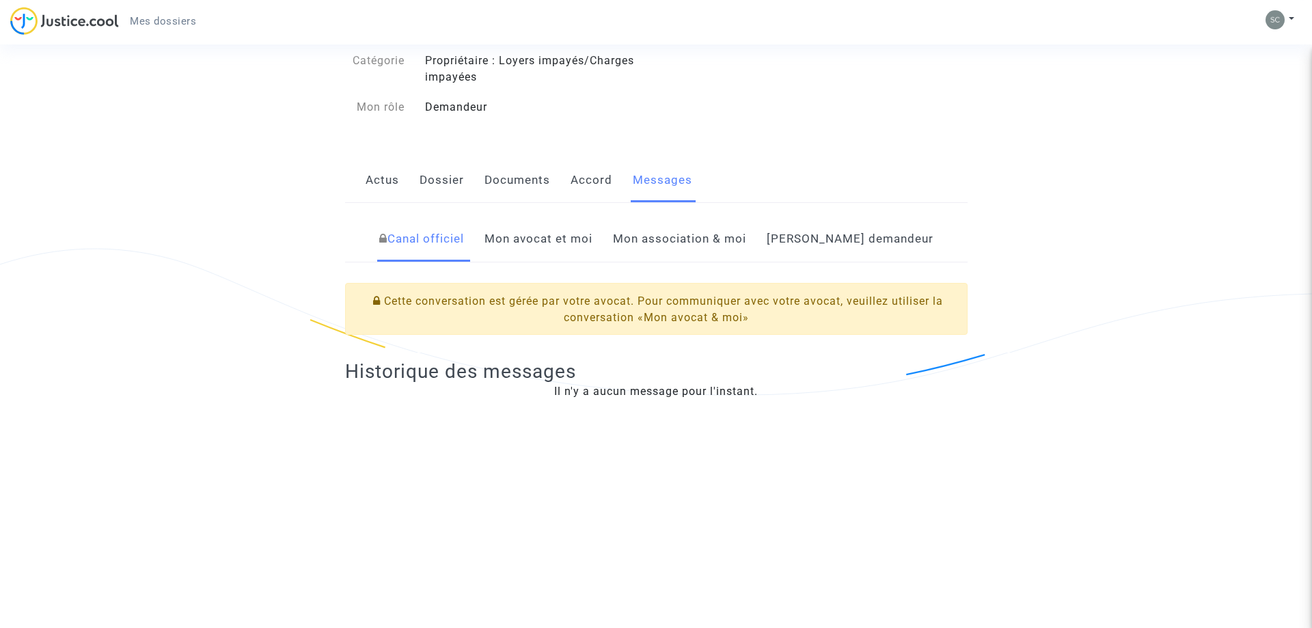
scroll to position [139, 0]
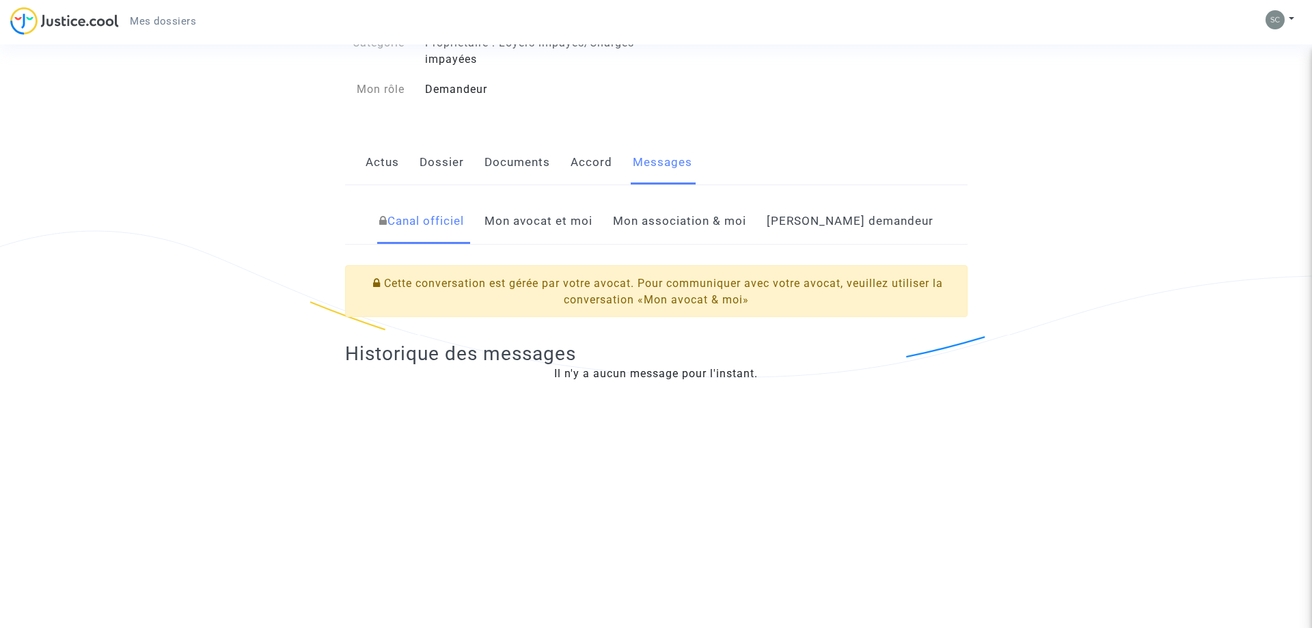
click at [568, 230] on link "Mon avocat et moi" at bounding box center [538, 221] width 108 height 45
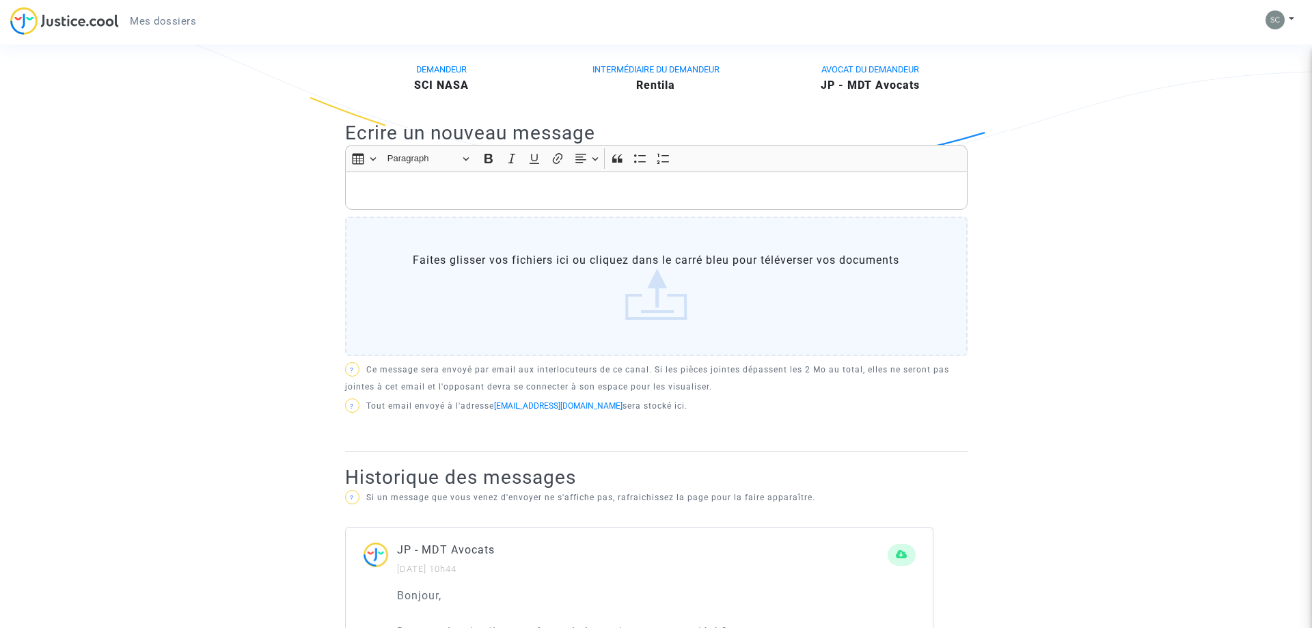
scroll to position [189, 0]
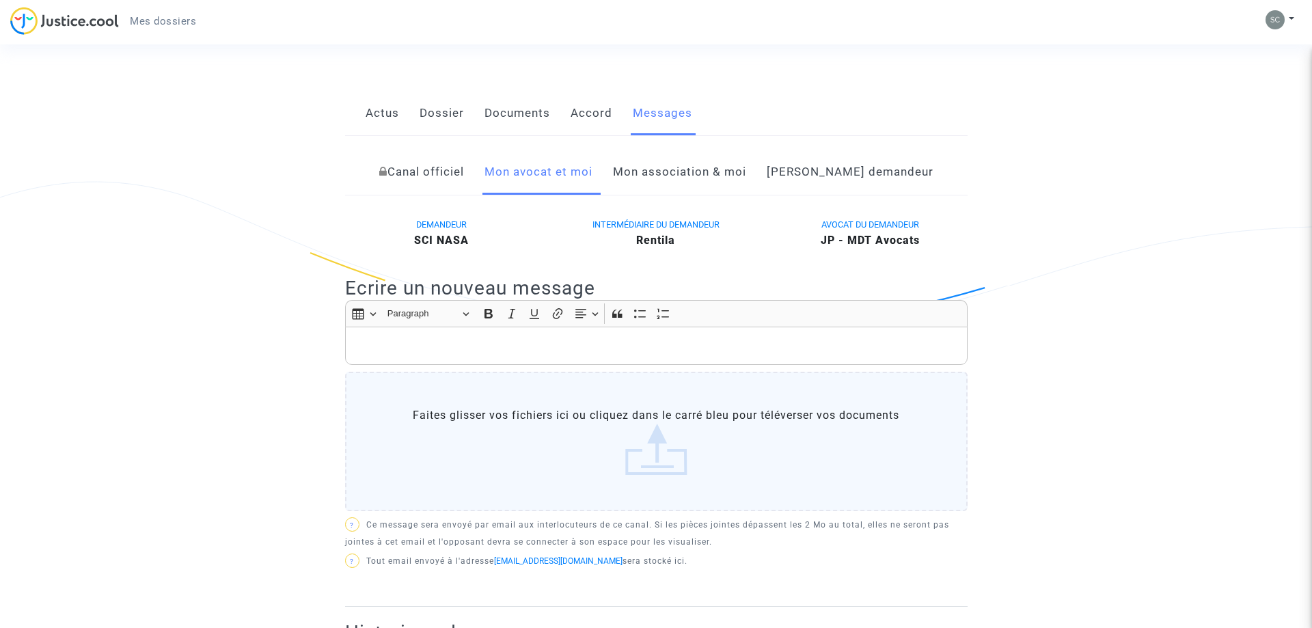
click at [510, 346] on p "Rich Text Editor, main" at bounding box center [656, 346] width 608 height 17
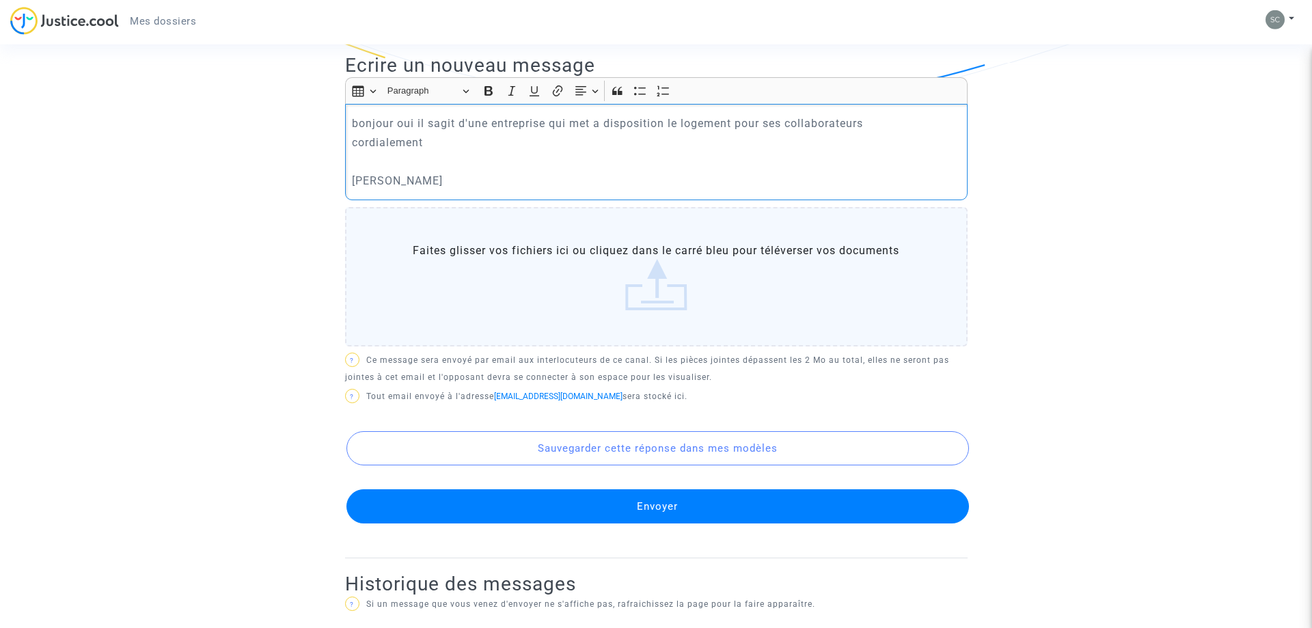
scroll to position [467, 0]
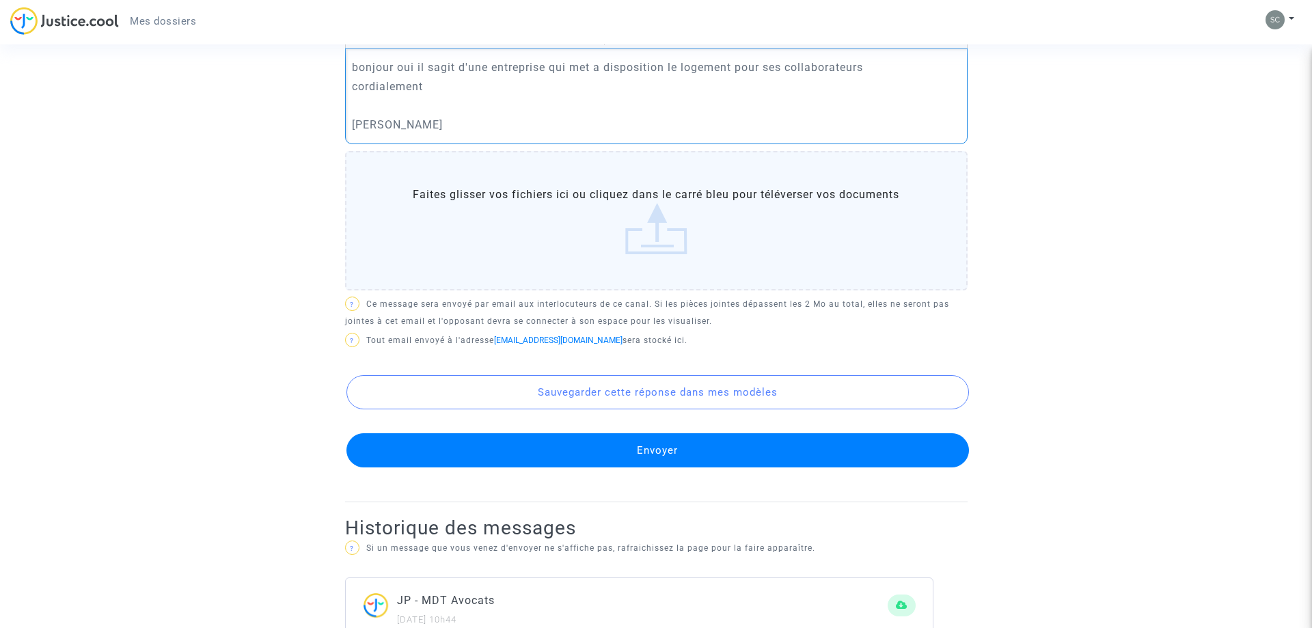
click at [713, 456] on button "Envoyer" at bounding box center [657, 450] width 622 height 34
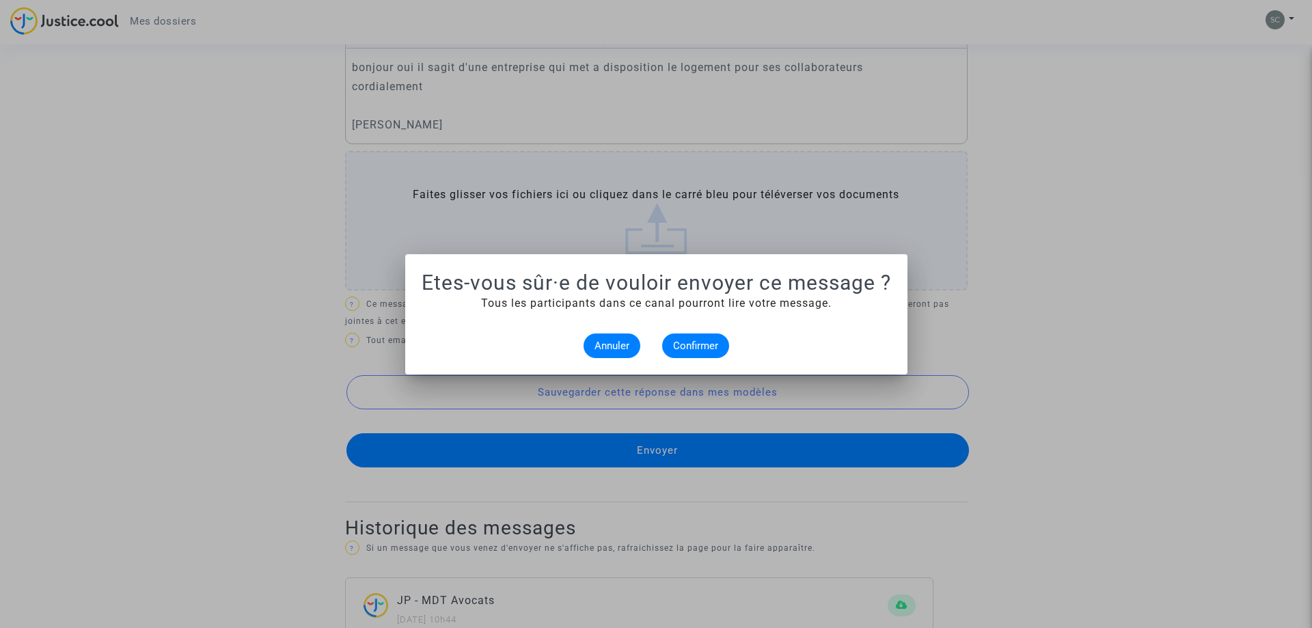
scroll to position [0, 0]
click at [696, 358] on mat-dialog-container "Etes-vous sûr·e de vouloir envoyer ce message ? Tous les participants dans ce c…" at bounding box center [656, 314] width 502 height 120
click at [709, 338] on button "Confirmer" at bounding box center [695, 345] width 67 height 25
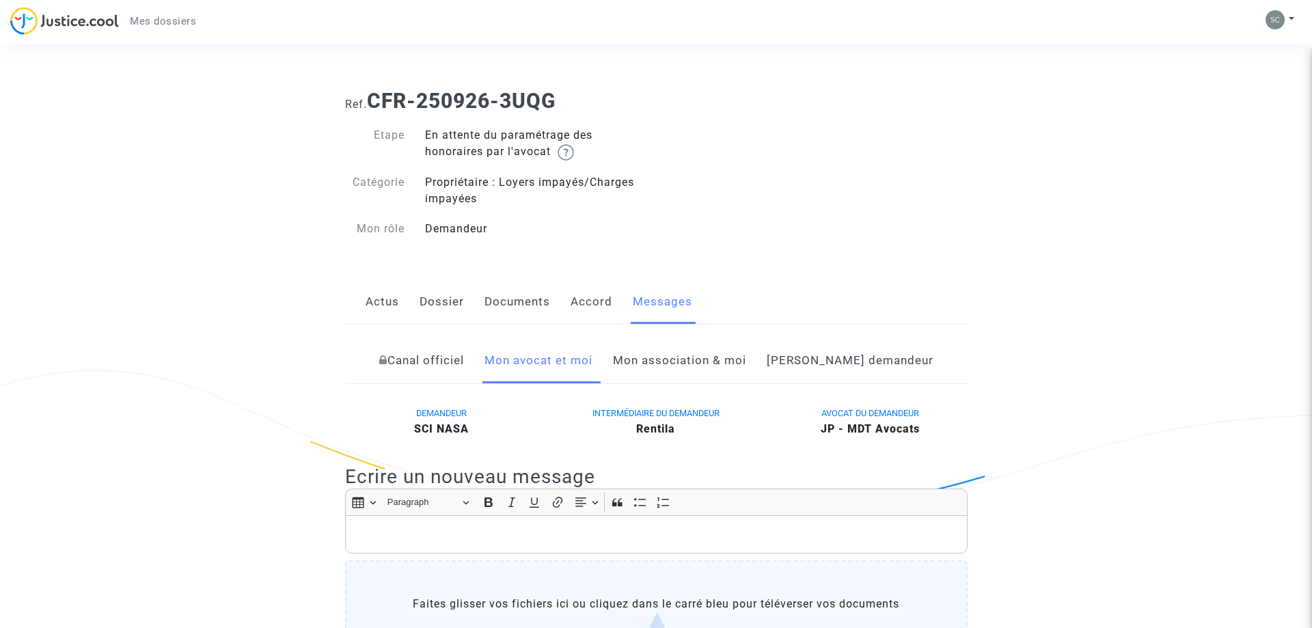
click at [725, 363] on link "Mon association & moi" at bounding box center [679, 360] width 133 height 45
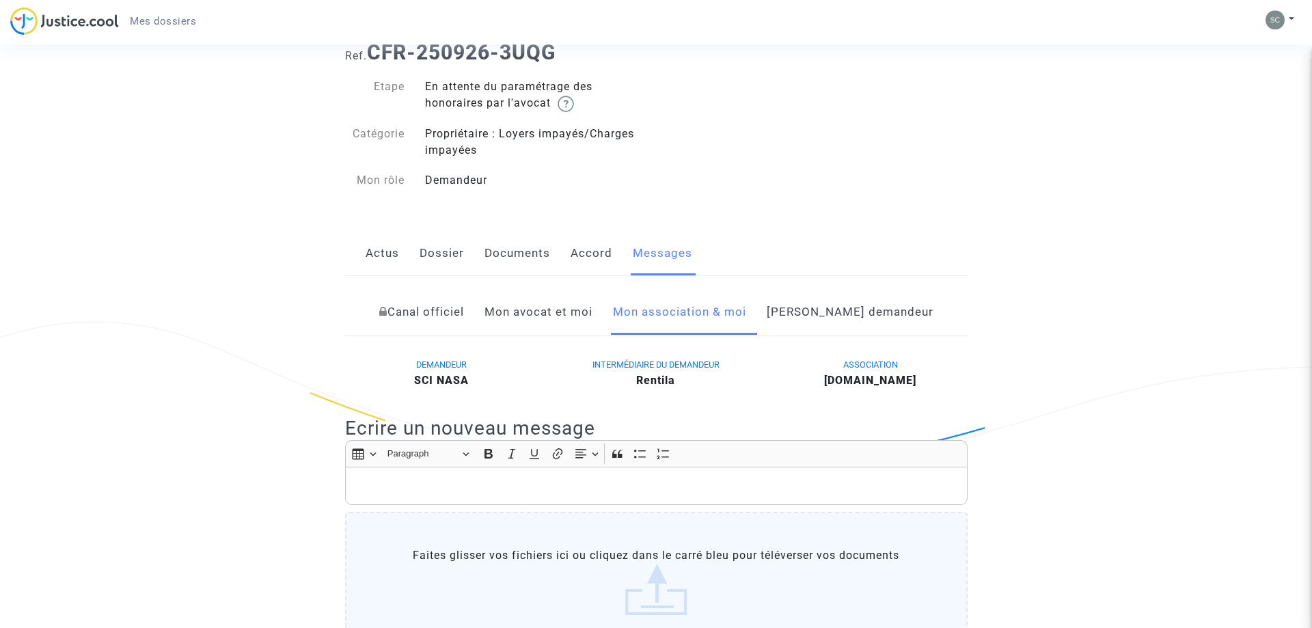
scroll to position [46, 0]
click at [636, 316] on div "Canal officiel Mon avocat et moi Mon association & moi Côté demandeur" at bounding box center [656, 315] width 622 height 46
click at [592, 307] on link "Mon avocat et moi" at bounding box center [538, 314] width 108 height 45
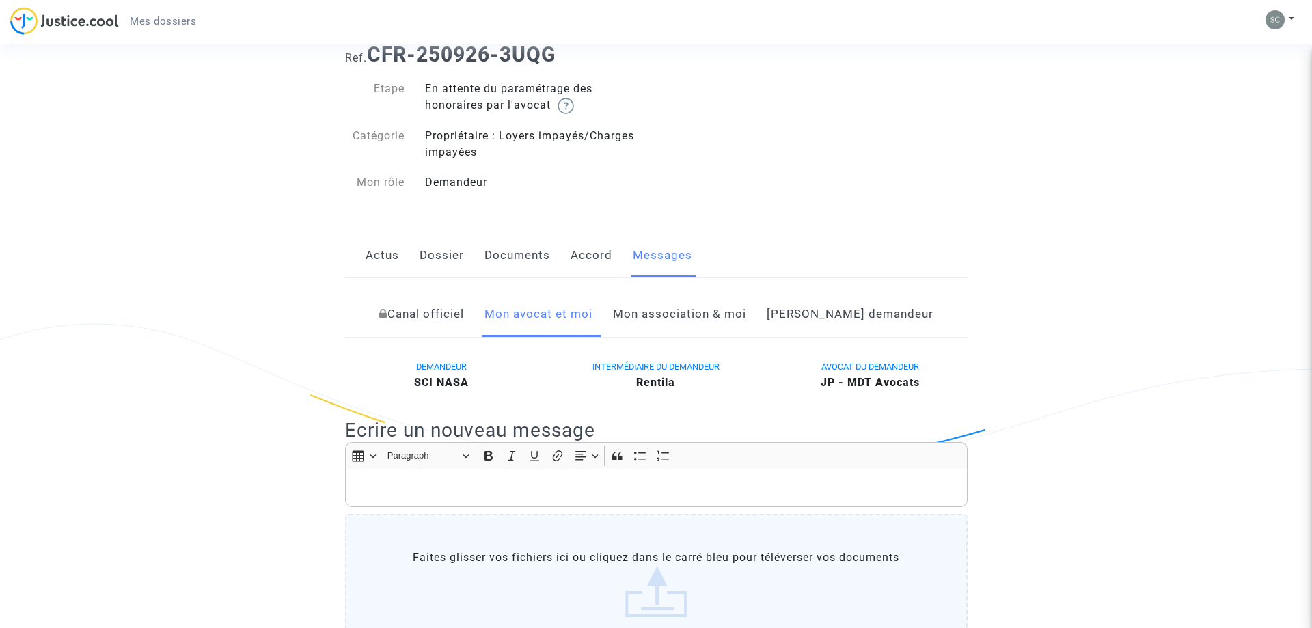
click at [718, 316] on link "Mon association & moi" at bounding box center [679, 314] width 133 height 45
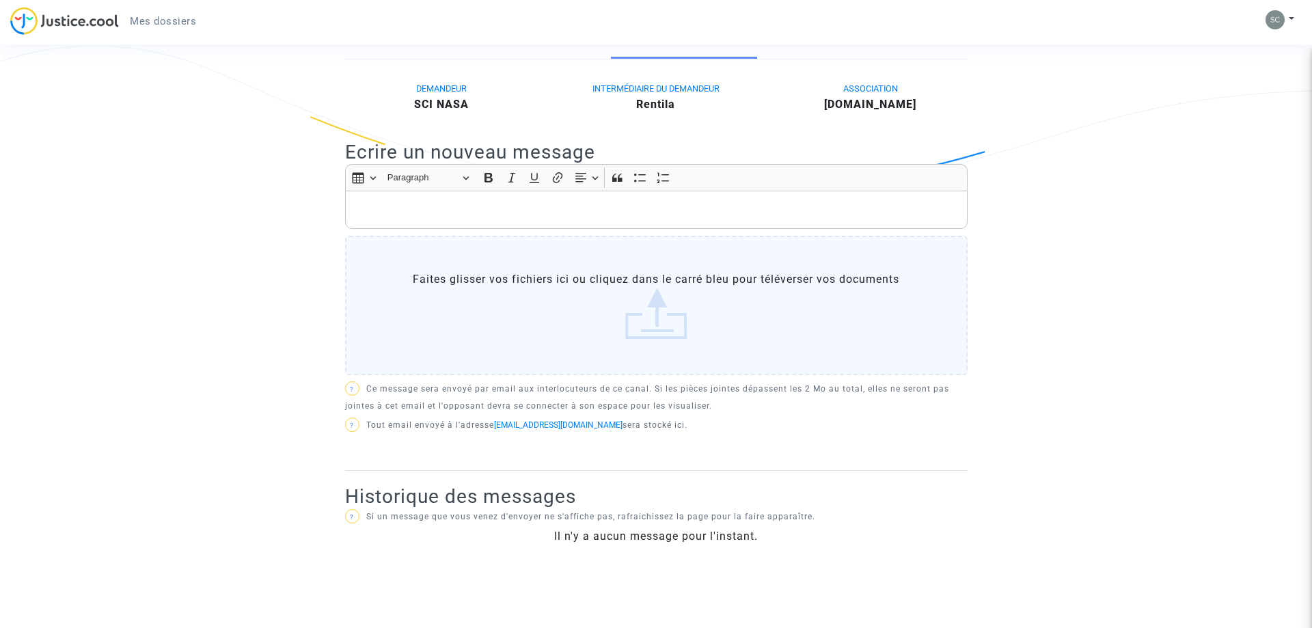
scroll to position [116, 0]
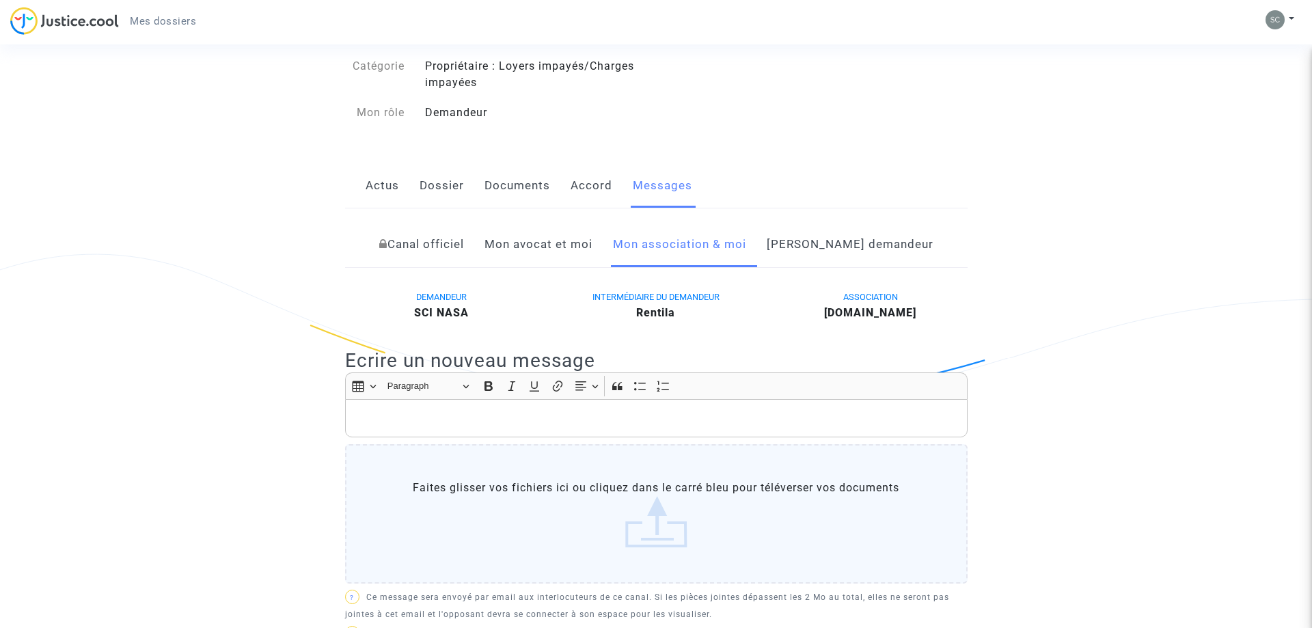
click at [564, 252] on link "Mon avocat et moi" at bounding box center [538, 244] width 108 height 45
